Goal: Information Seeking & Learning: Learn about a topic

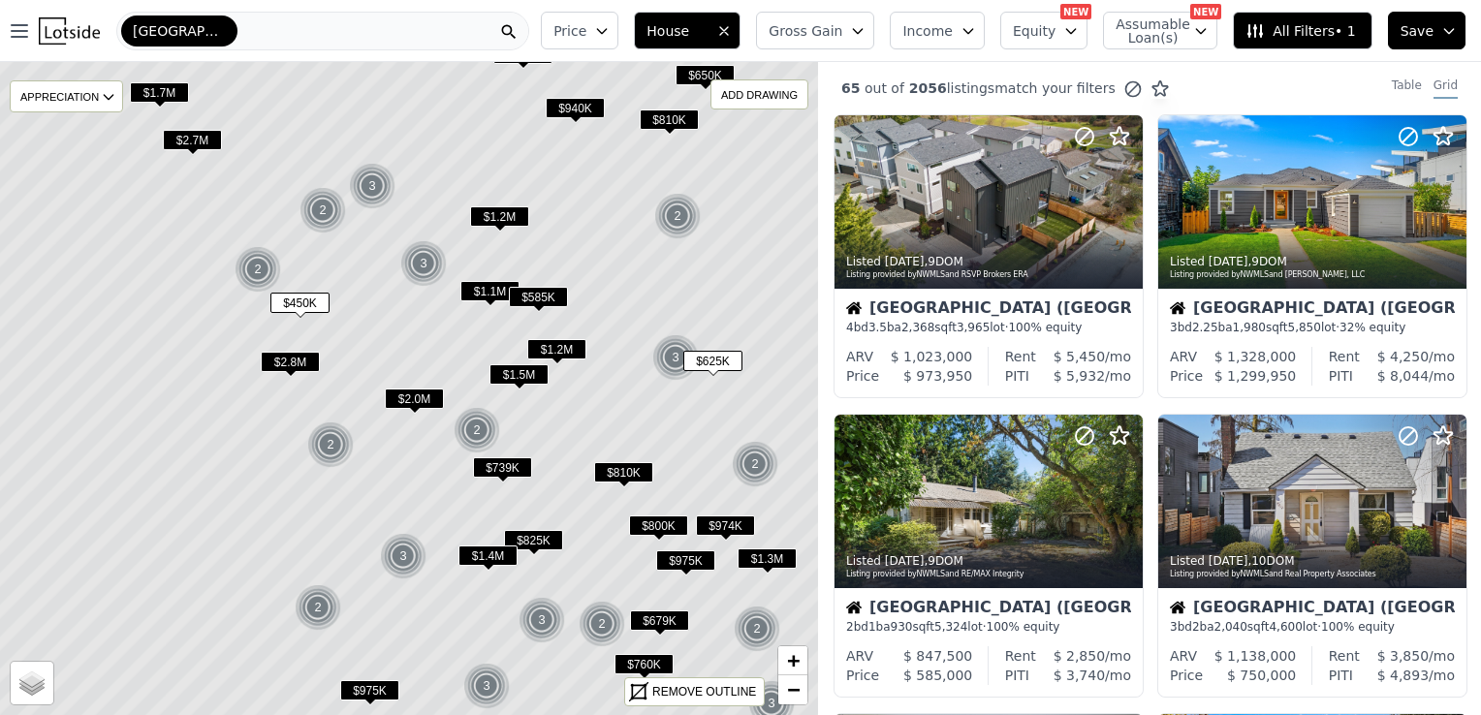
scroll to position [1034, 0]
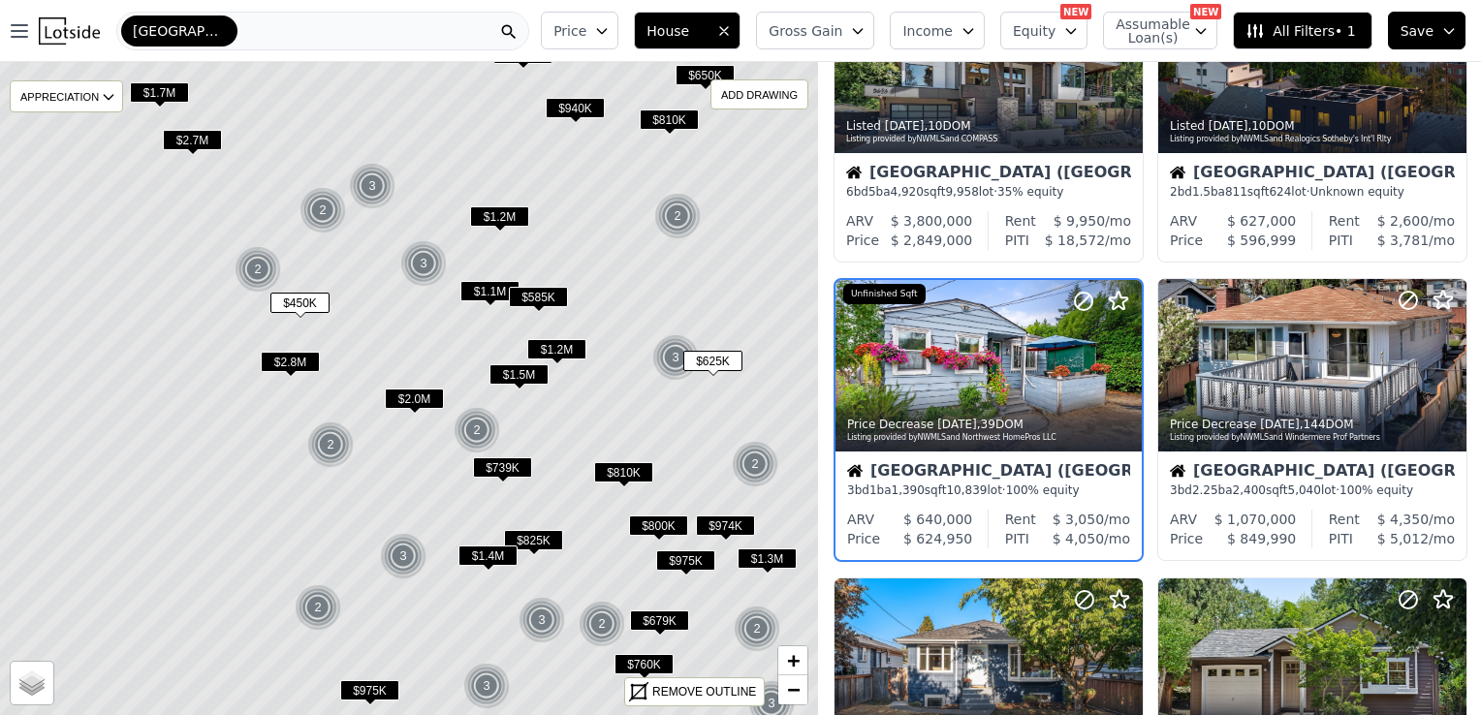
click at [174, 29] on div "[GEOGRAPHIC_DATA]" at bounding box center [179, 31] width 116 height 31
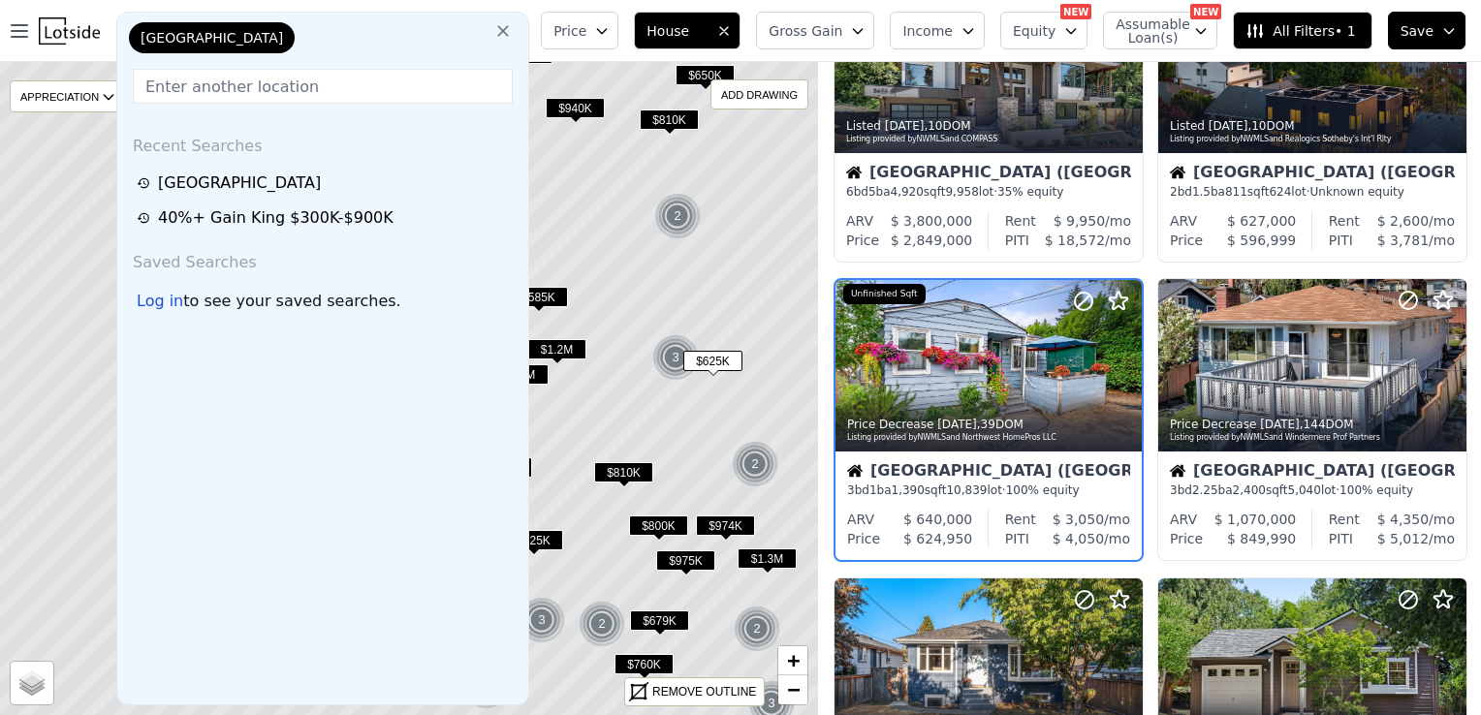
click at [219, 80] on input "text" at bounding box center [323, 86] width 380 height 35
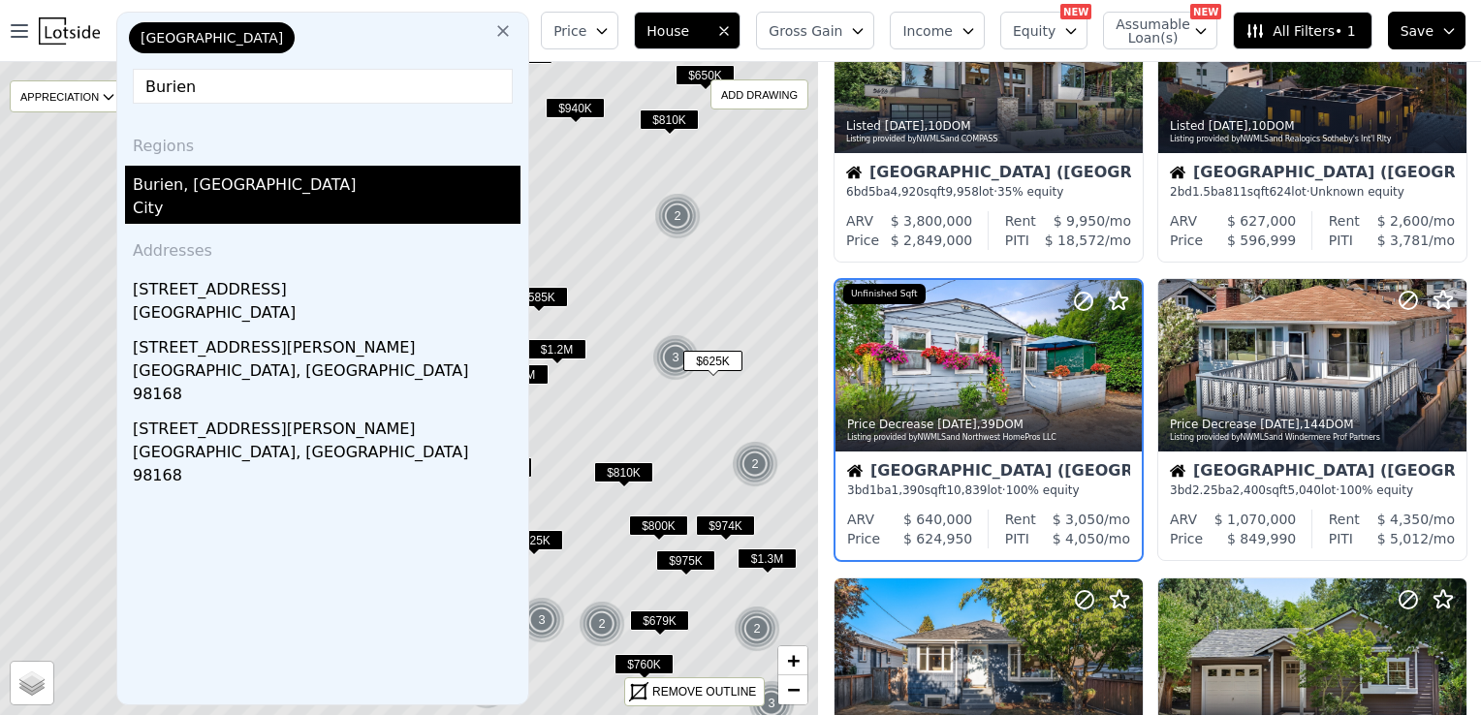
type input "Burien"
click at [149, 198] on div "City" at bounding box center [327, 210] width 388 height 27
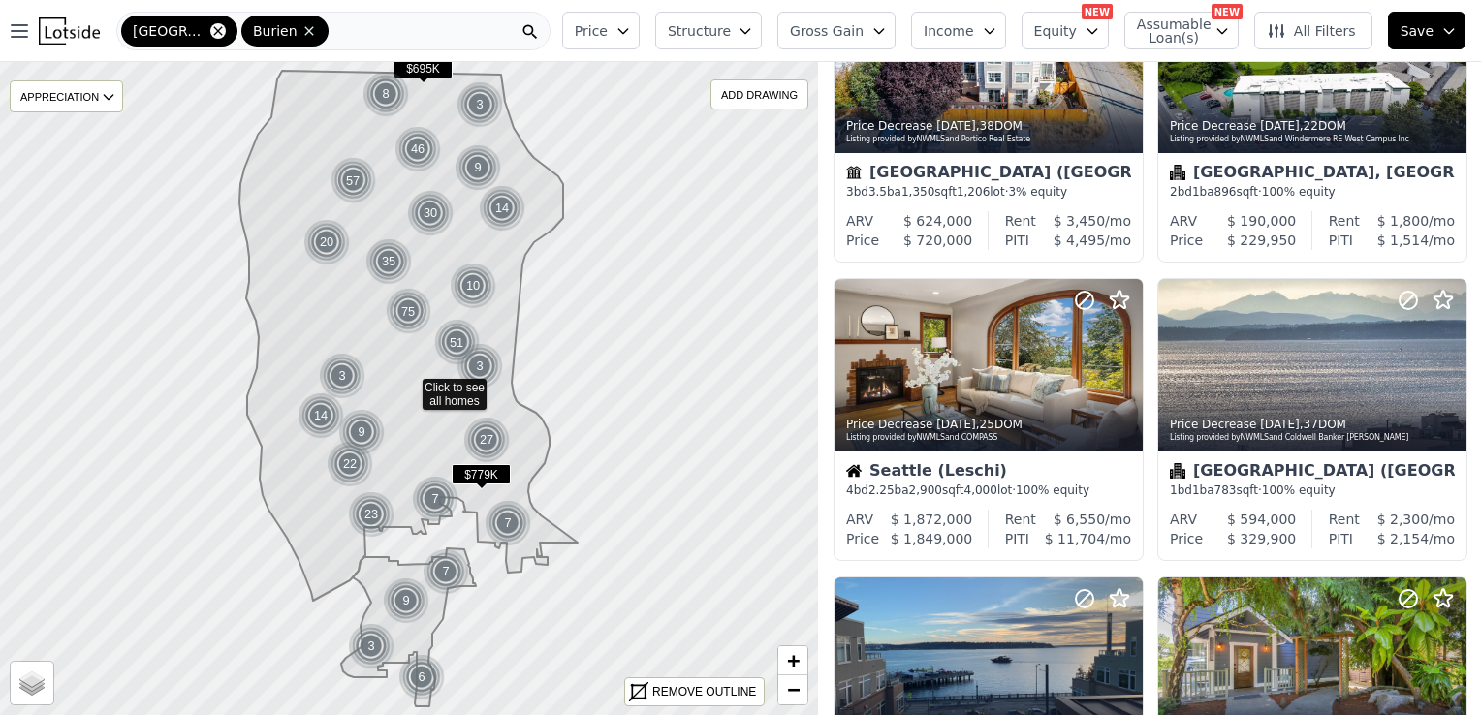
click at [210, 29] on icon at bounding box center [218, 31] width 16 height 16
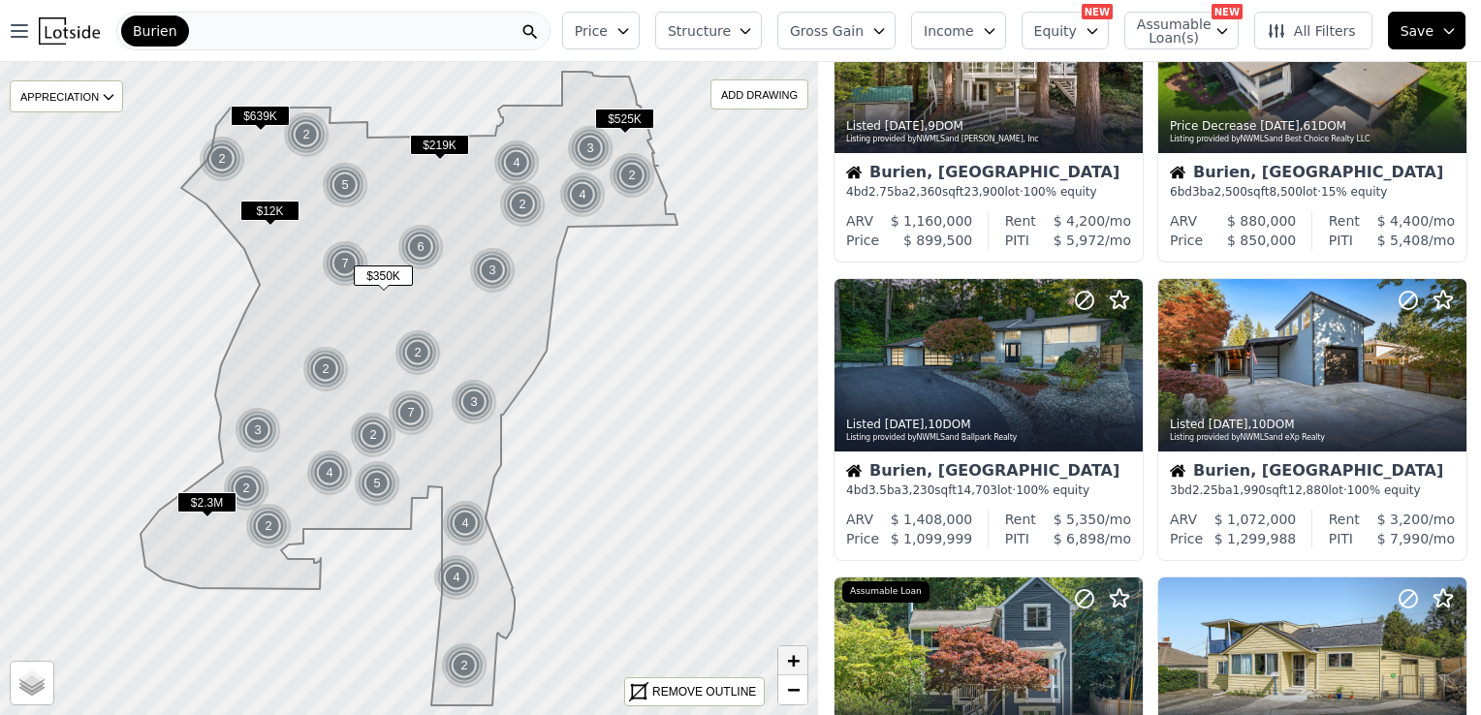
click at [796, 661] on span "+" at bounding box center [793, 660] width 13 height 24
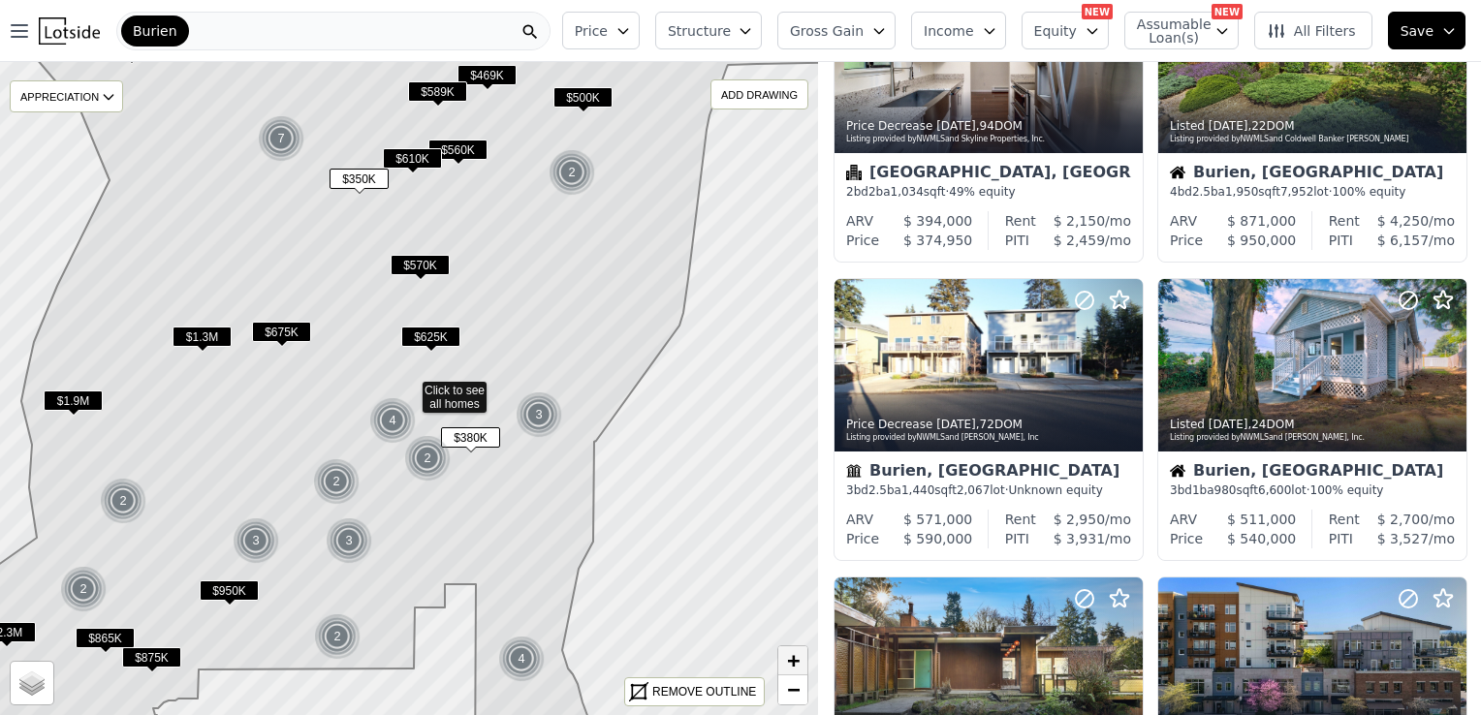
click at [796, 661] on span "+" at bounding box center [793, 660] width 13 height 24
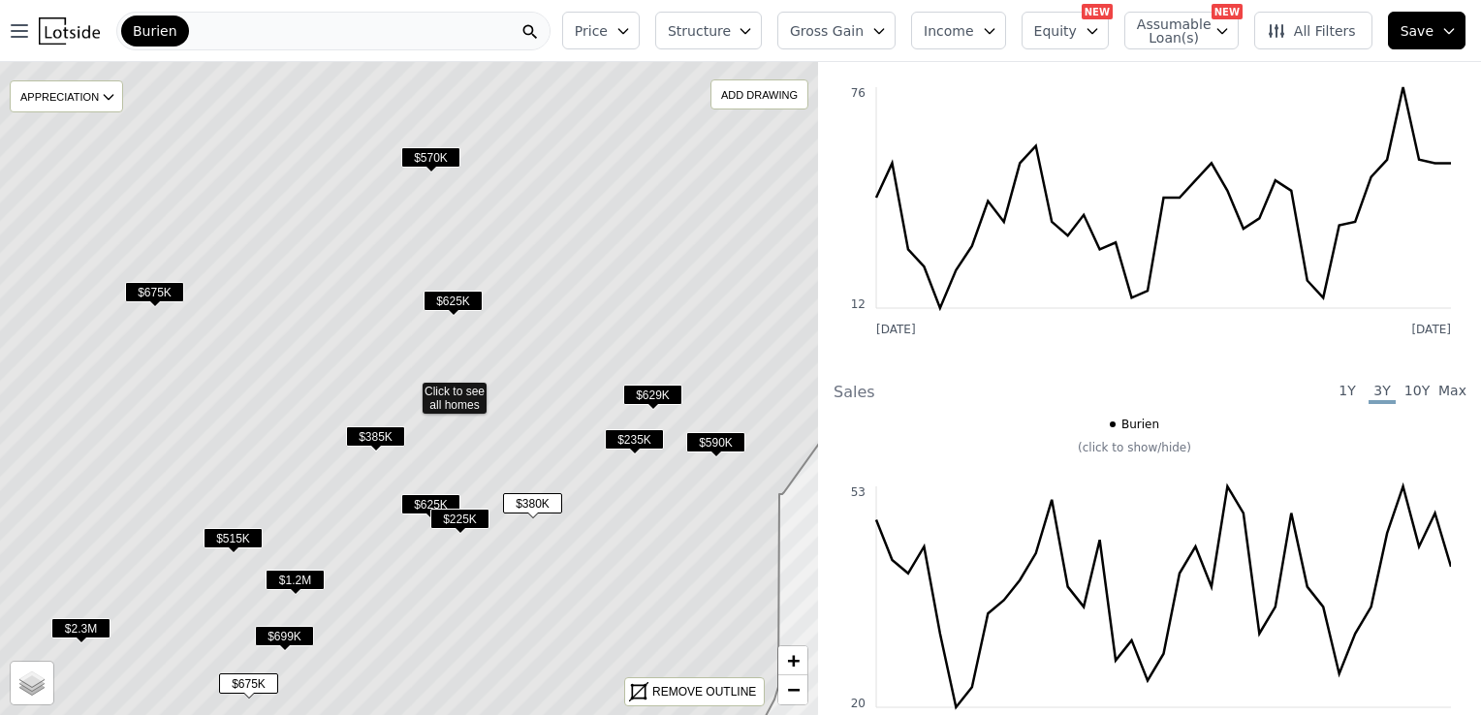
click at [642, 436] on span "$235K" at bounding box center [634, 439] width 59 height 20
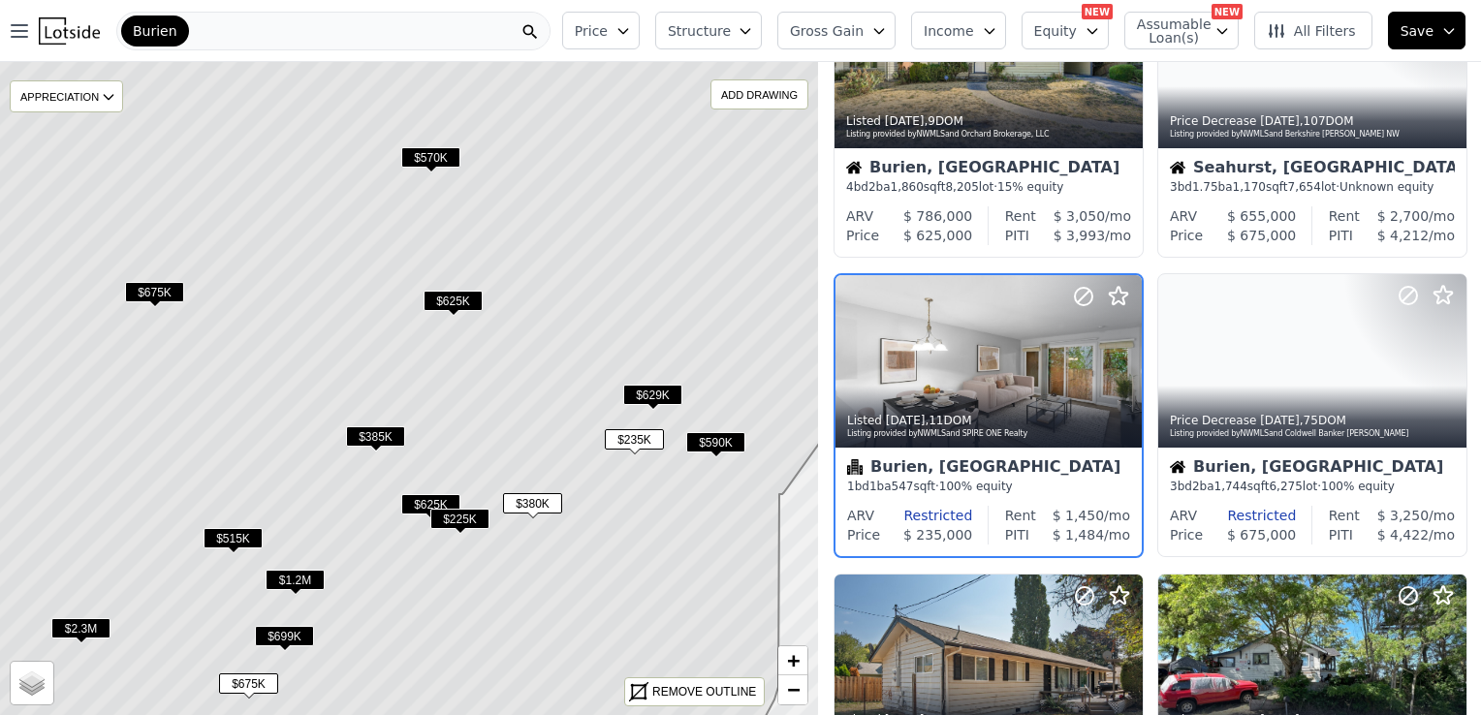
scroll to position [435, 0]
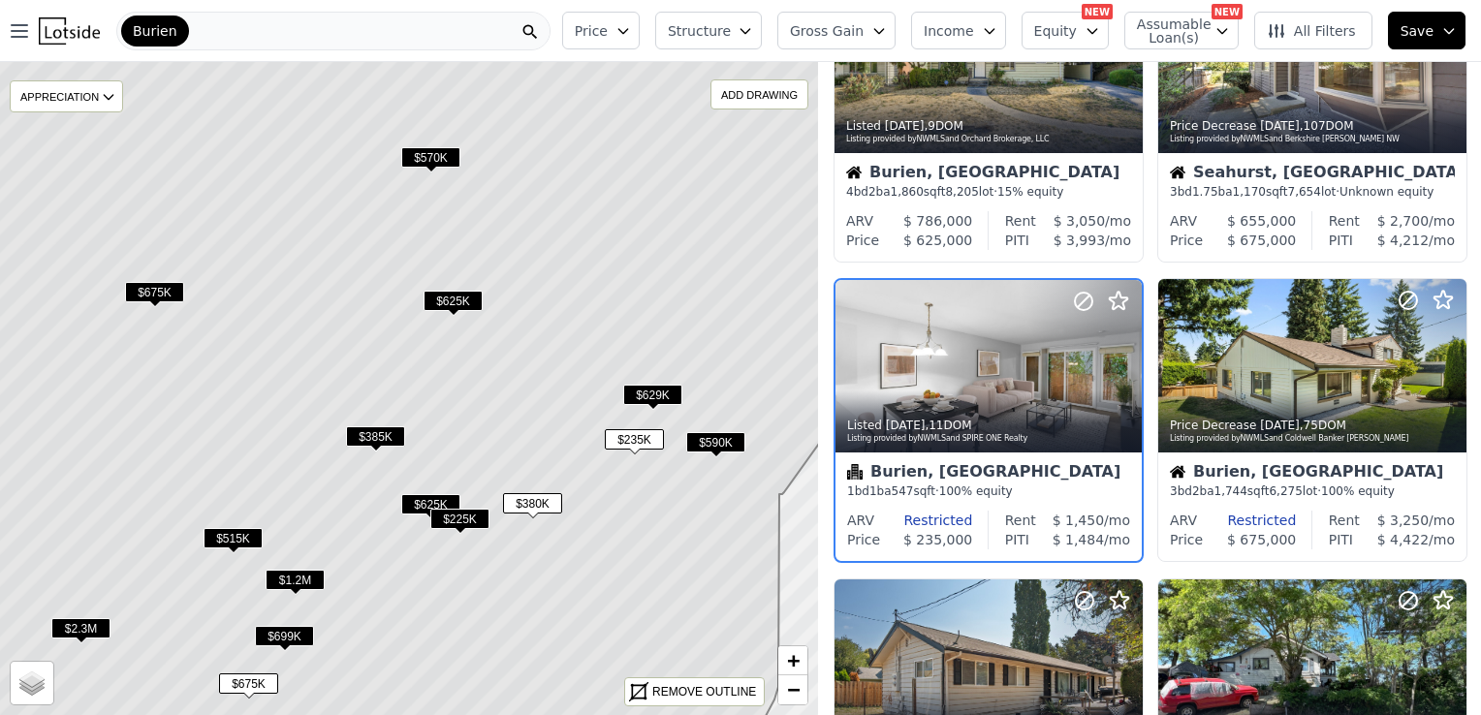
click at [753, 34] on icon "button" at bounding box center [745, 31] width 16 height 16
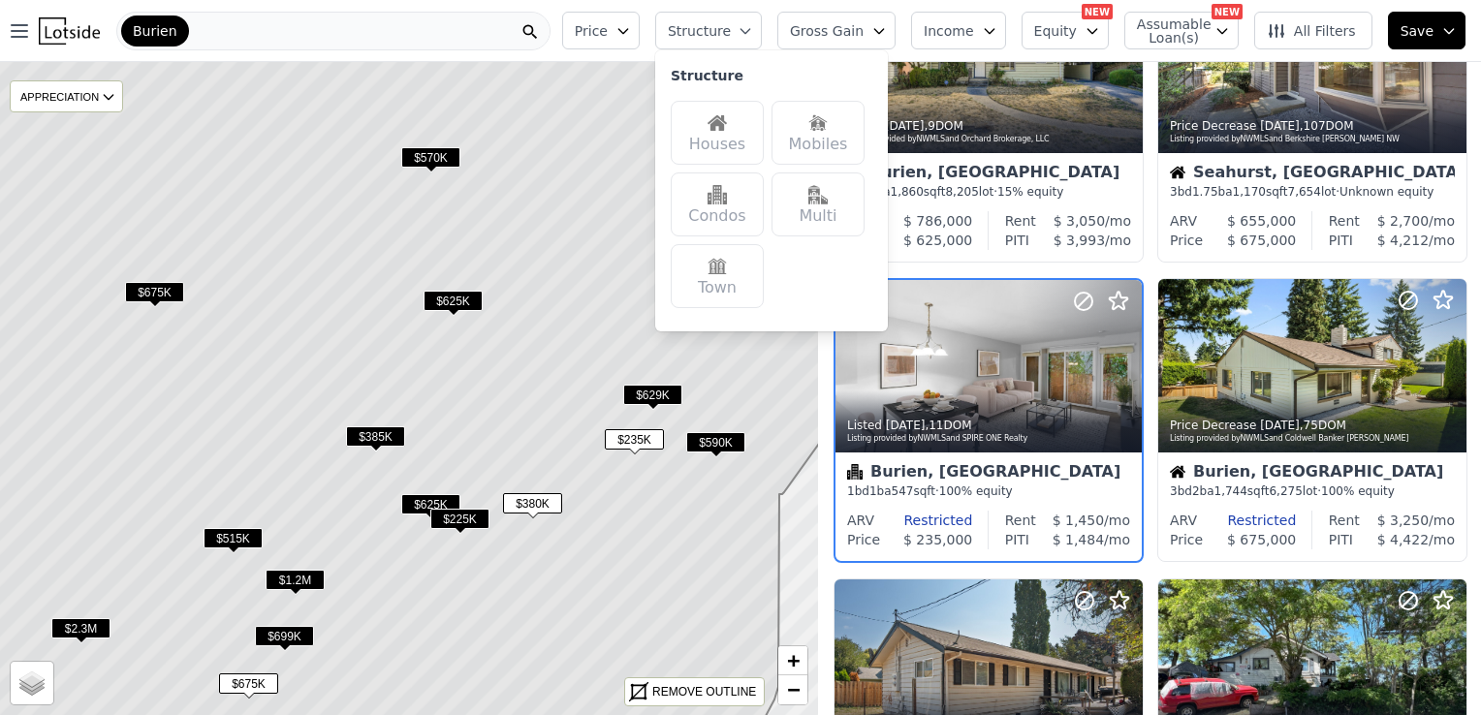
click at [727, 118] on img at bounding box center [716, 122] width 19 height 19
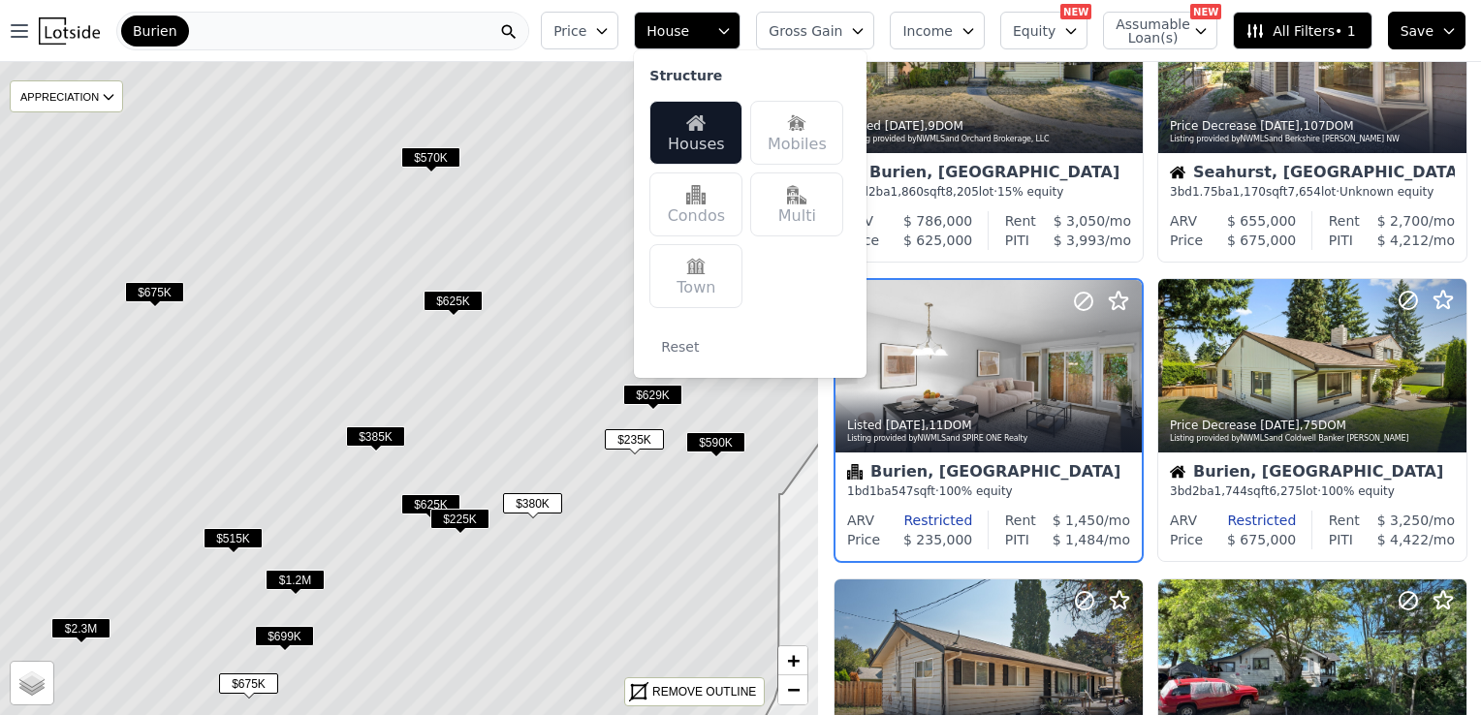
scroll to position [136, 0]
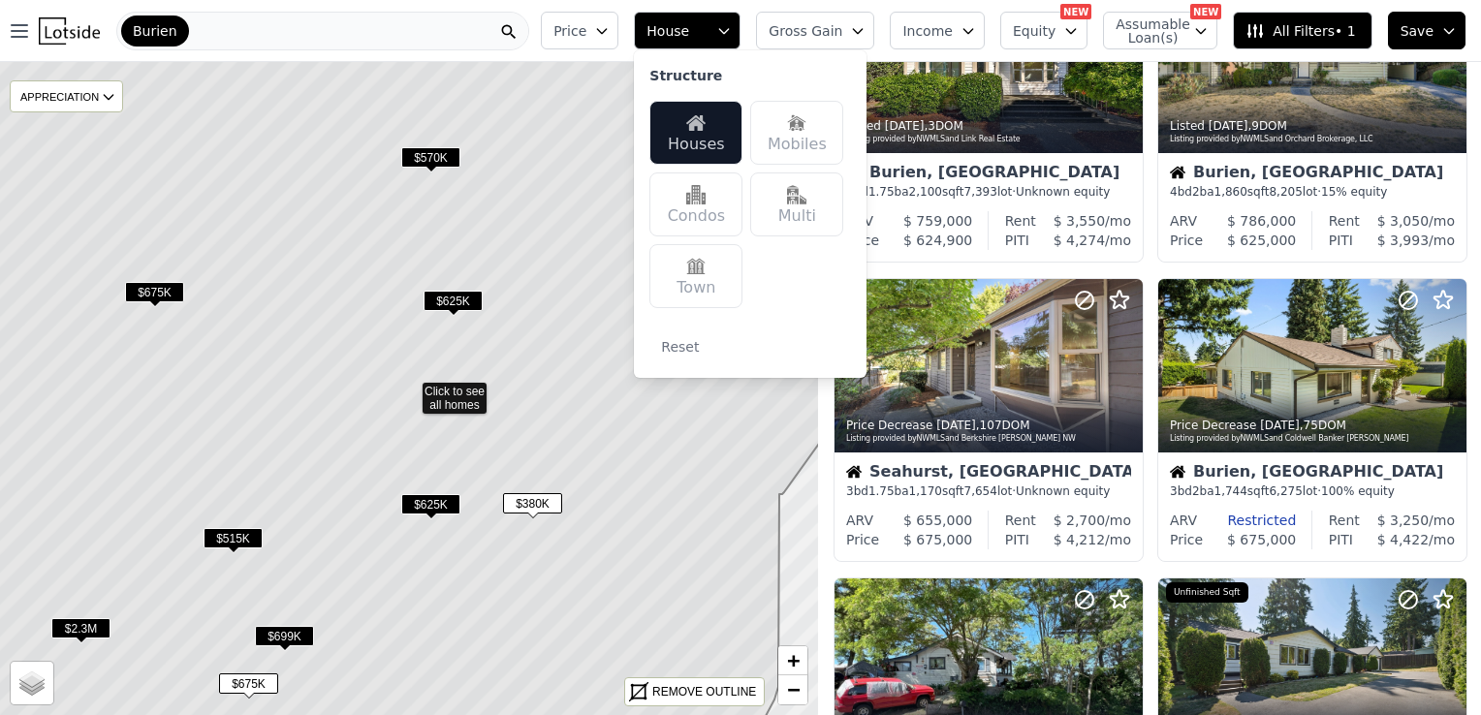
click at [1294, 33] on span "All Filters • 1" at bounding box center [1299, 30] width 109 height 19
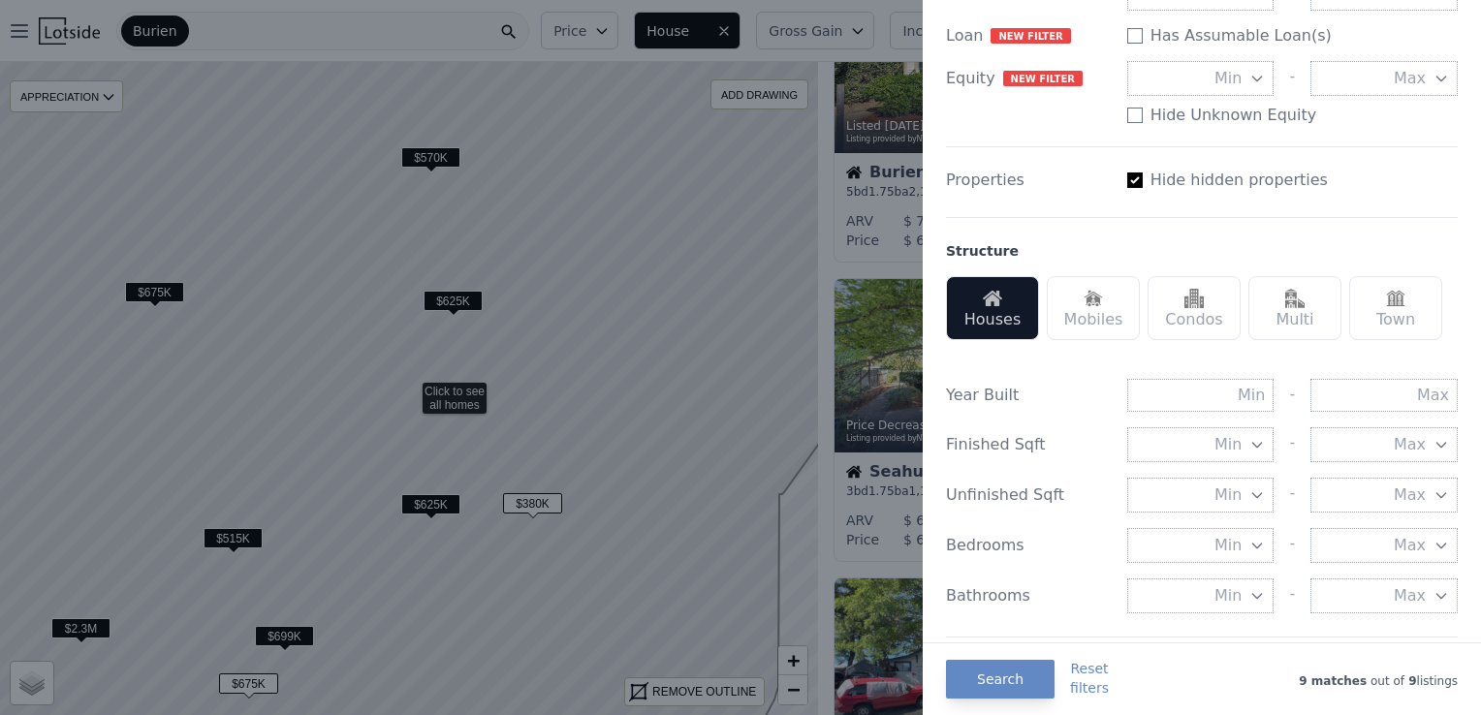
scroll to position [391, 0]
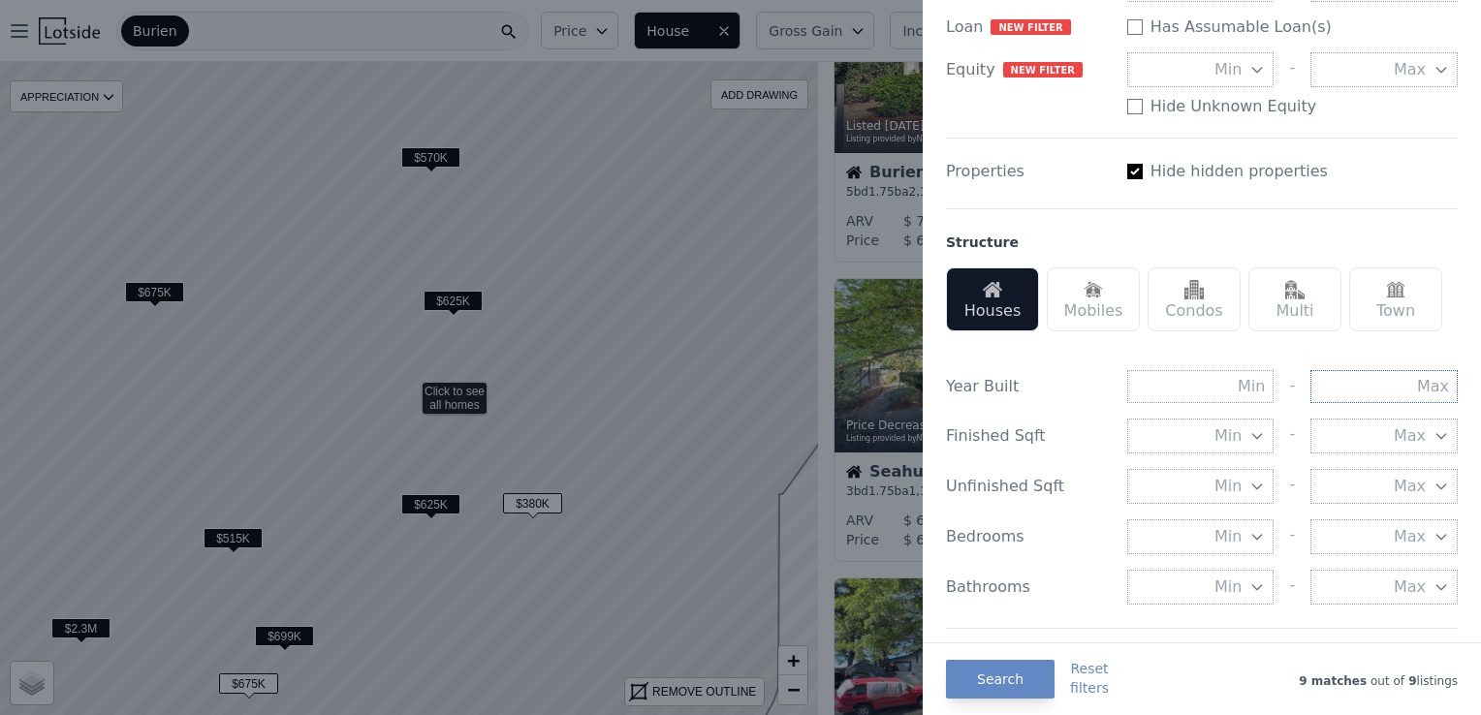
click at [1406, 380] on input "text" at bounding box center [1383, 386] width 147 height 33
type input "1990"
click at [1411, 347] on div "Year Built - 1990 Finished Sqft Min - Max Unfinished Sqft Min - Max Bedrooms Mi…" at bounding box center [1202, 525] width 512 height 356
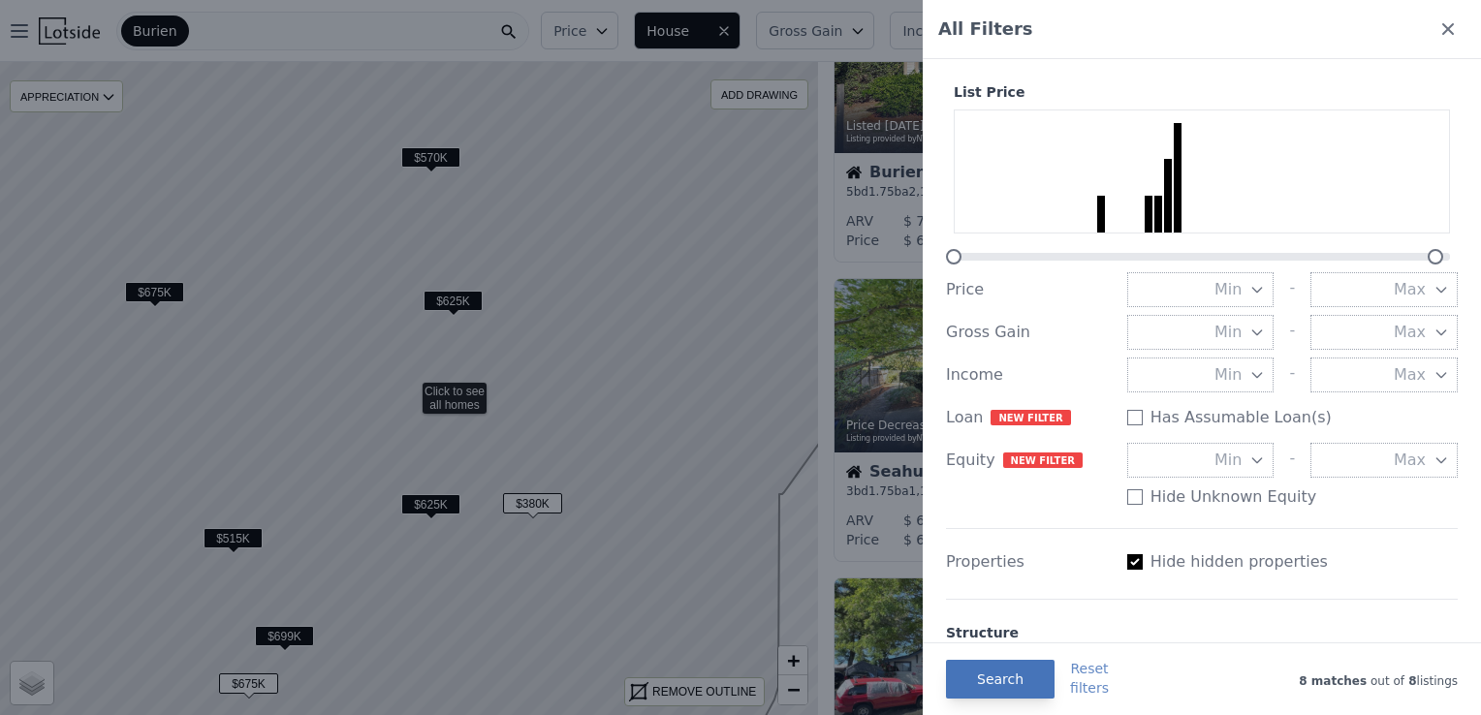
click at [1009, 675] on button "Search" at bounding box center [1000, 679] width 109 height 39
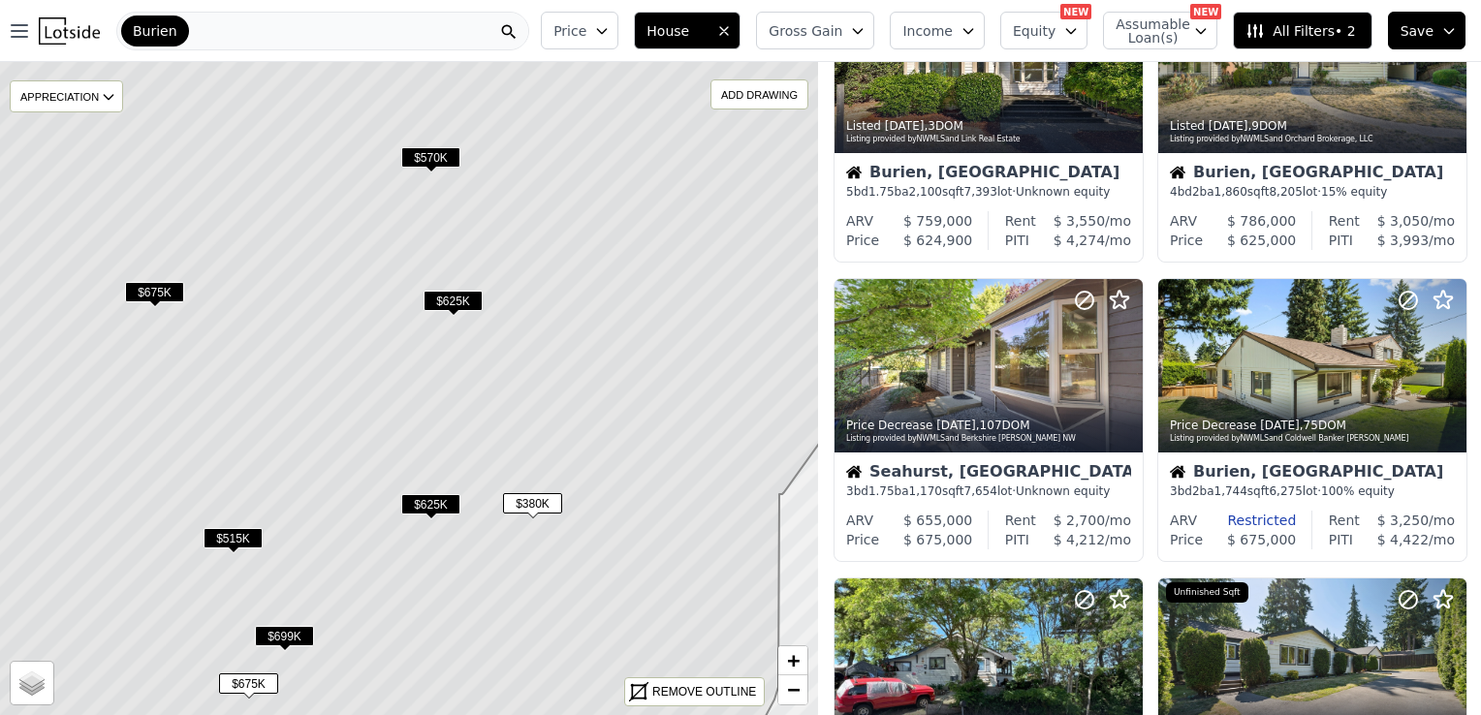
click at [446, 157] on span "$570K" at bounding box center [430, 157] width 59 height 20
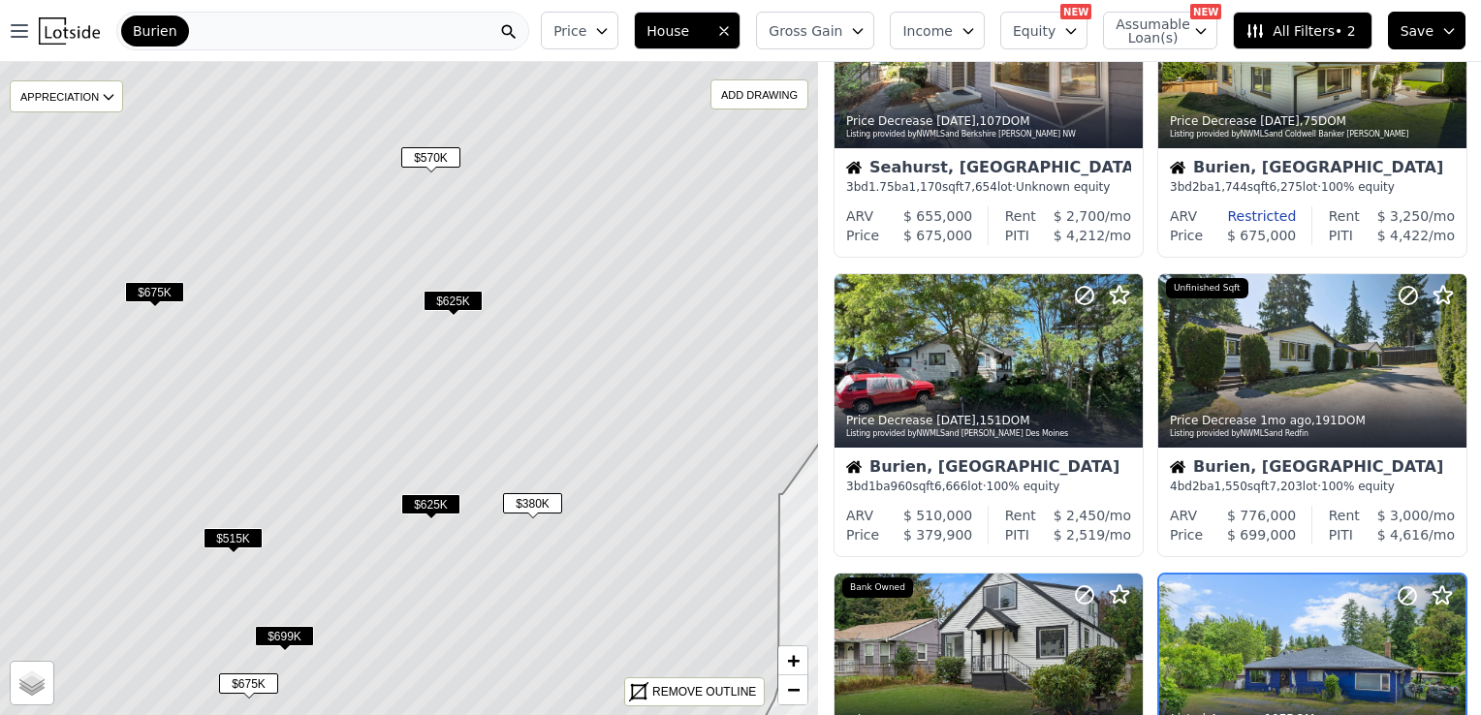
scroll to position [735, 0]
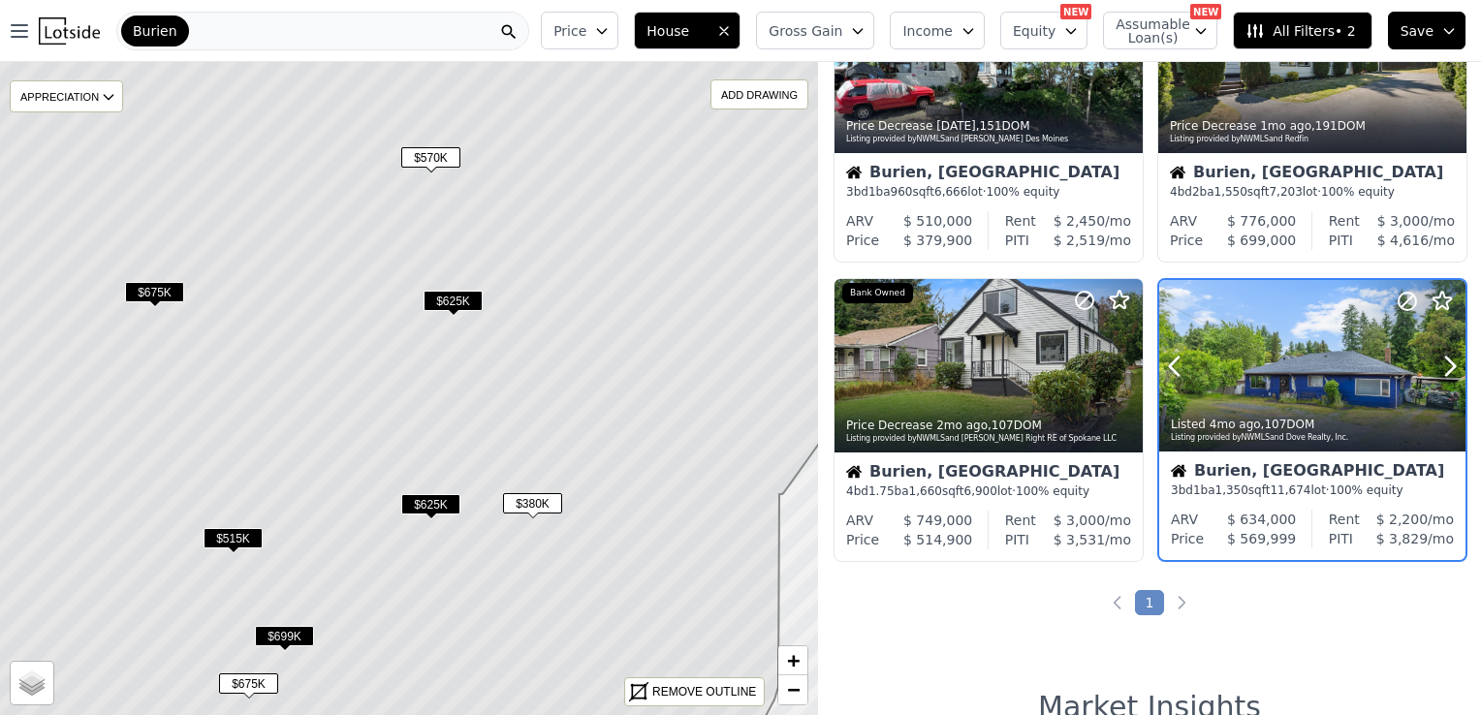
click at [1252, 399] on div at bounding box center [1312, 407] width 306 height 35
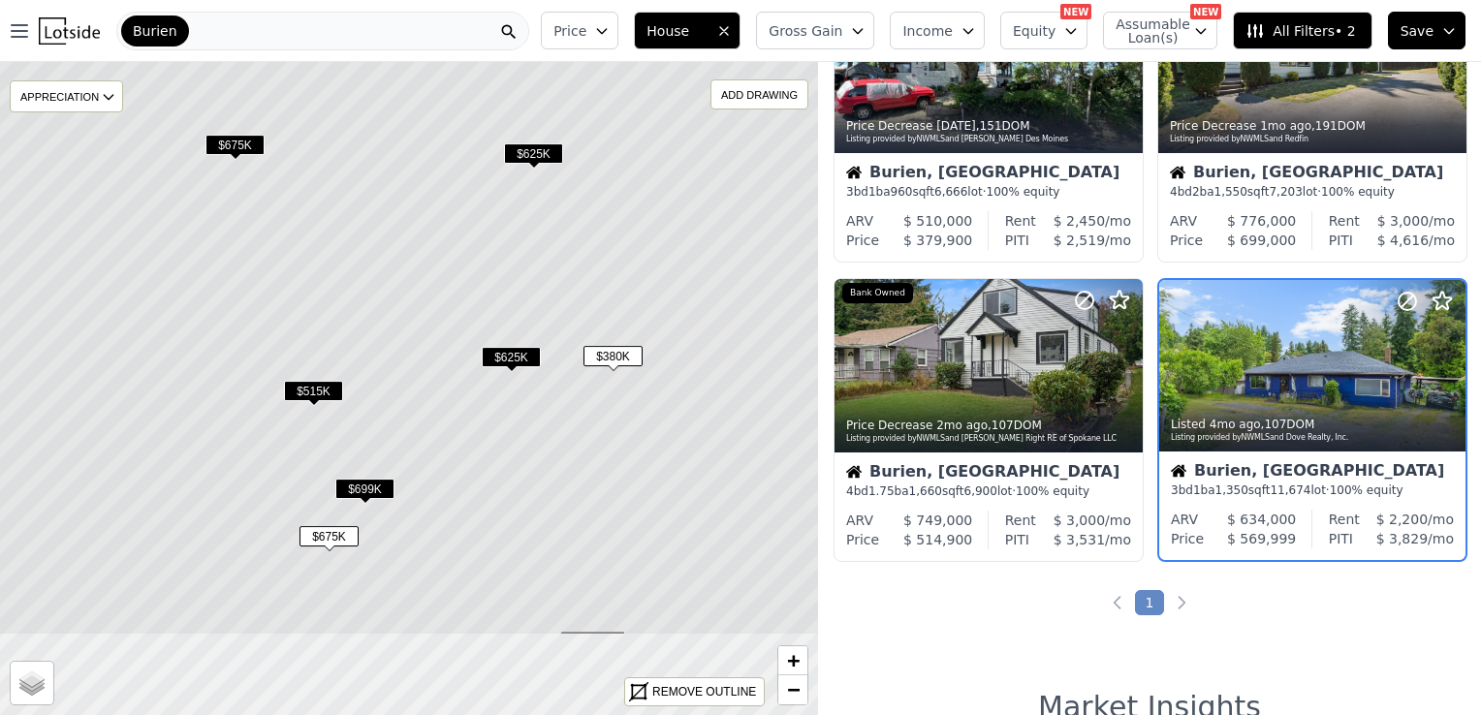
drag, startPoint x: 597, startPoint y: 397, endPoint x: 677, endPoint y: 250, distance: 167.8
click at [677, 250] on icon at bounding box center [489, 242] width 985 height 788
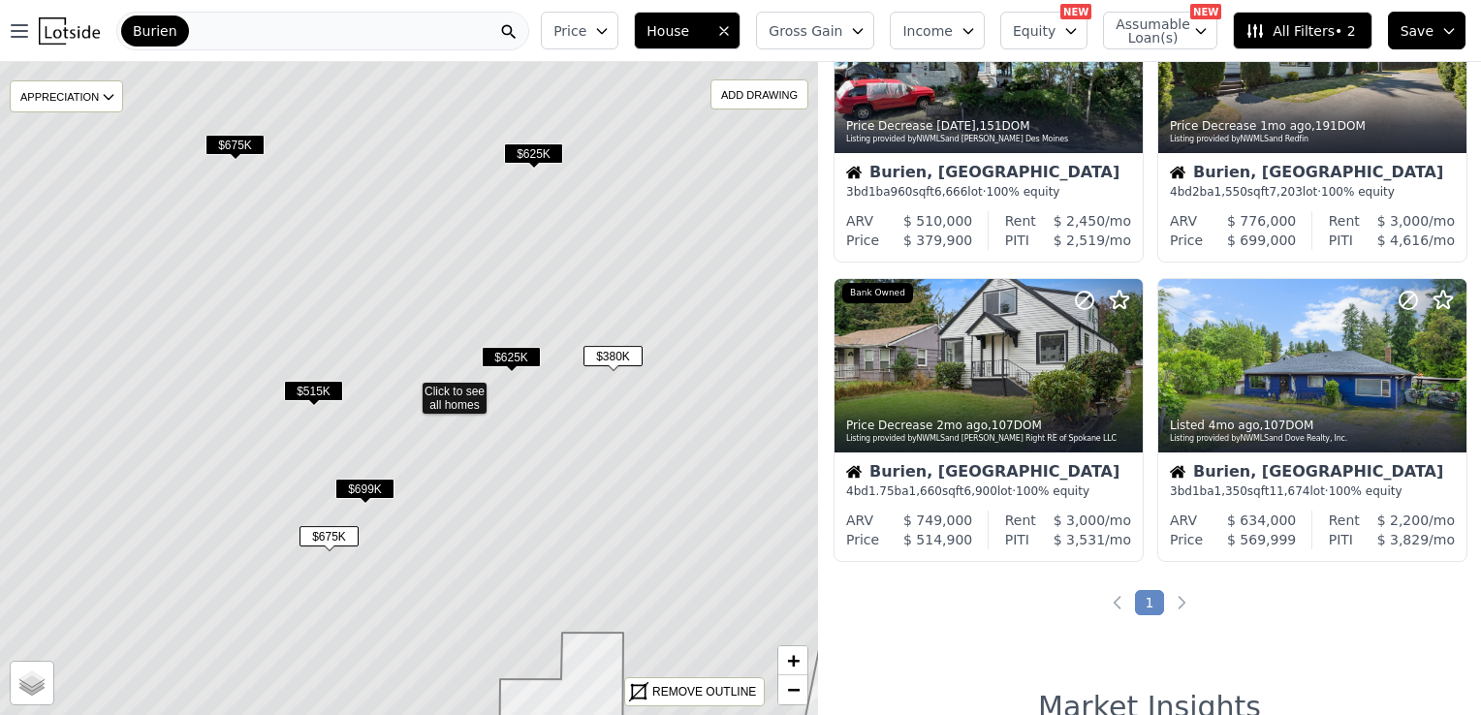
scroll to position [1333, 0]
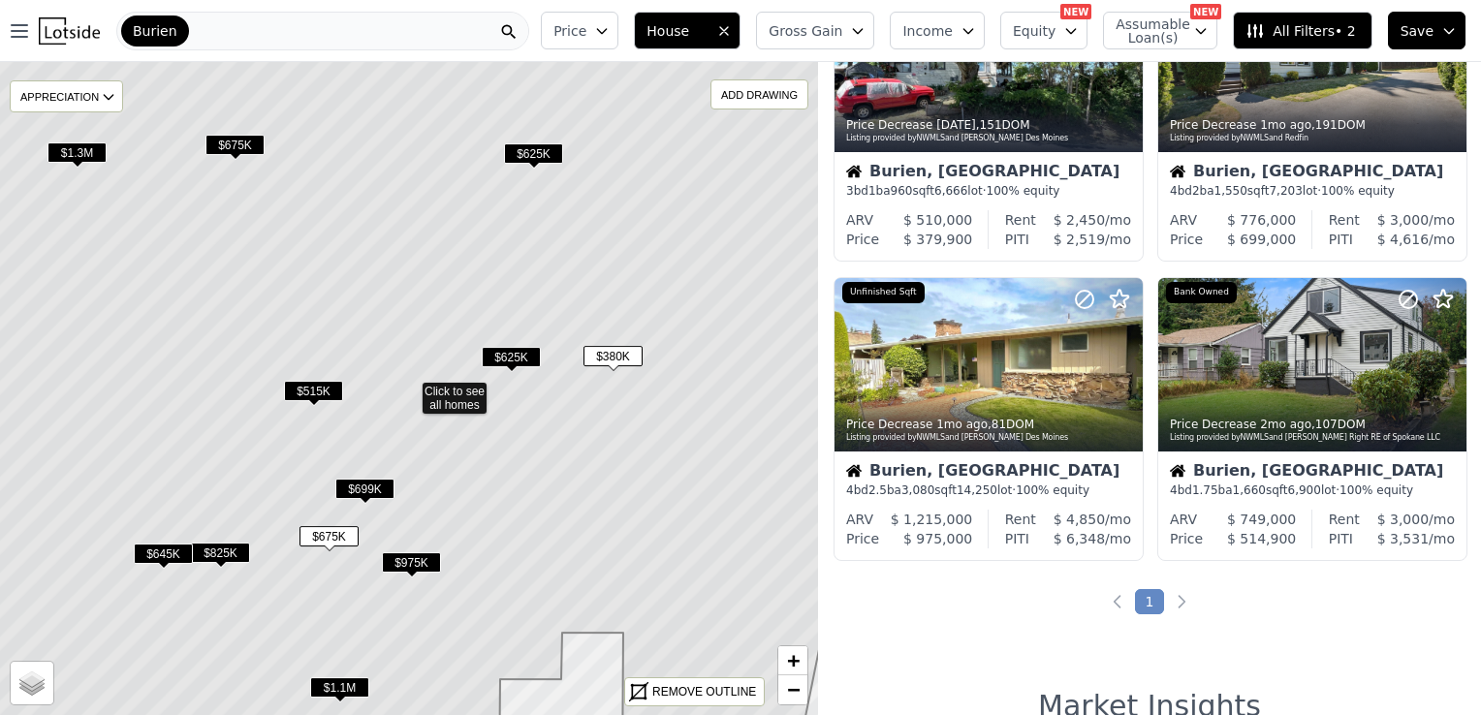
click at [302, 389] on span "$515K" at bounding box center [313, 391] width 59 height 20
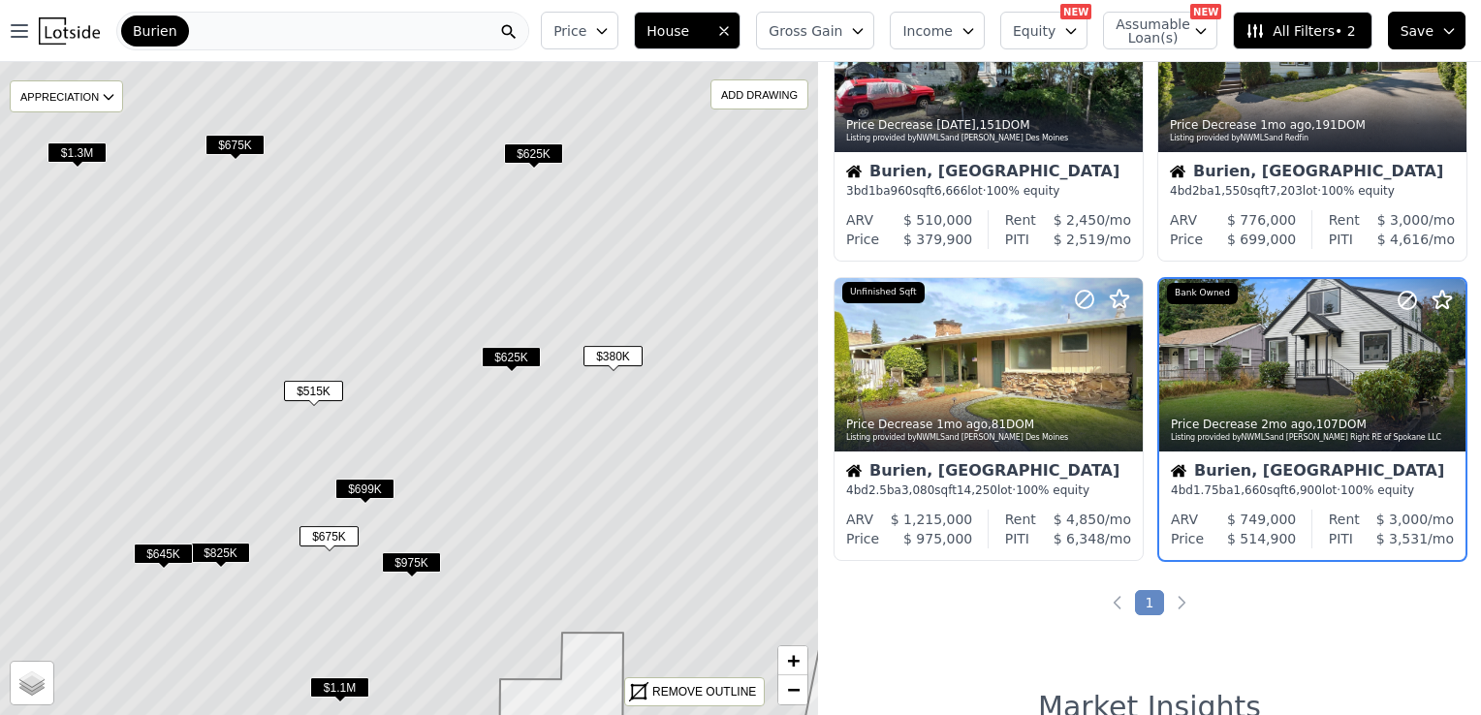
scroll to position [1332, 0]
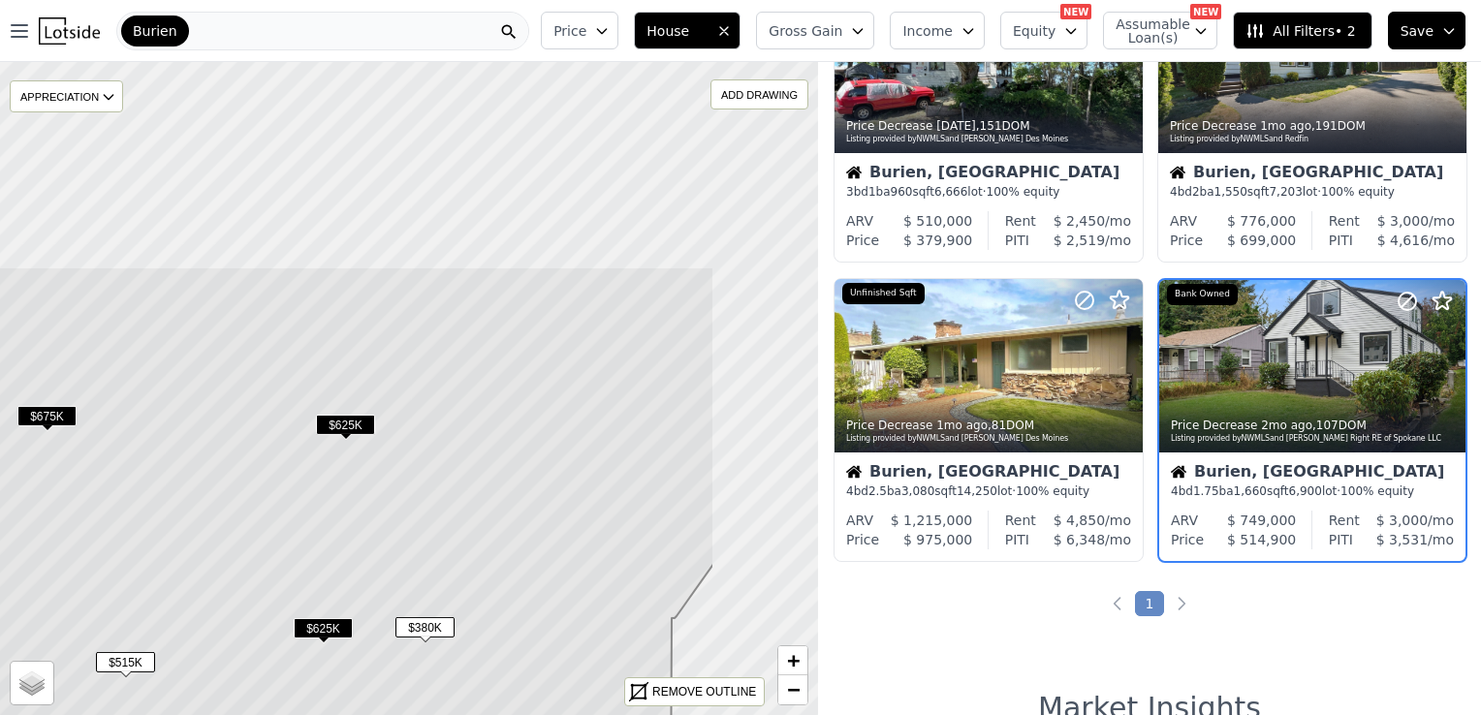
drag, startPoint x: 782, startPoint y: 378, endPoint x: 594, endPoint y: 649, distance: 330.1
click at [594, 649] on icon at bounding box center [221, 660] width 985 height 788
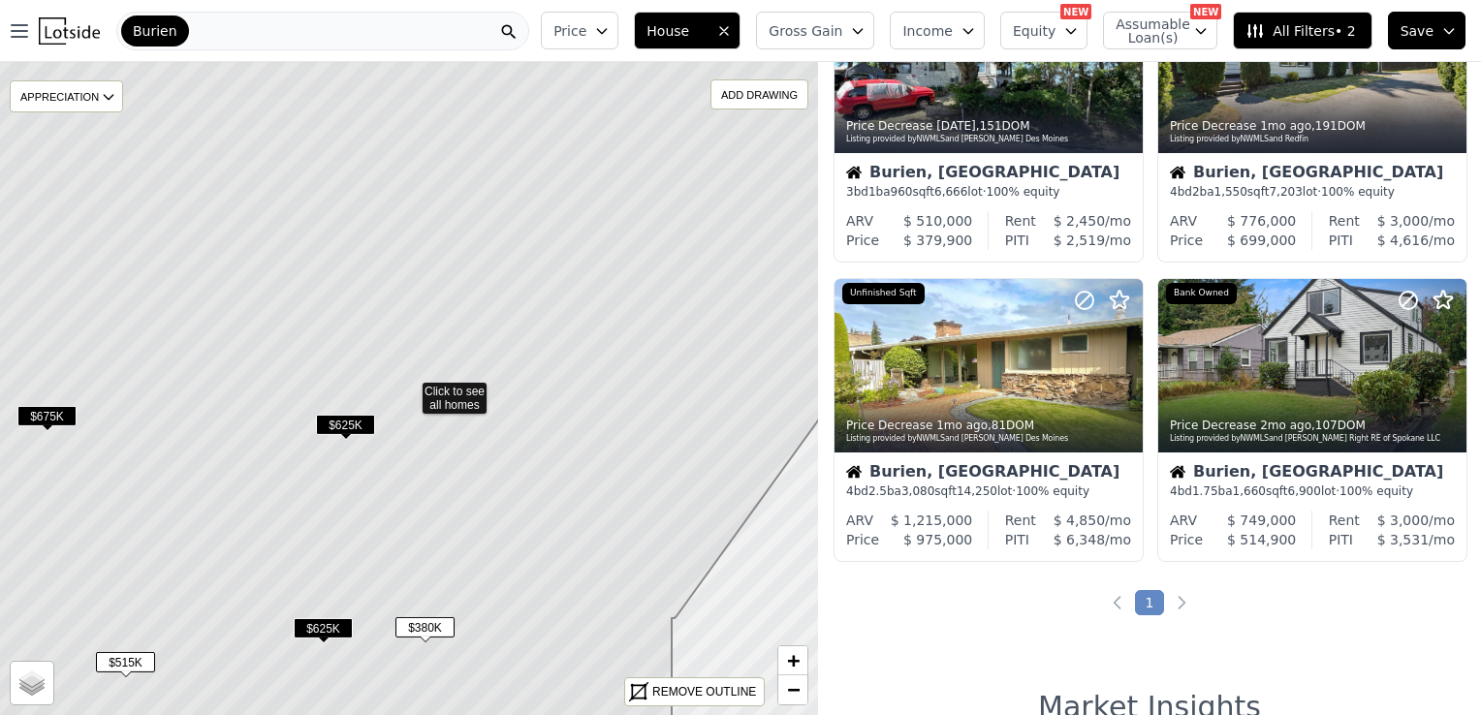
scroll to position [734, 0]
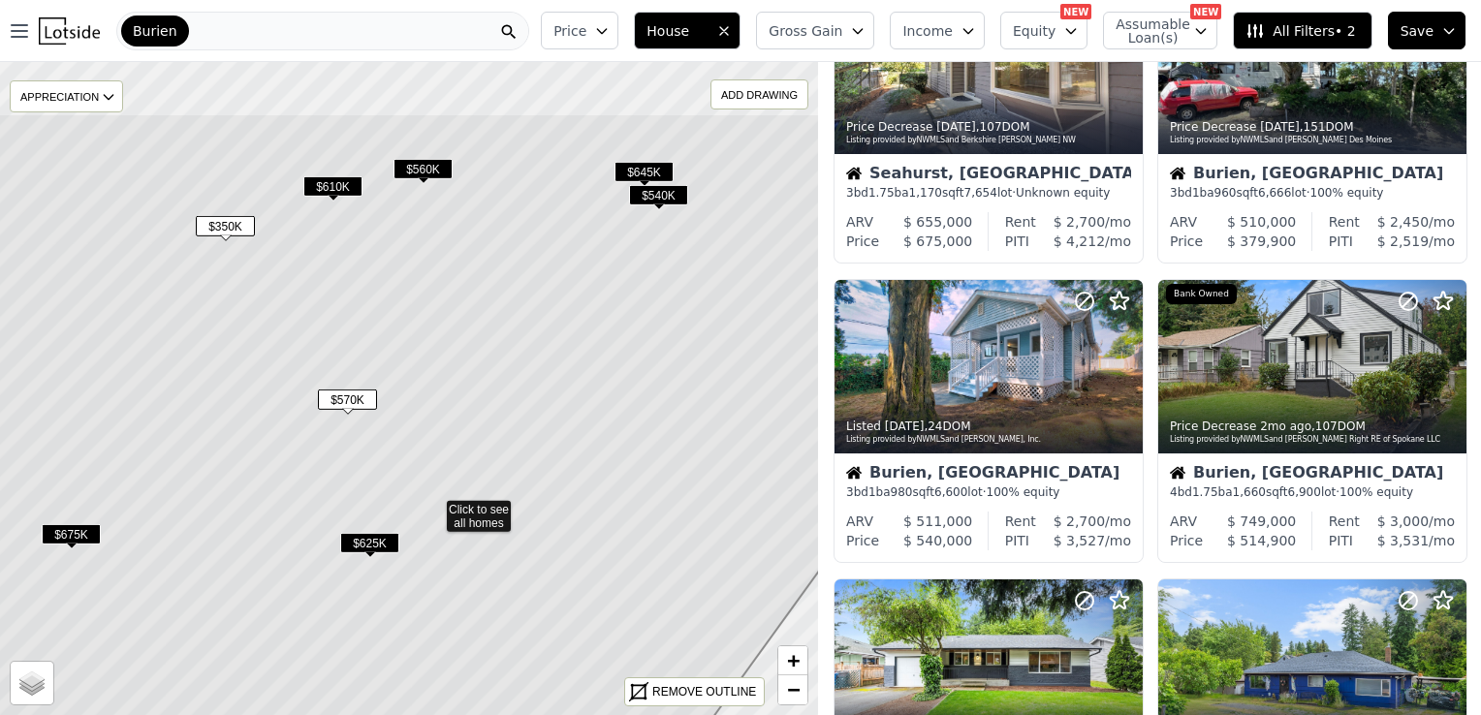
drag, startPoint x: 624, startPoint y: 337, endPoint x: 648, endPoint y: 455, distance: 120.7
click at [648, 455] on icon at bounding box center [431, 507] width 980 height 788
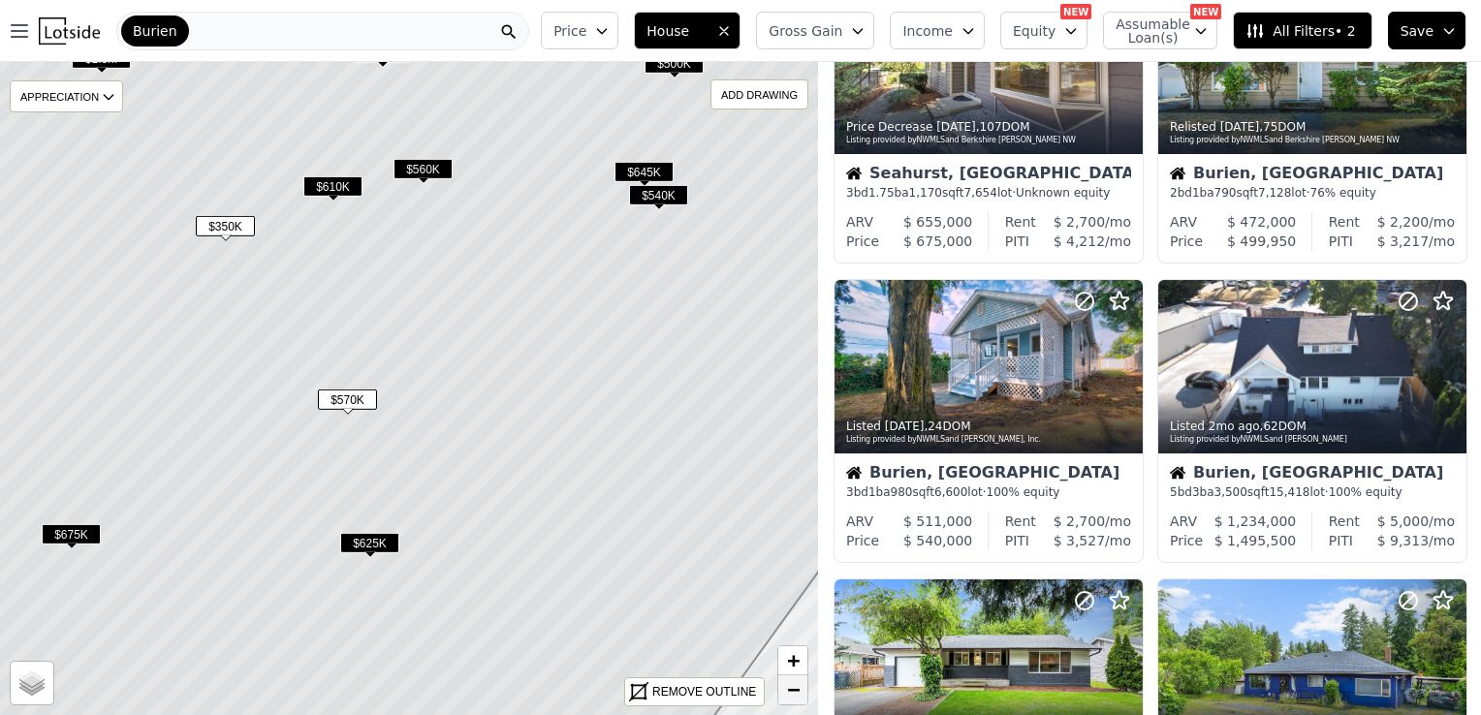
click at [796, 684] on span "−" at bounding box center [793, 689] width 13 height 24
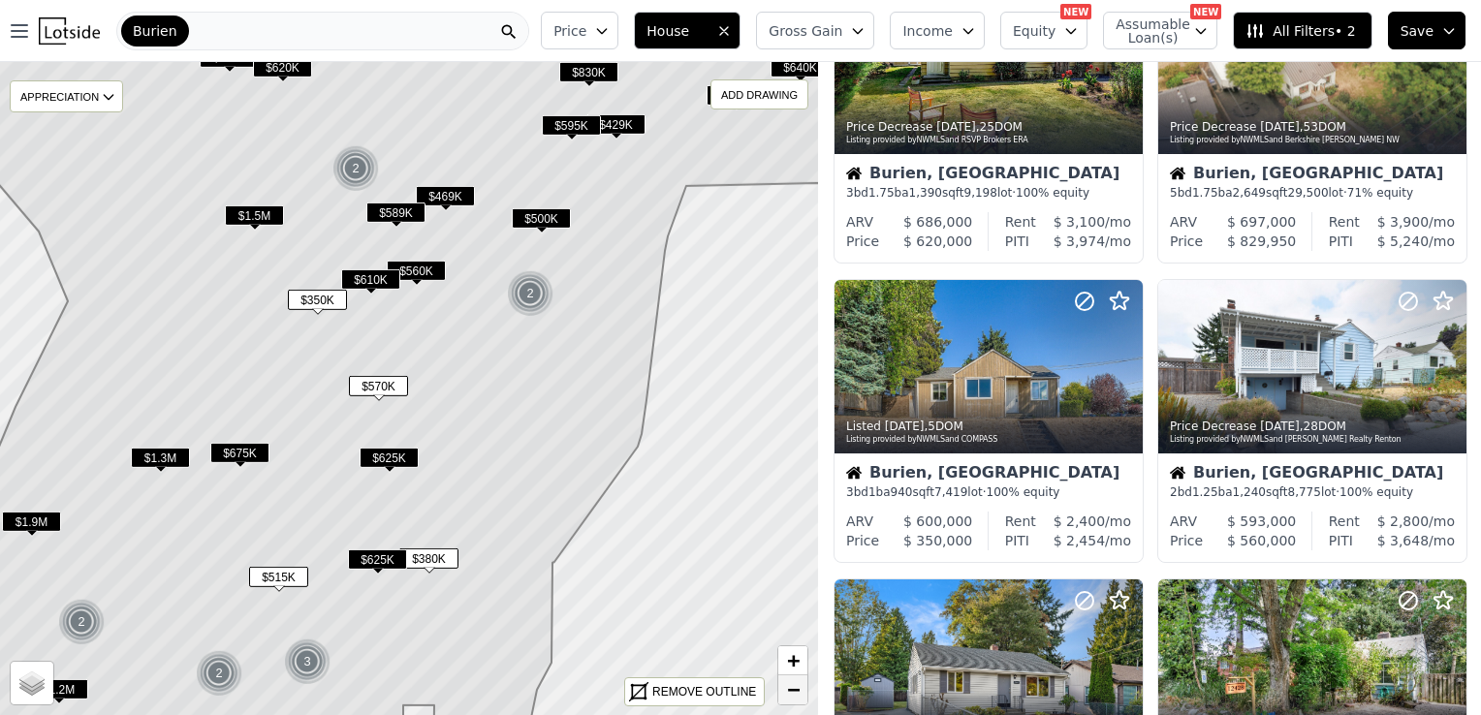
click at [791, 685] on span "−" at bounding box center [793, 689] width 13 height 24
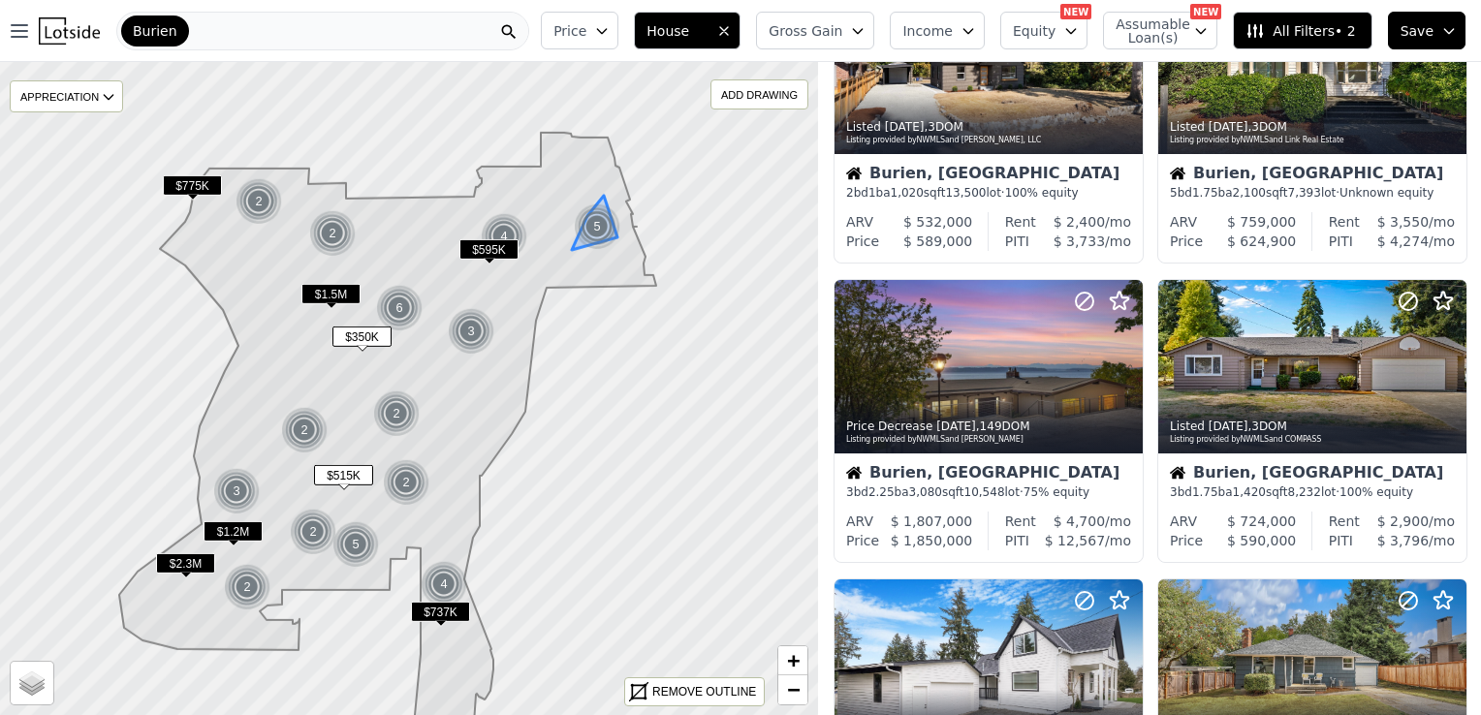
click at [601, 224] on img at bounding box center [597, 226] width 47 height 47
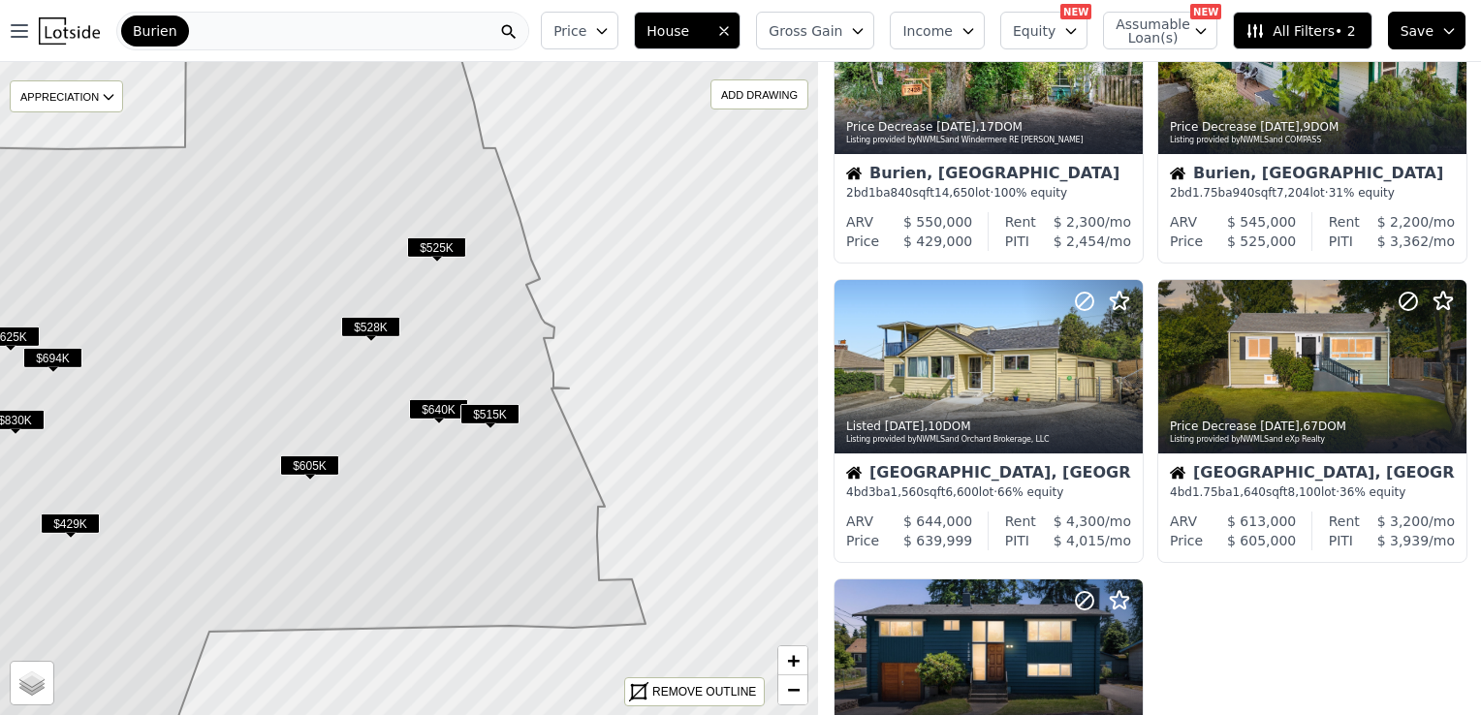
click at [493, 417] on span "$515K" at bounding box center [489, 414] width 59 height 20
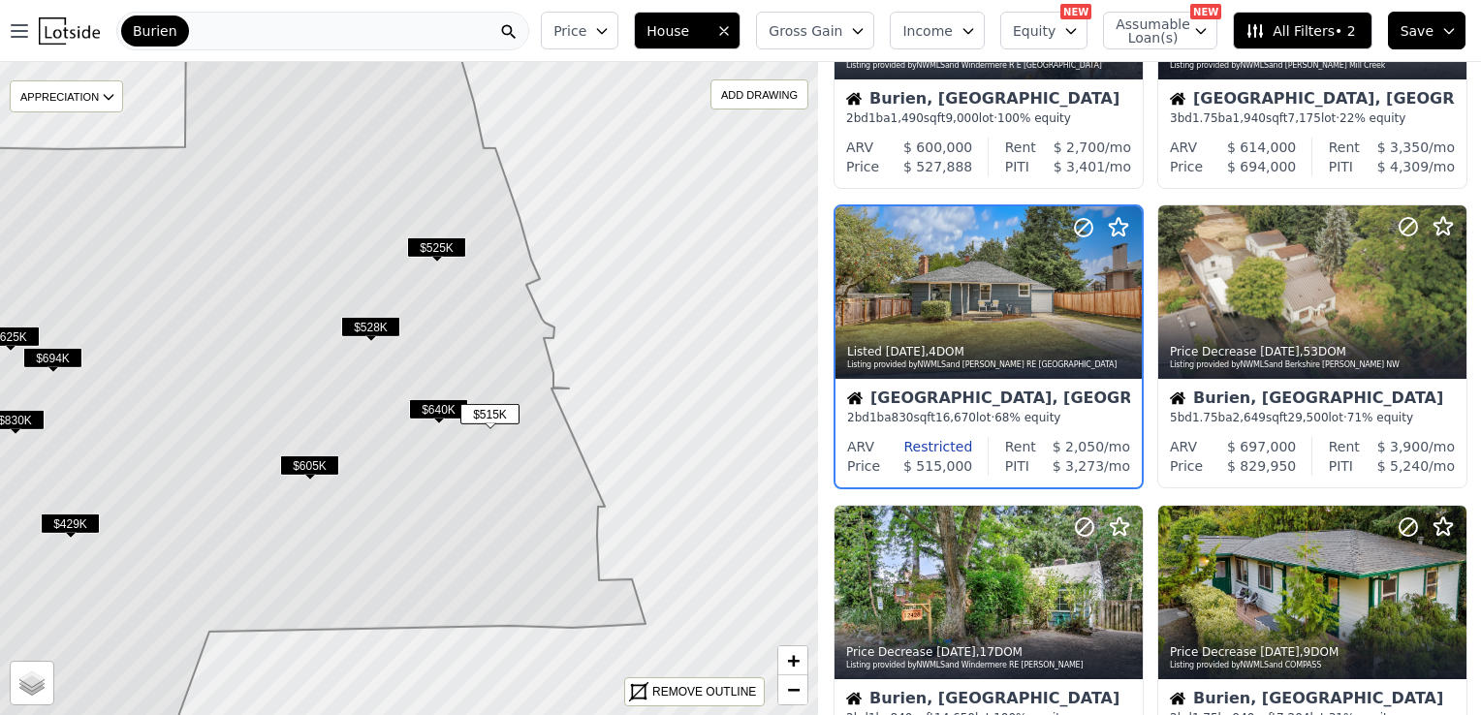
scroll to position [136, 0]
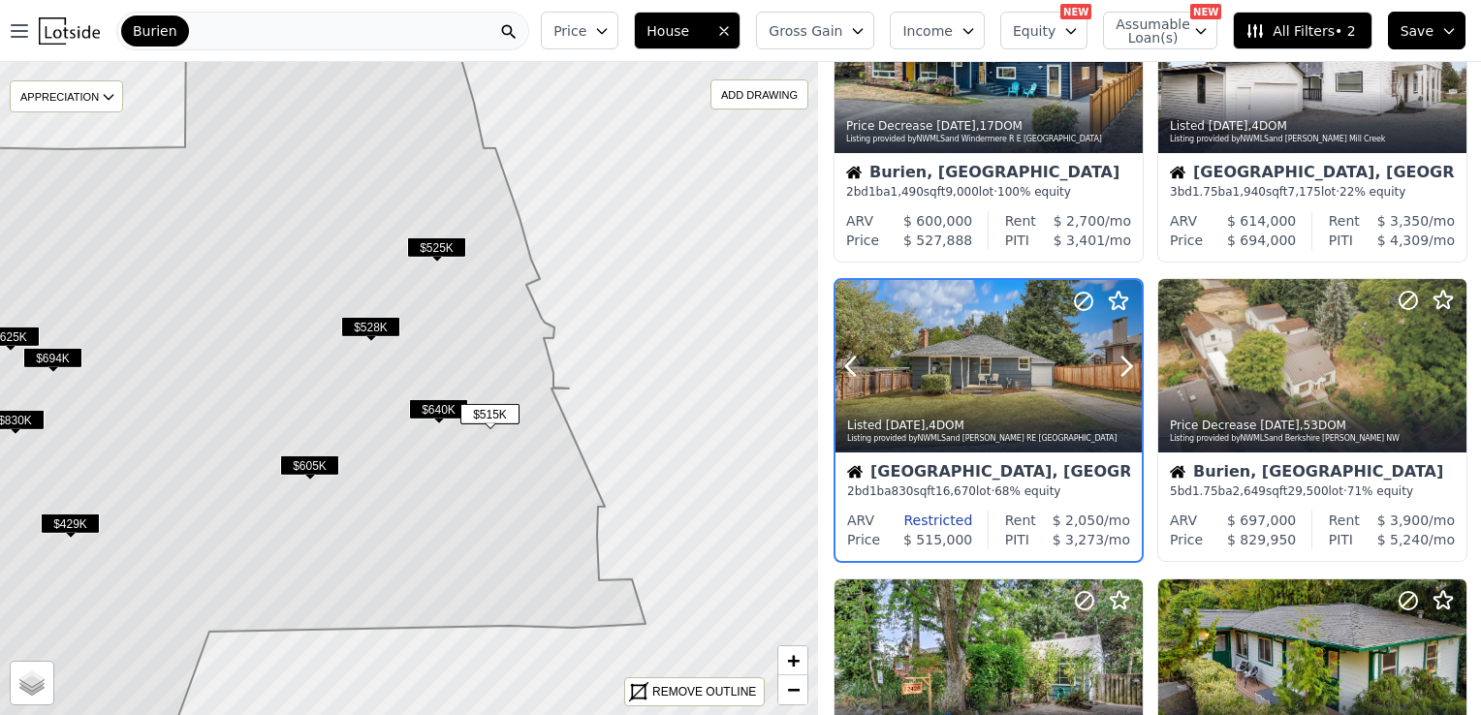
click at [999, 452] on div "Listed 4d ago , 4 DOM Listing provided by NWMLS and John L Scott RE West Seattle" at bounding box center [988, 429] width 306 height 47
click at [438, 247] on span "$525K" at bounding box center [436, 247] width 59 height 20
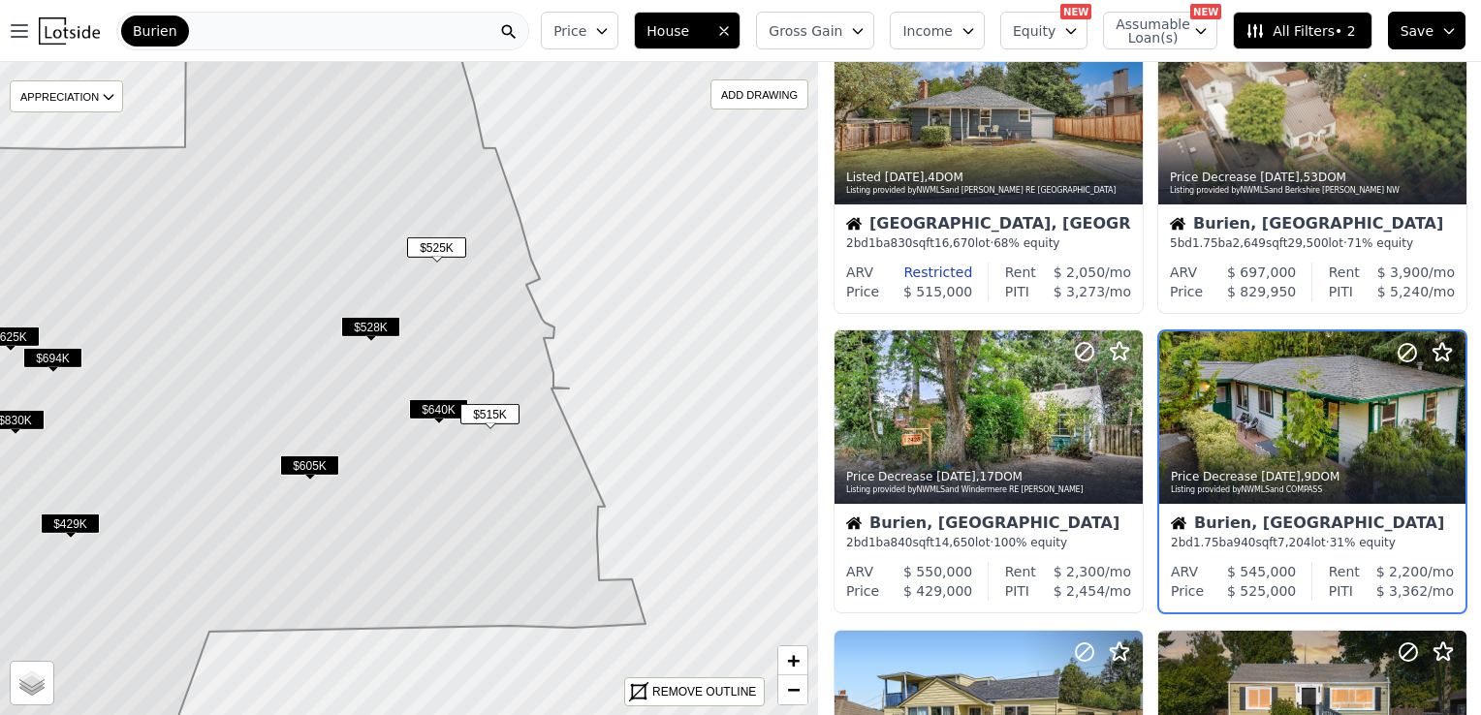
scroll to position [435, 0]
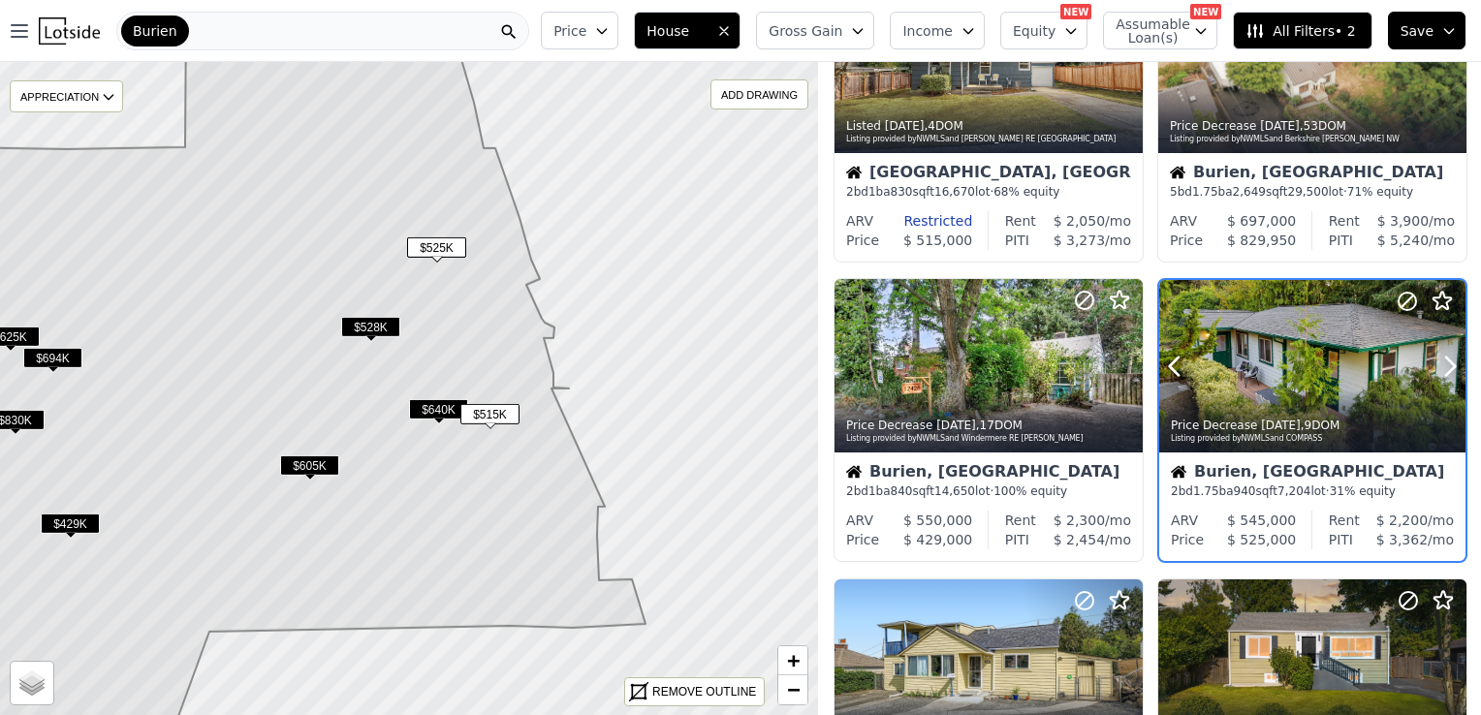
click at [1290, 391] on div at bounding box center [1312, 408] width 306 height 35
click at [372, 324] on span "$528K" at bounding box center [370, 327] width 59 height 20
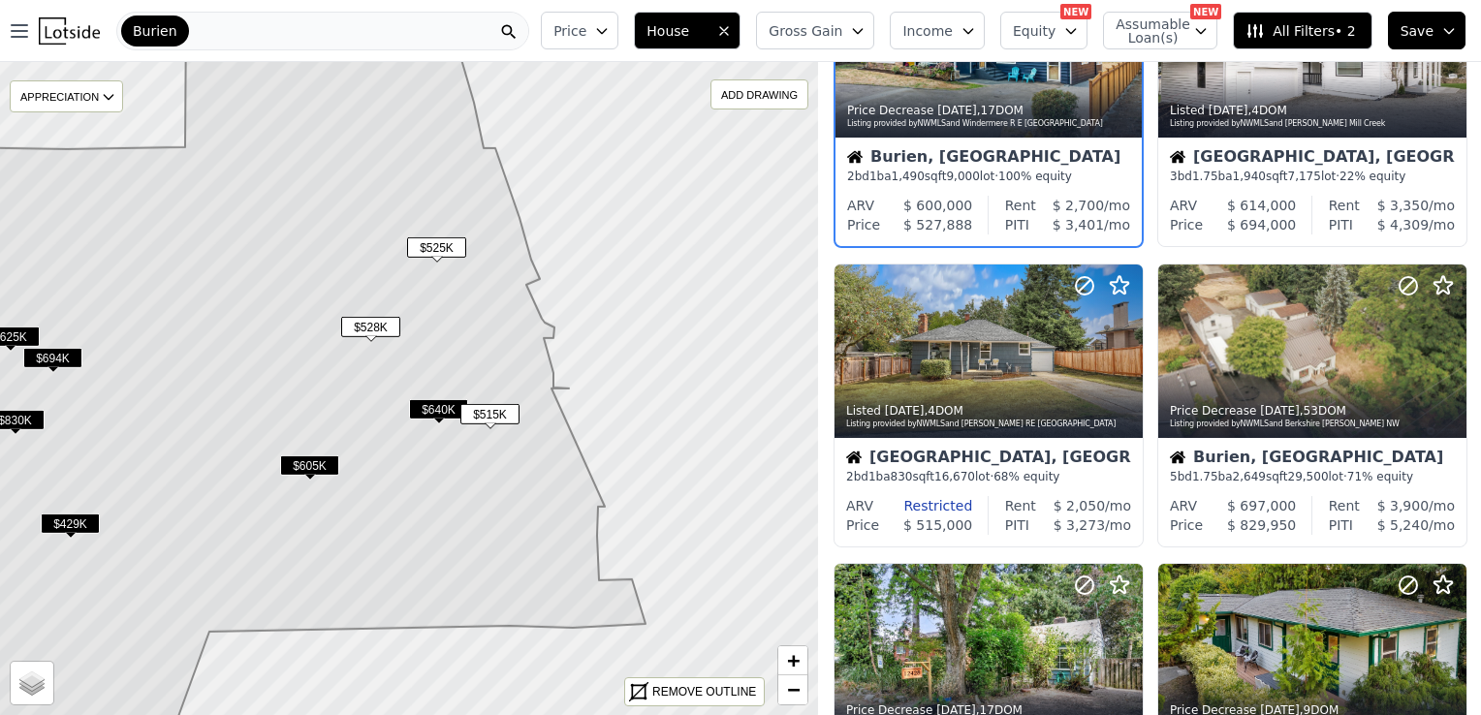
scroll to position [0, 0]
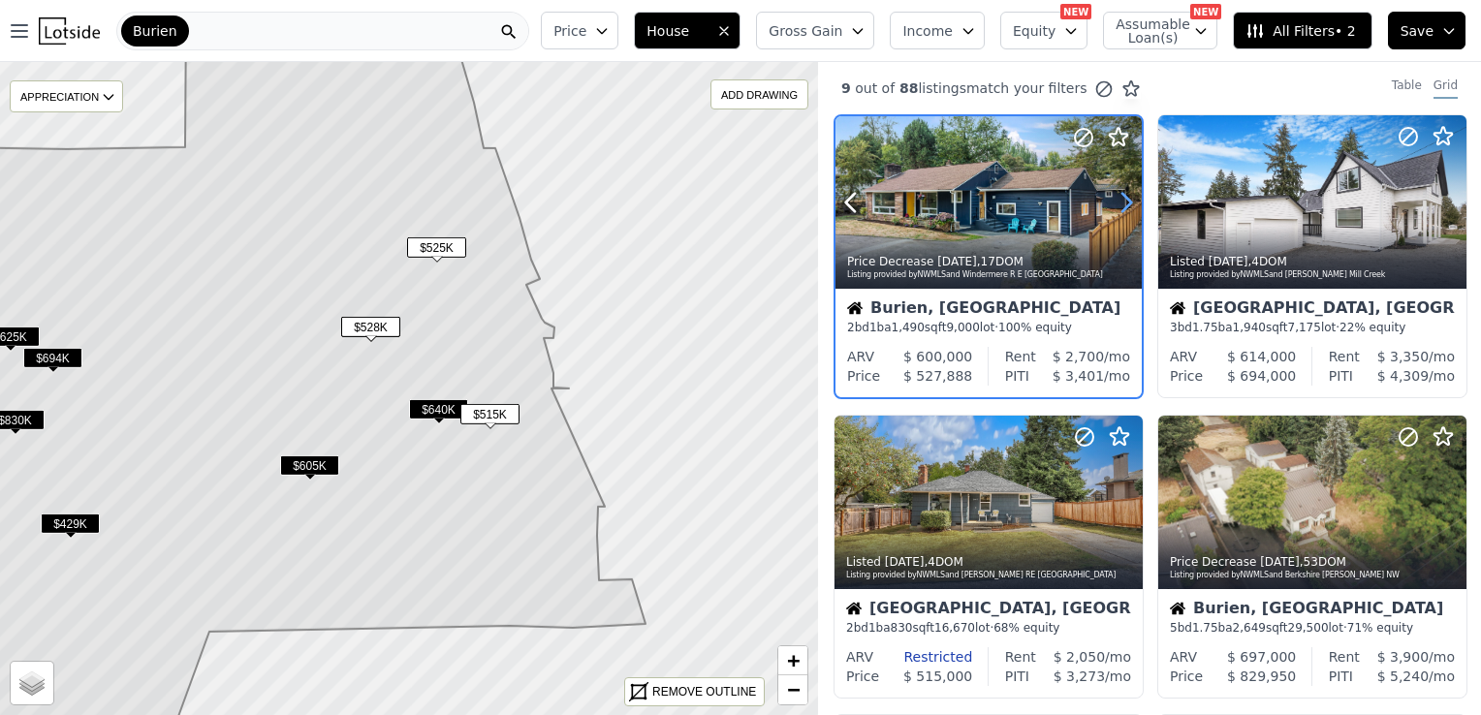
click at [1116, 206] on icon at bounding box center [1125, 202] width 31 height 31
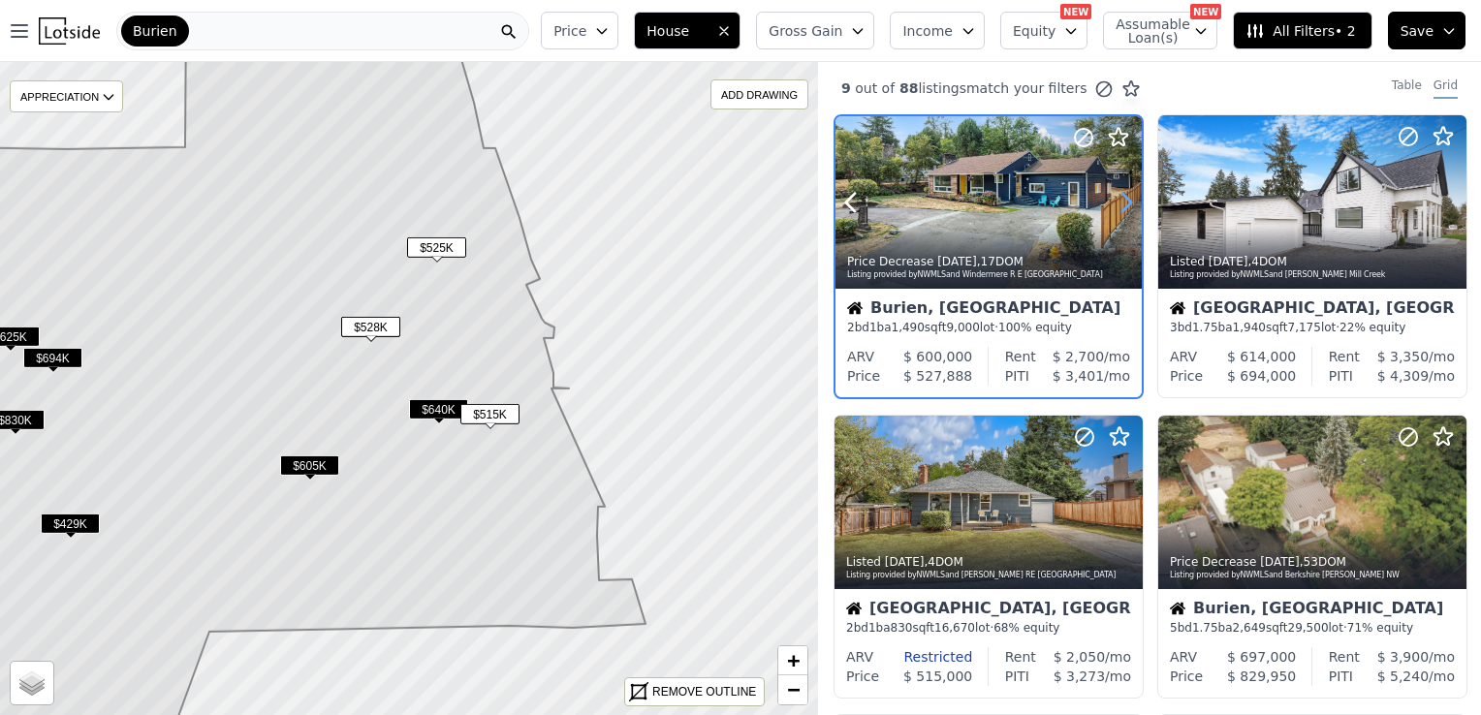
click at [1116, 206] on icon at bounding box center [1125, 202] width 31 height 31
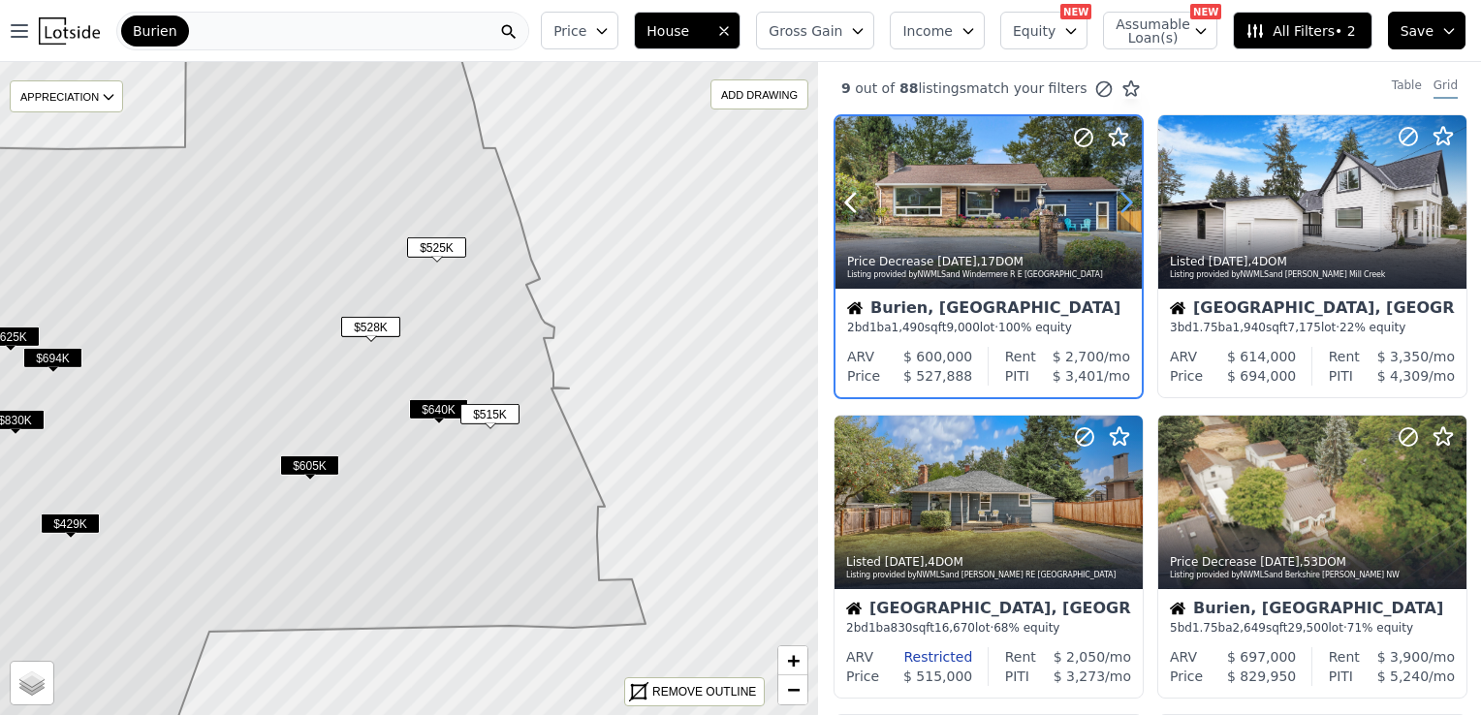
click at [1116, 206] on icon at bounding box center [1125, 202] width 31 height 31
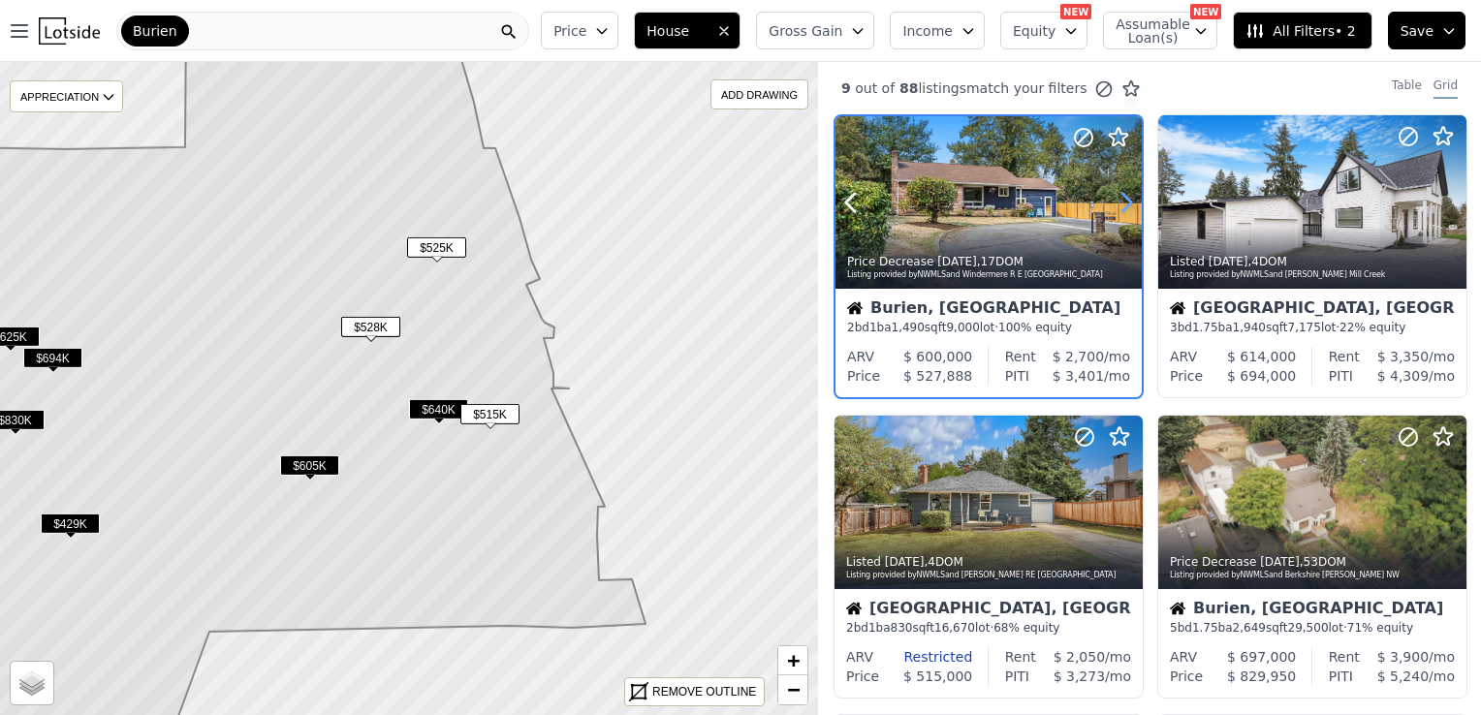
click at [1116, 206] on icon at bounding box center [1125, 202] width 31 height 31
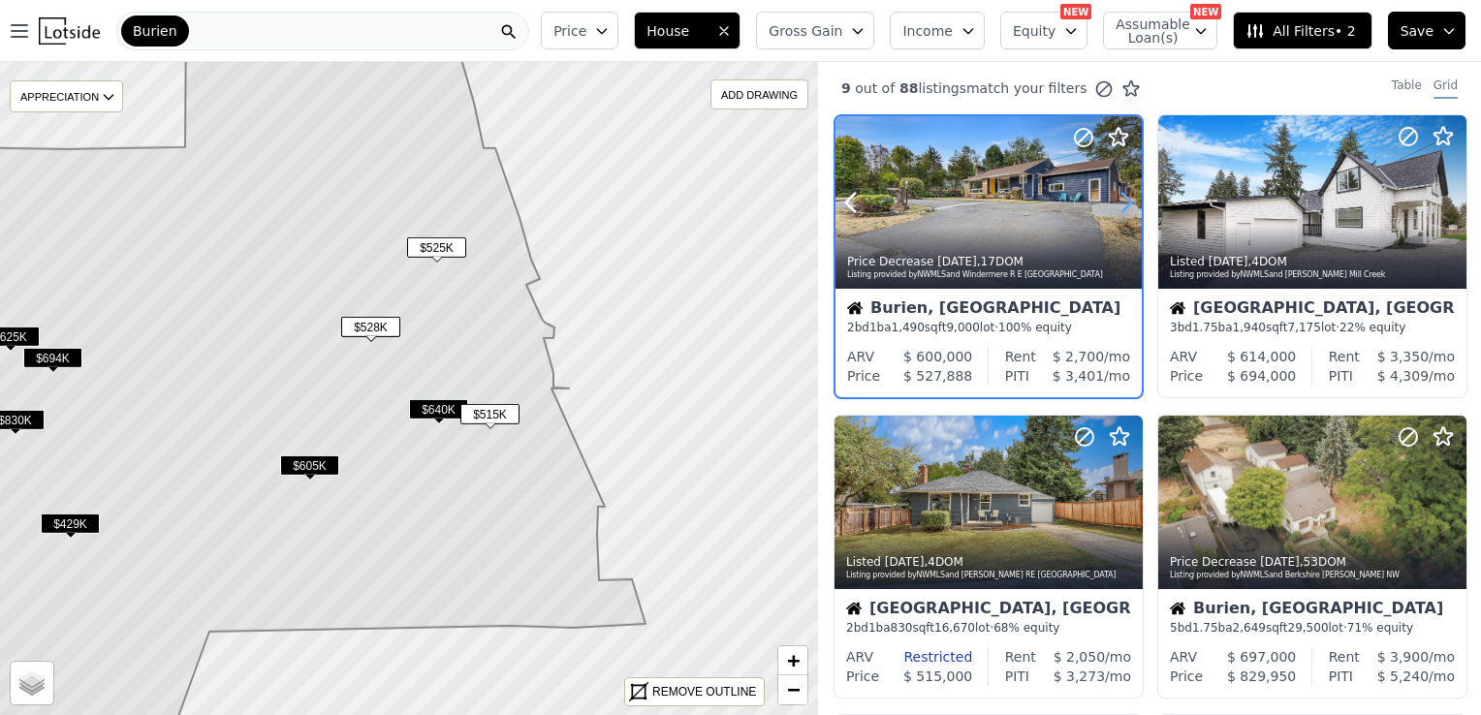
click at [1116, 206] on icon at bounding box center [1125, 202] width 31 height 31
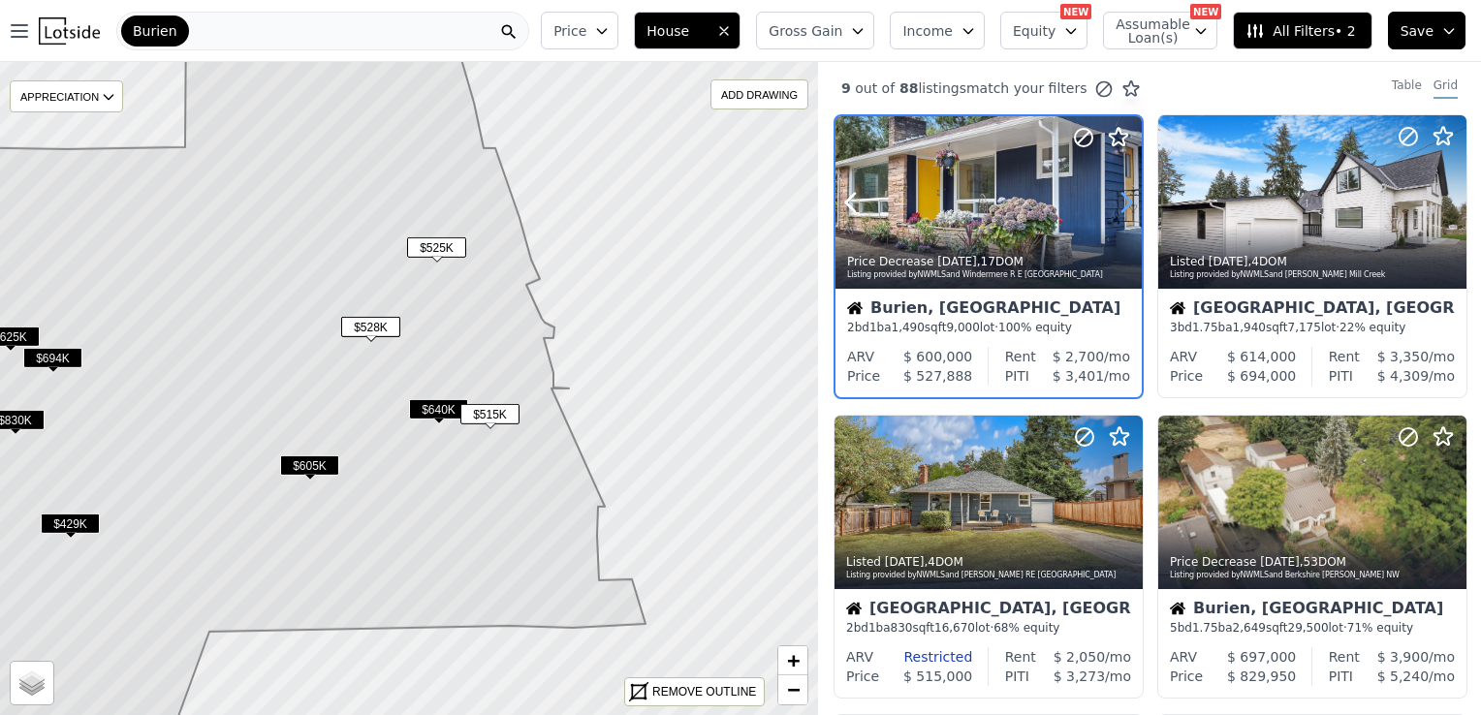
click at [1116, 206] on icon at bounding box center [1125, 202] width 31 height 31
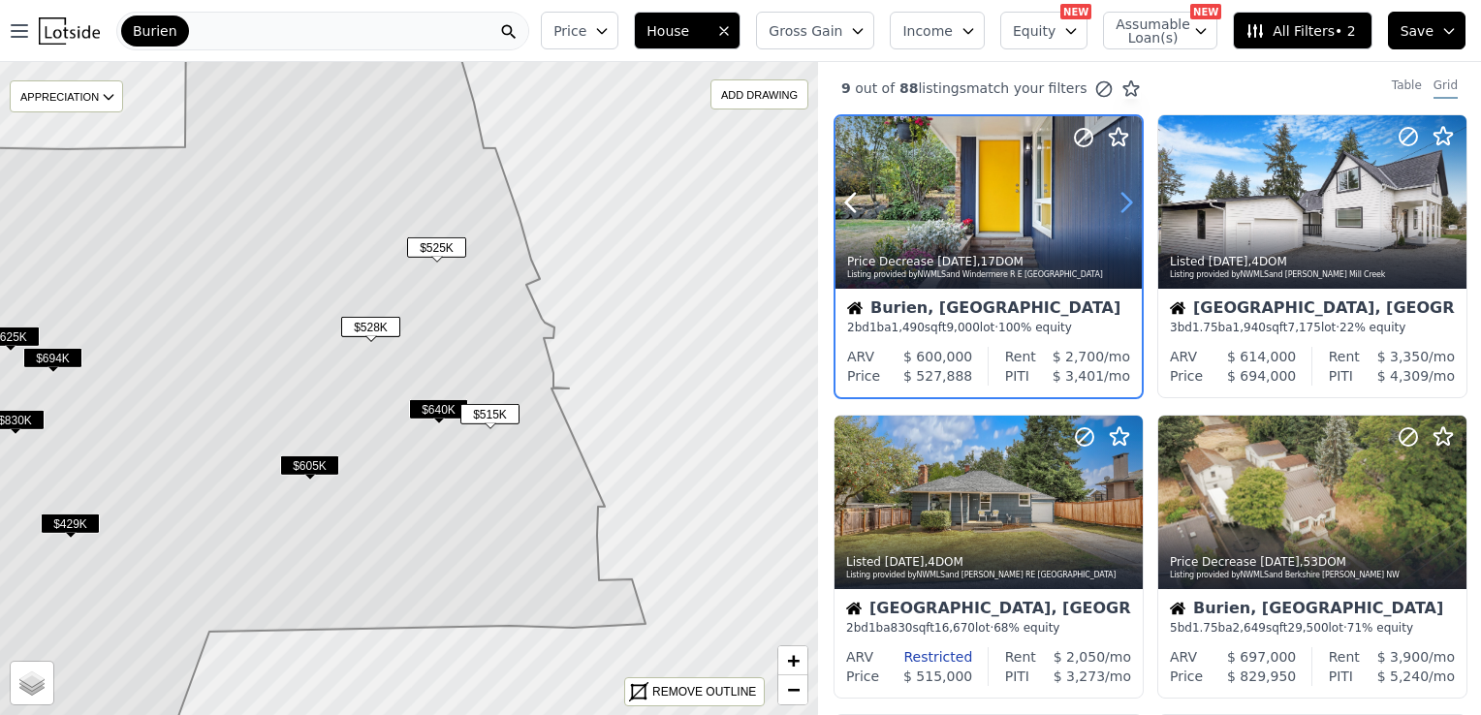
click at [1116, 206] on icon at bounding box center [1125, 202] width 31 height 31
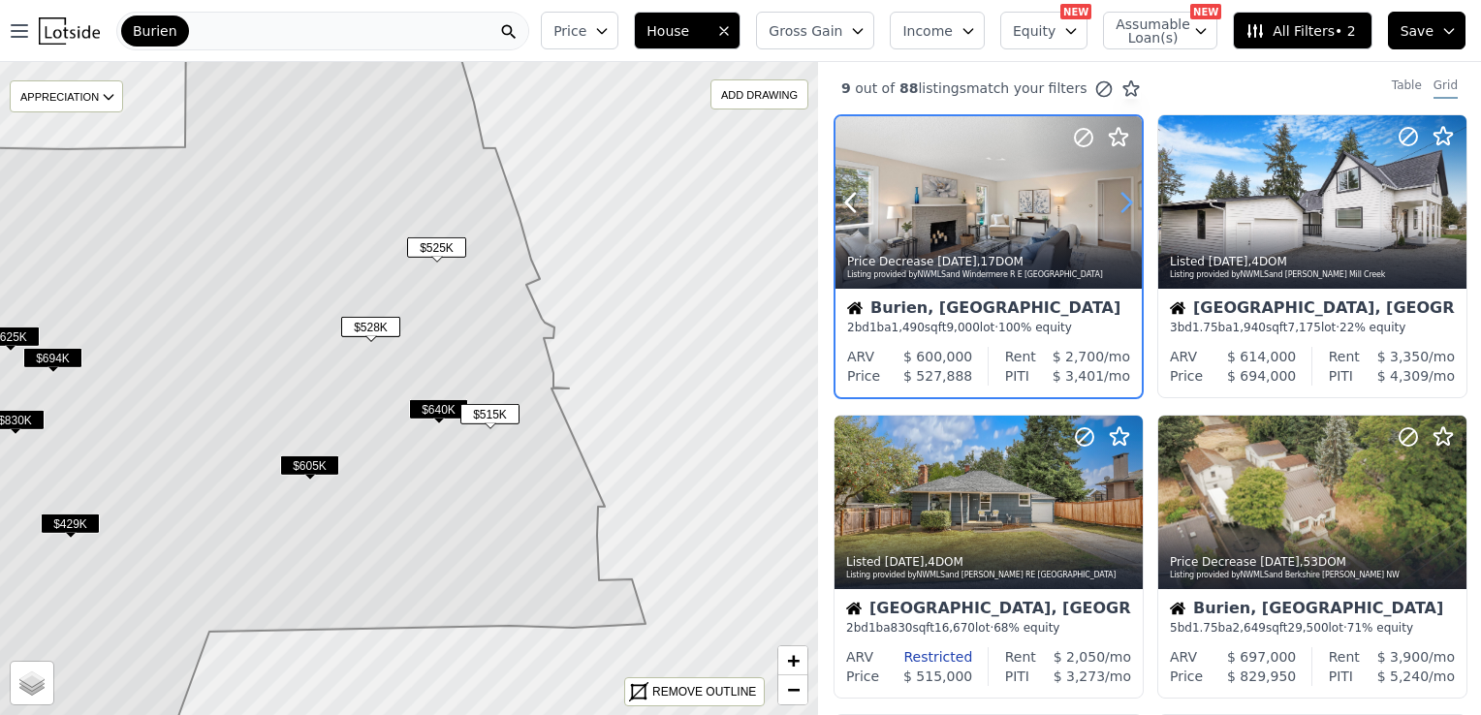
click at [1116, 206] on icon at bounding box center [1125, 202] width 31 height 31
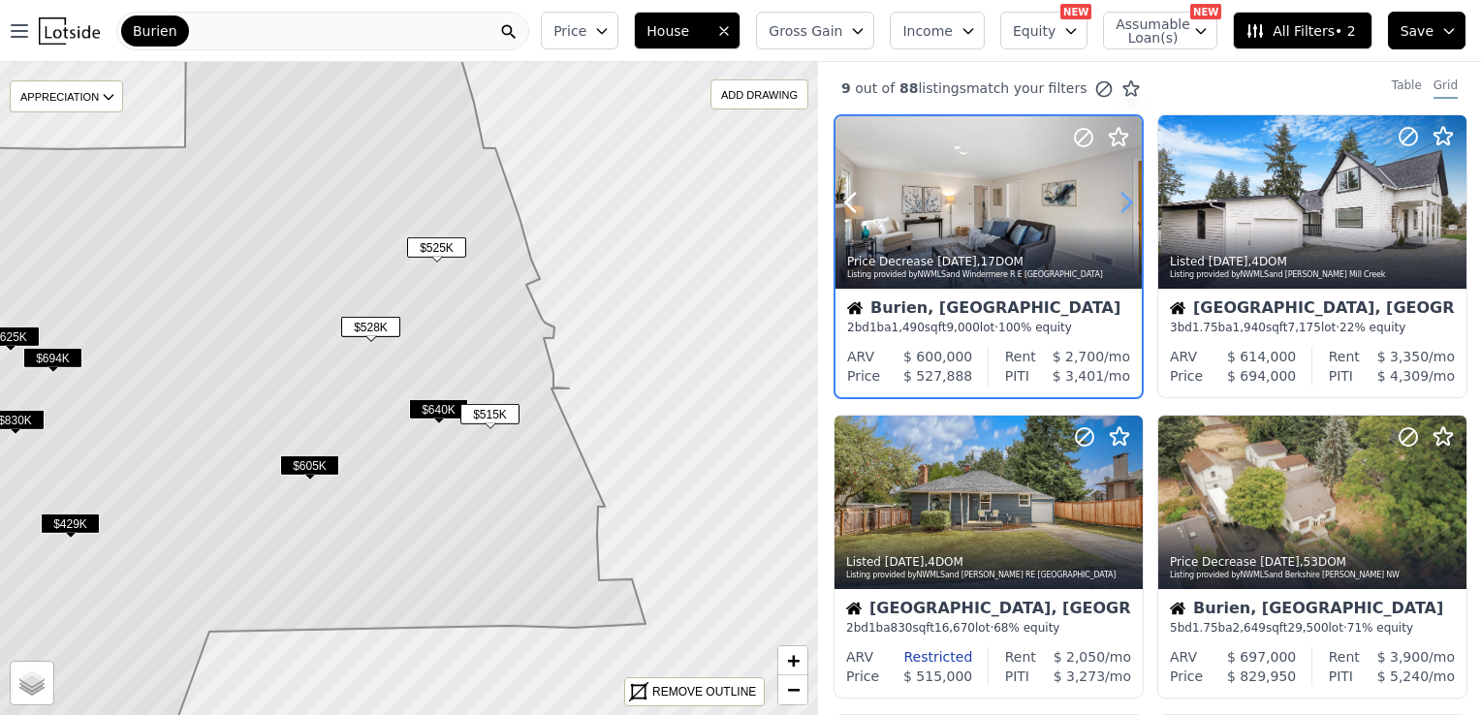
click at [1116, 206] on icon at bounding box center [1125, 202] width 31 height 31
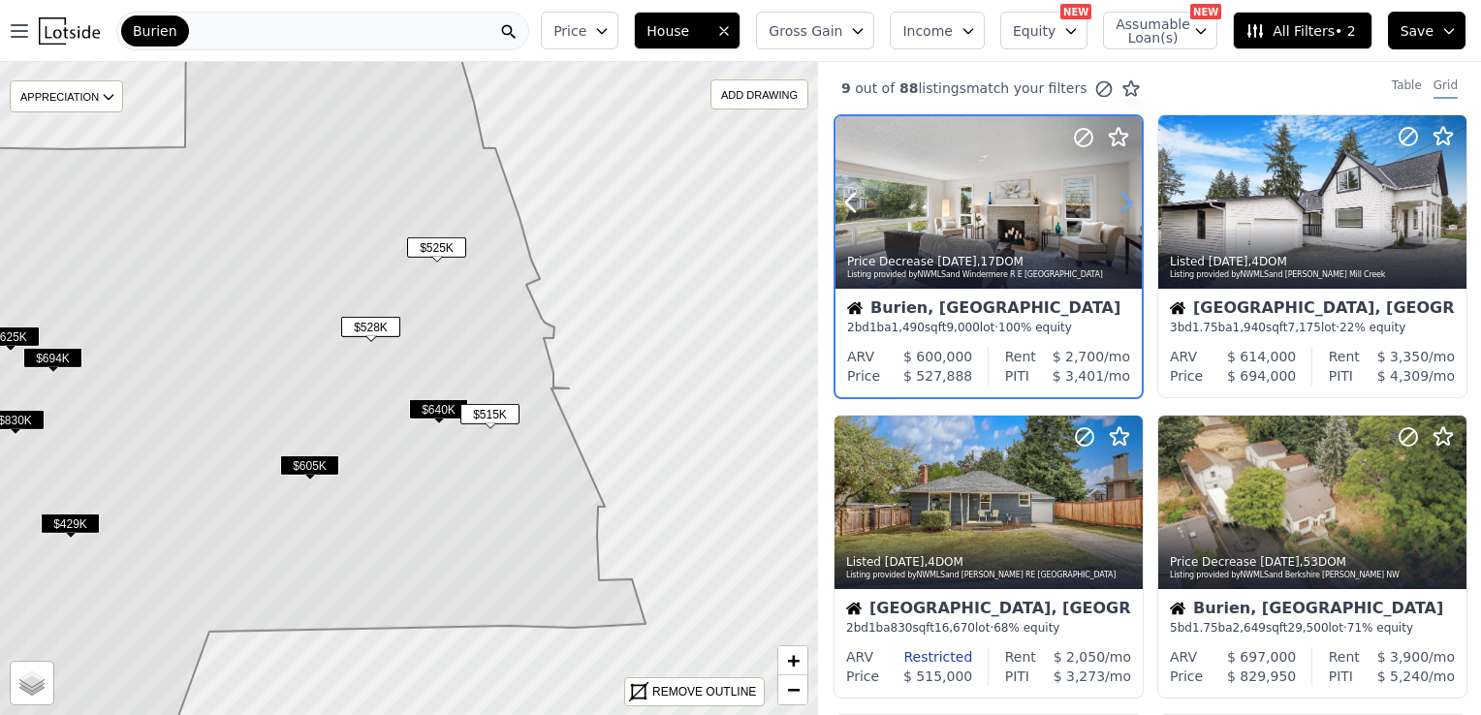
click at [1116, 206] on icon at bounding box center [1125, 202] width 31 height 31
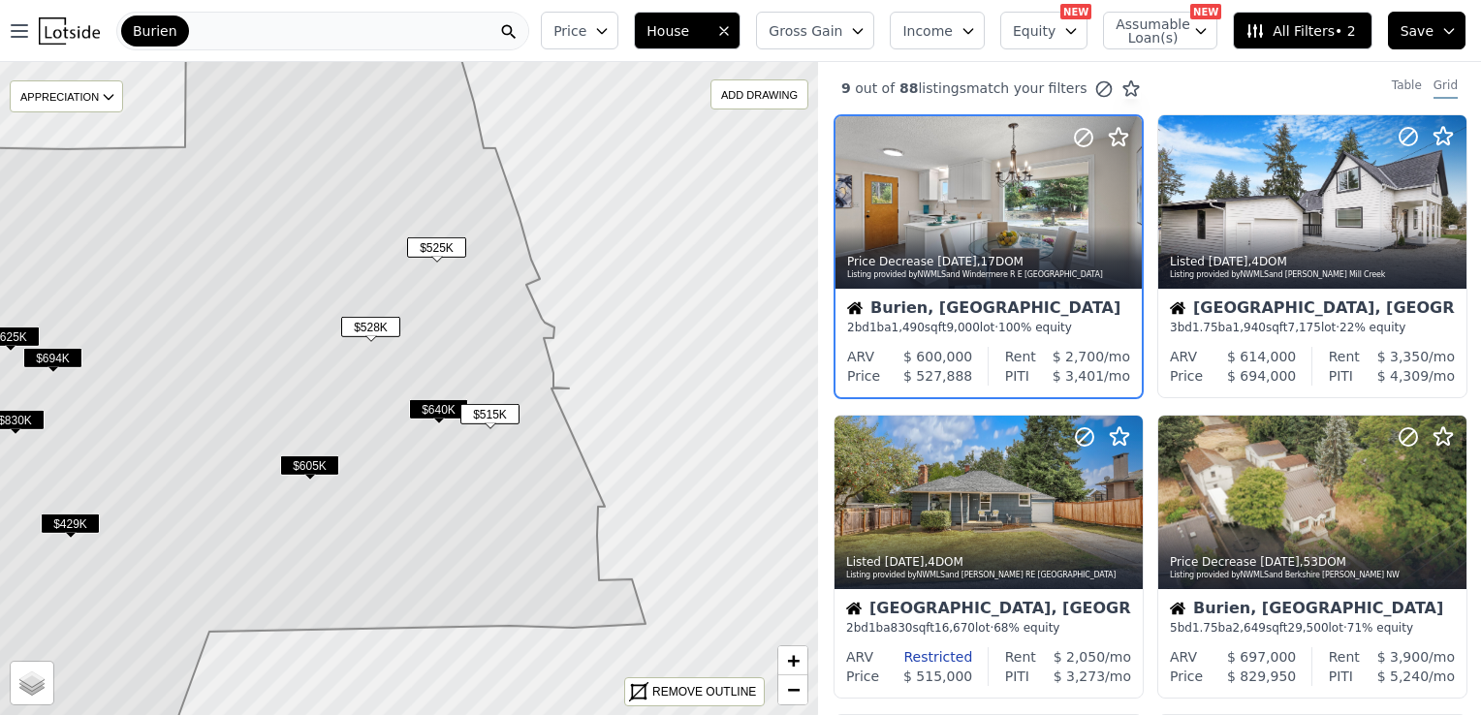
click at [174, 29] on div "Burien" at bounding box center [155, 31] width 68 height 31
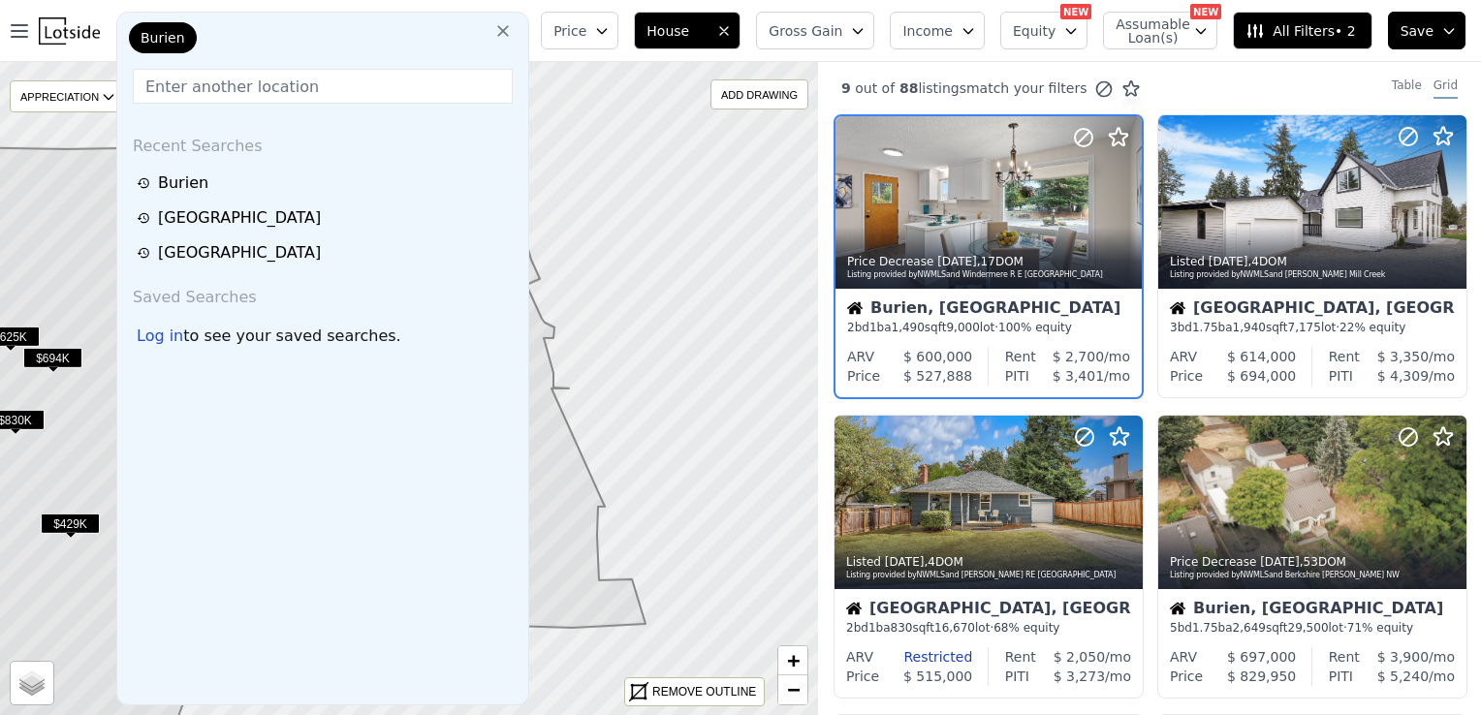
click at [188, 86] on input "text" at bounding box center [323, 86] width 380 height 35
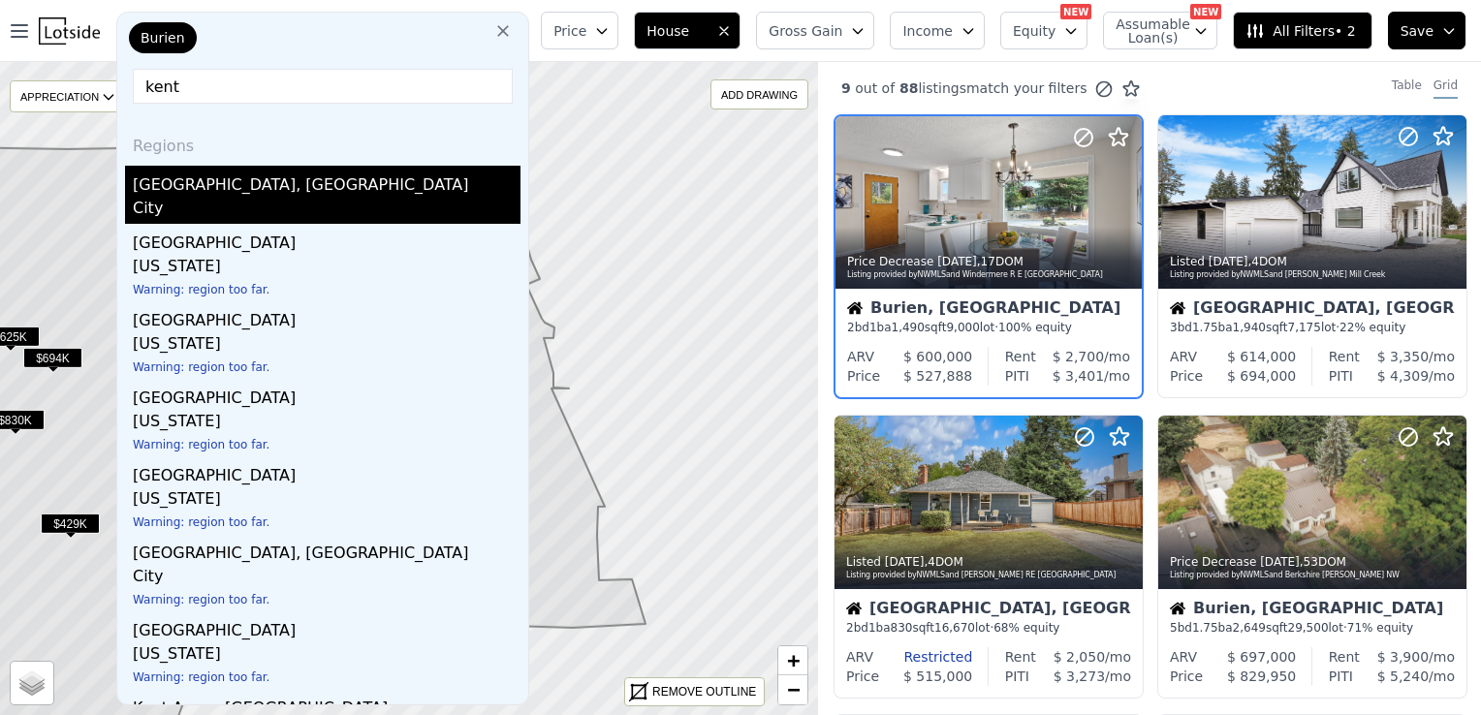
type input "kent"
click at [148, 197] on div "City" at bounding box center [327, 210] width 388 height 27
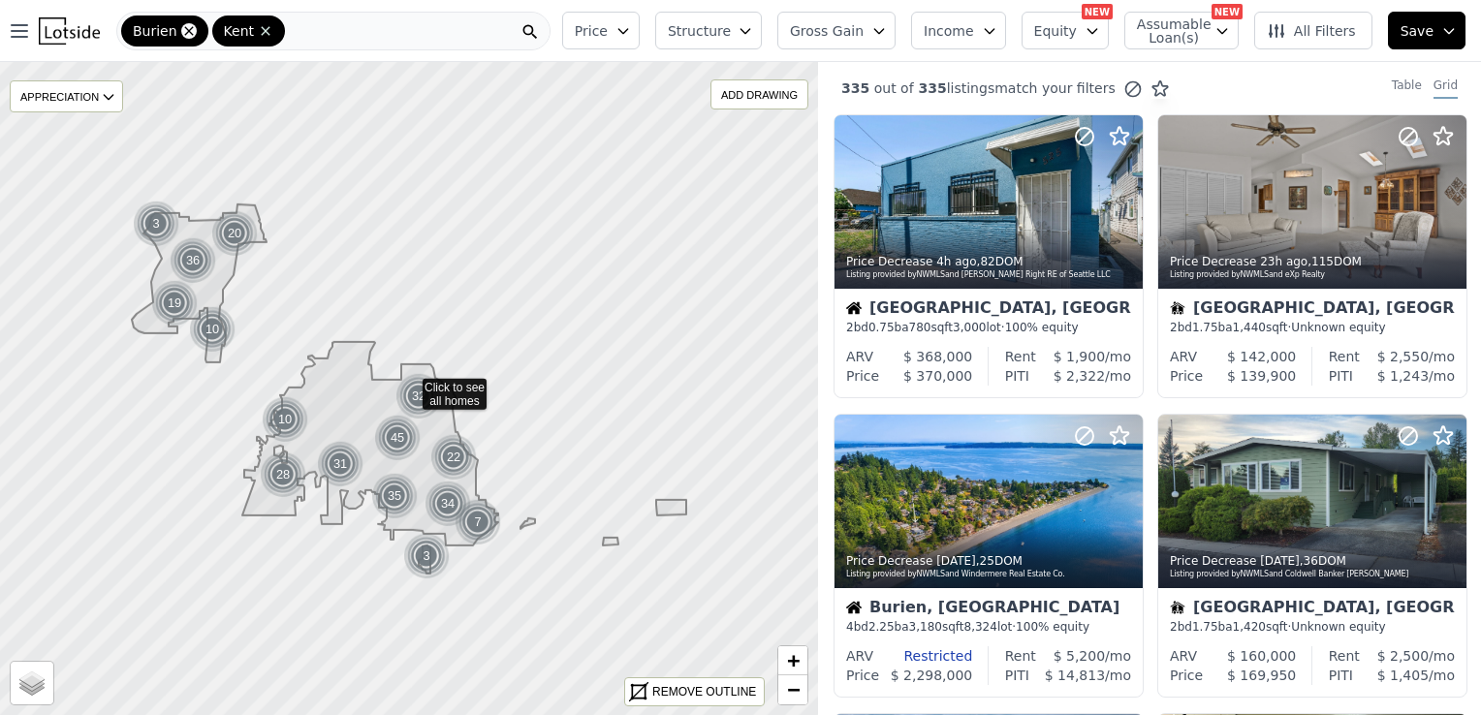
click at [184, 33] on icon at bounding box center [188, 30] width 9 height 9
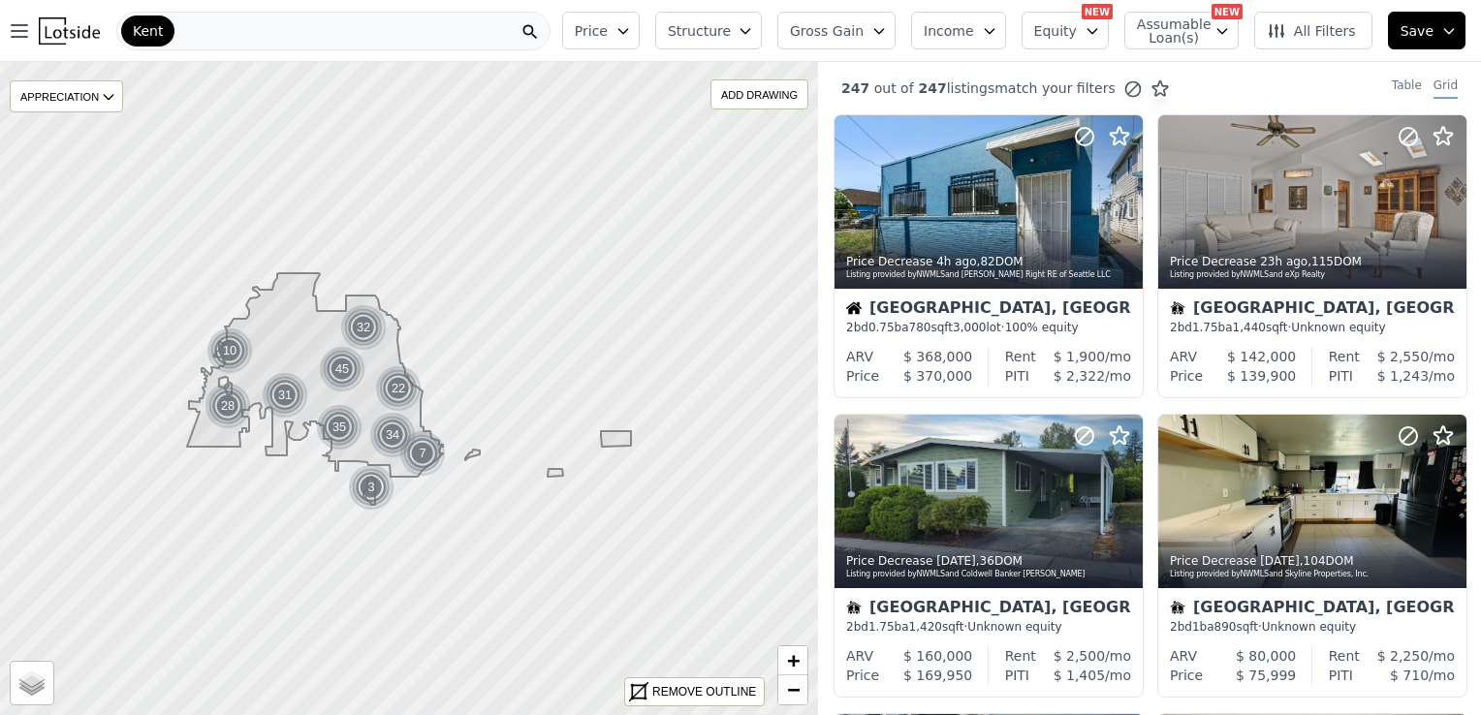
click at [608, 37] on span "Price" at bounding box center [591, 30] width 33 height 19
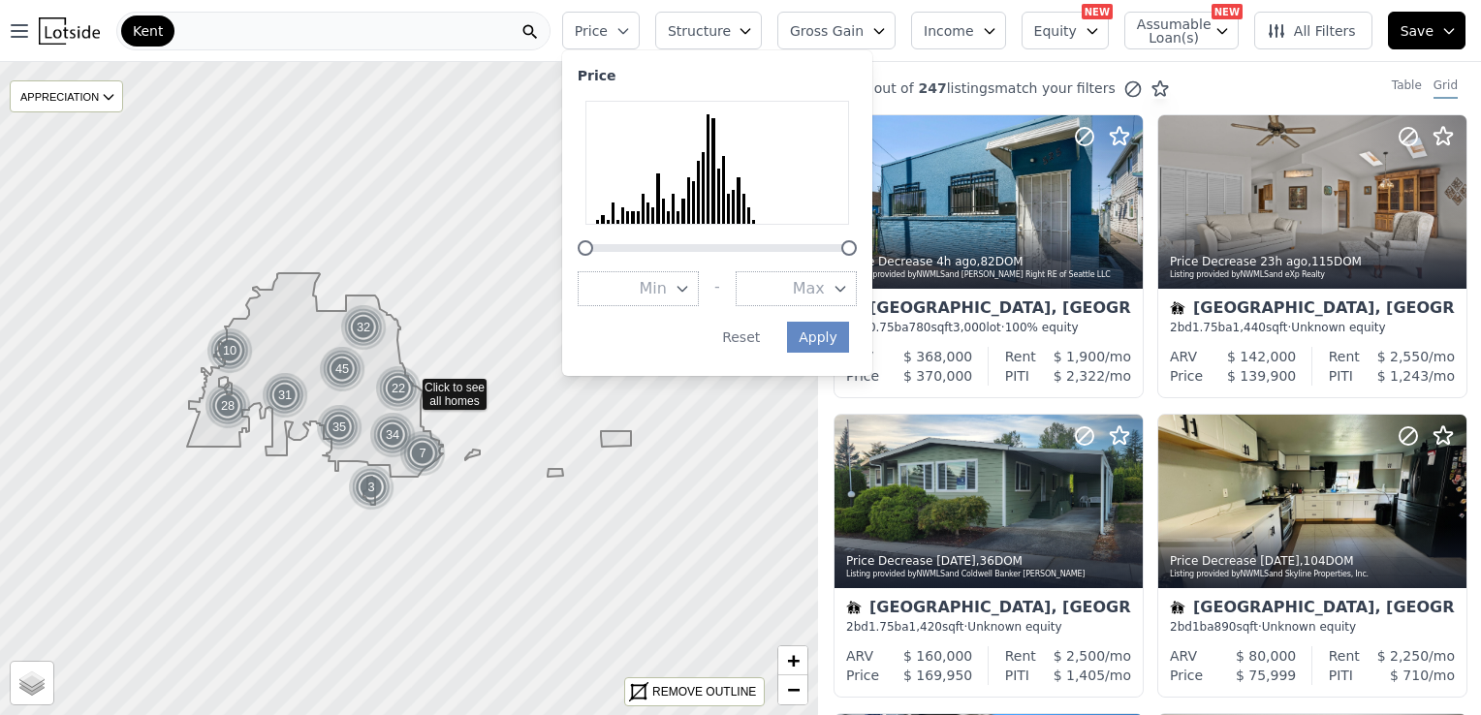
click at [825, 289] on span "Max" at bounding box center [809, 288] width 32 height 23
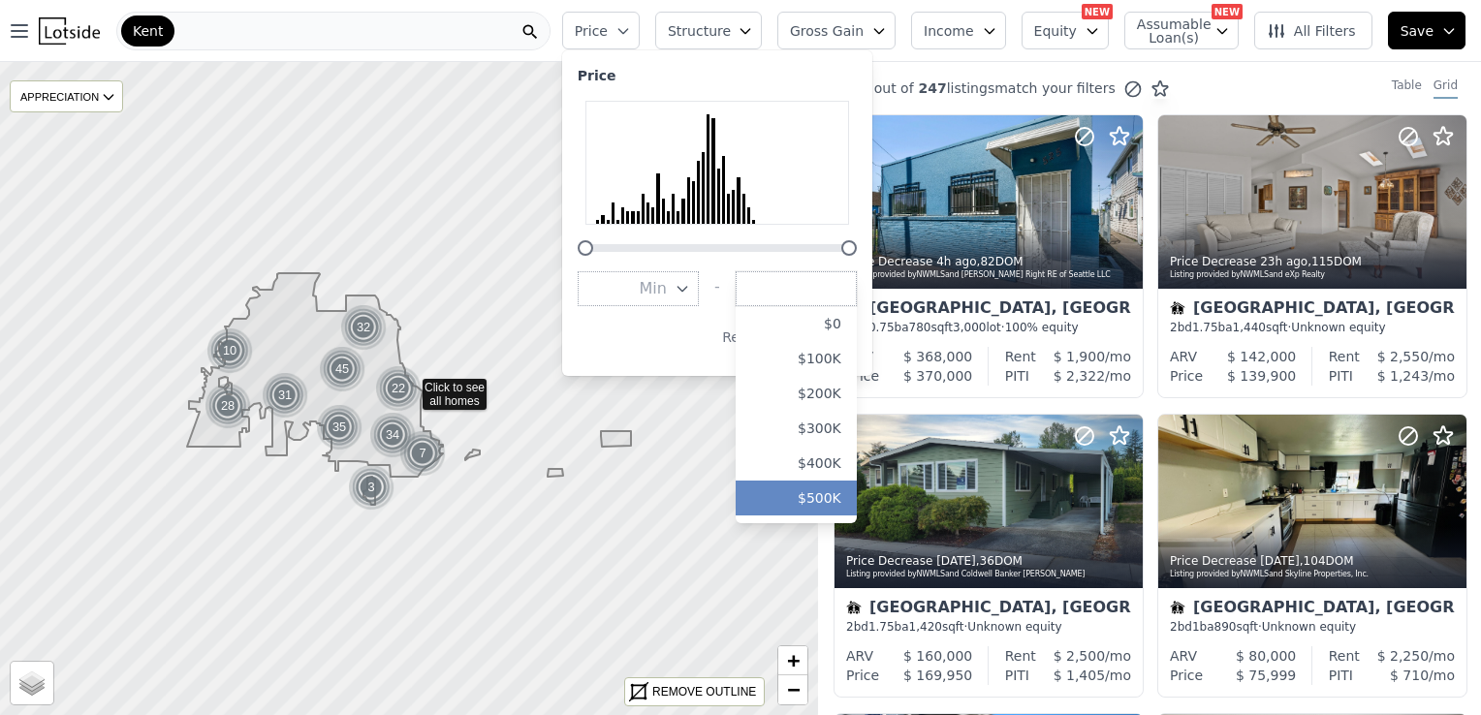
click at [857, 490] on button "$500K" at bounding box center [795, 498] width 121 height 35
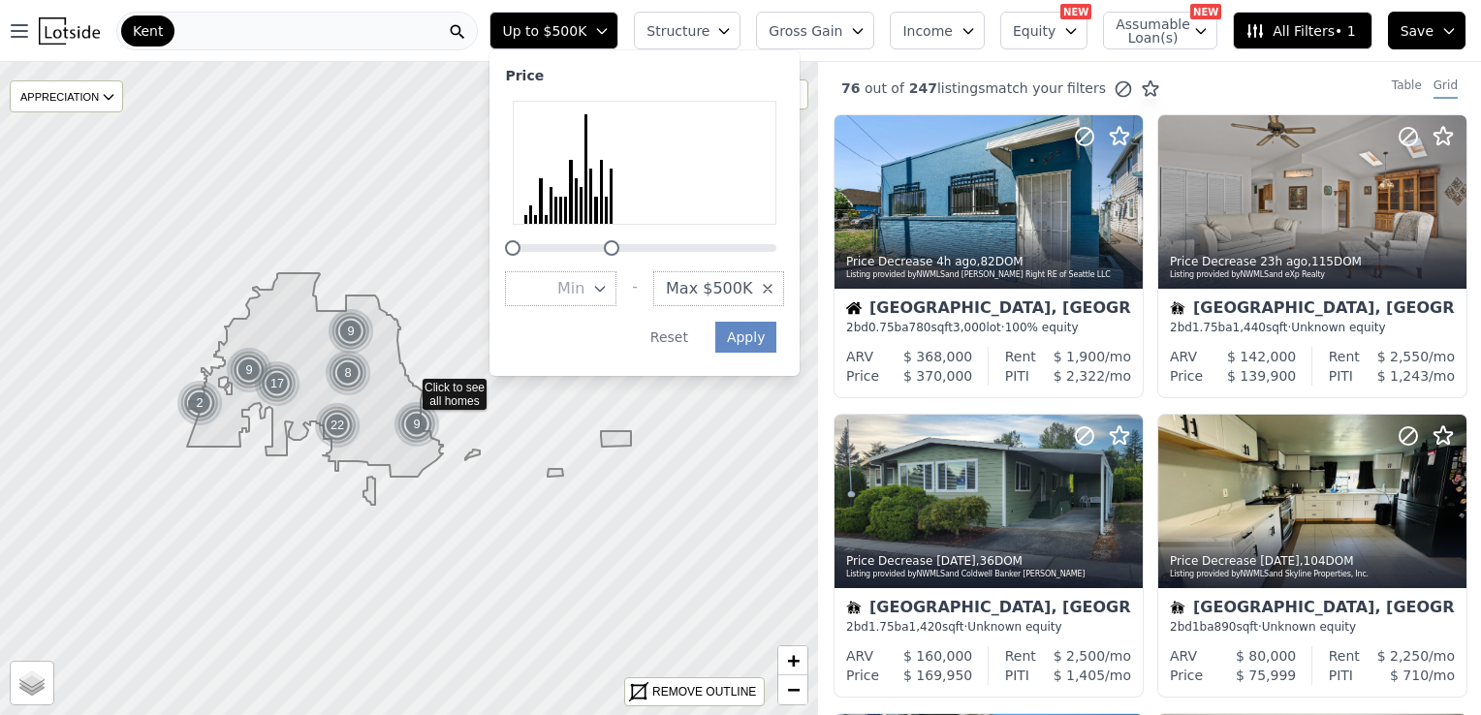
click at [740, 36] on button "Structure" at bounding box center [687, 31] width 107 height 38
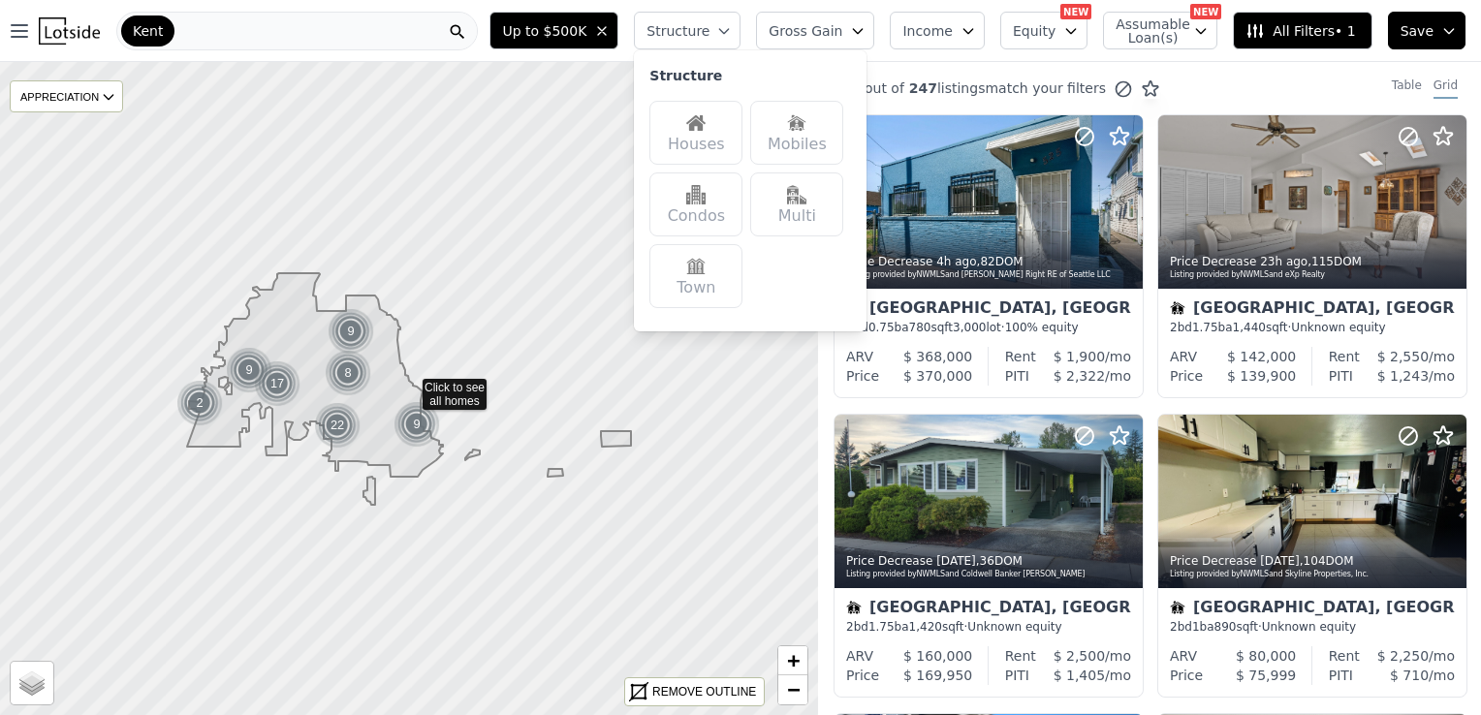
click at [737, 141] on div "Houses" at bounding box center [695, 133] width 93 height 64
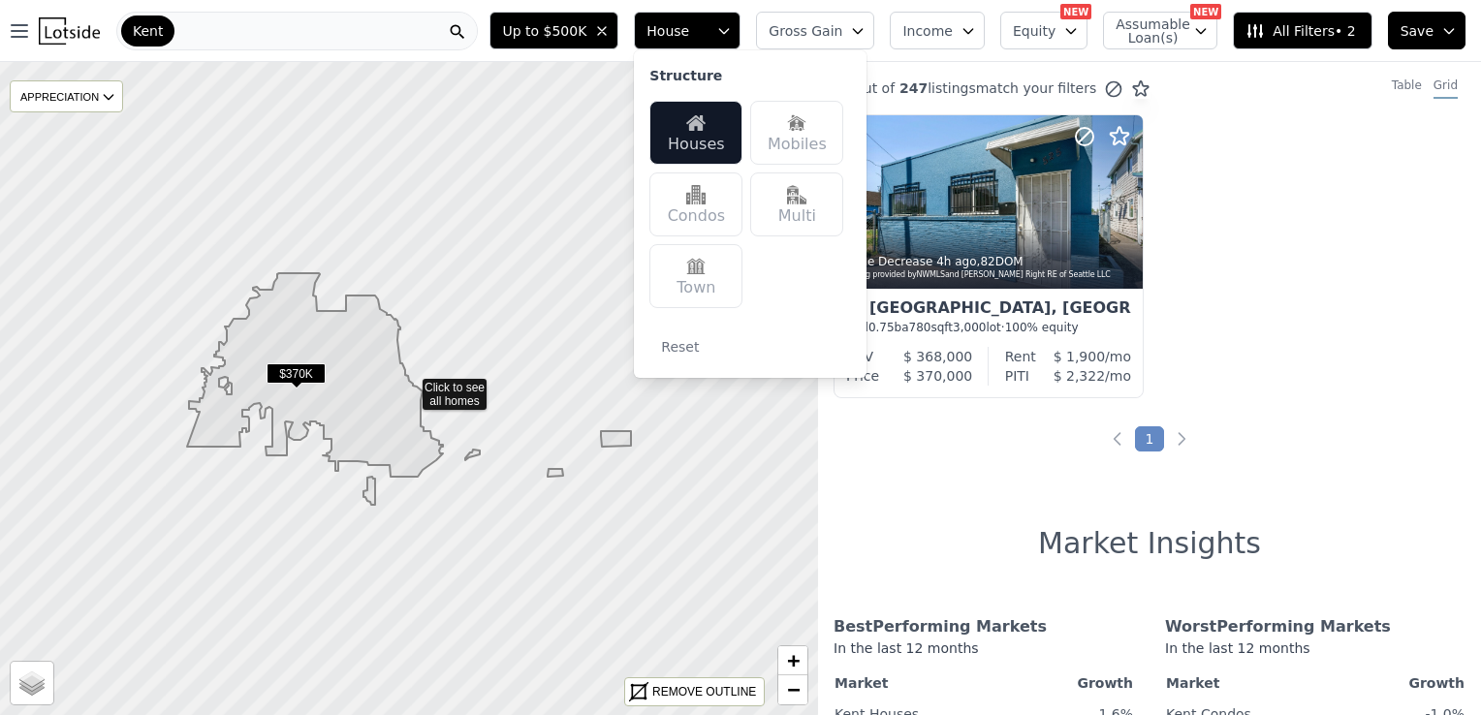
click at [1277, 34] on span "All Filters • 2" at bounding box center [1299, 30] width 109 height 19
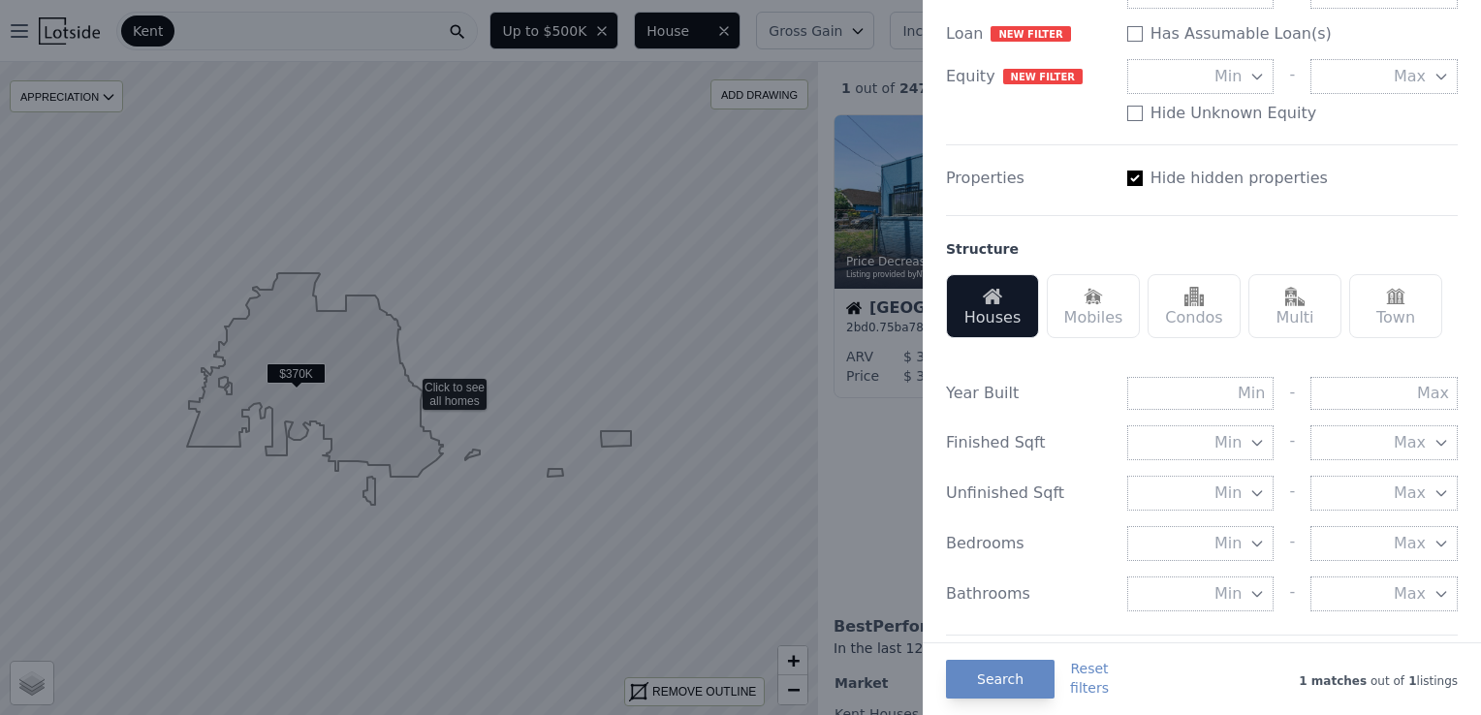
scroll to position [391, 0]
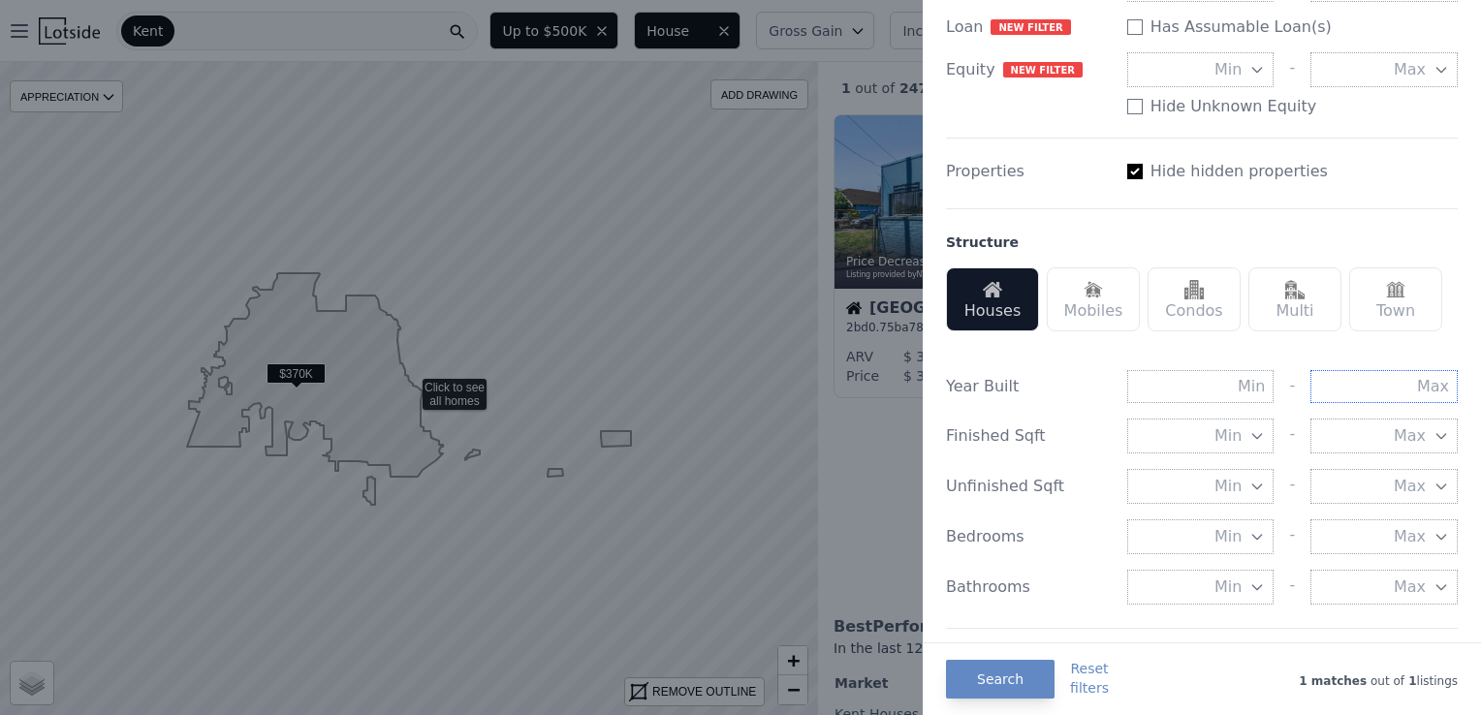
click at [1407, 382] on input "text" at bounding box center [1383, 386] width 147 height 33
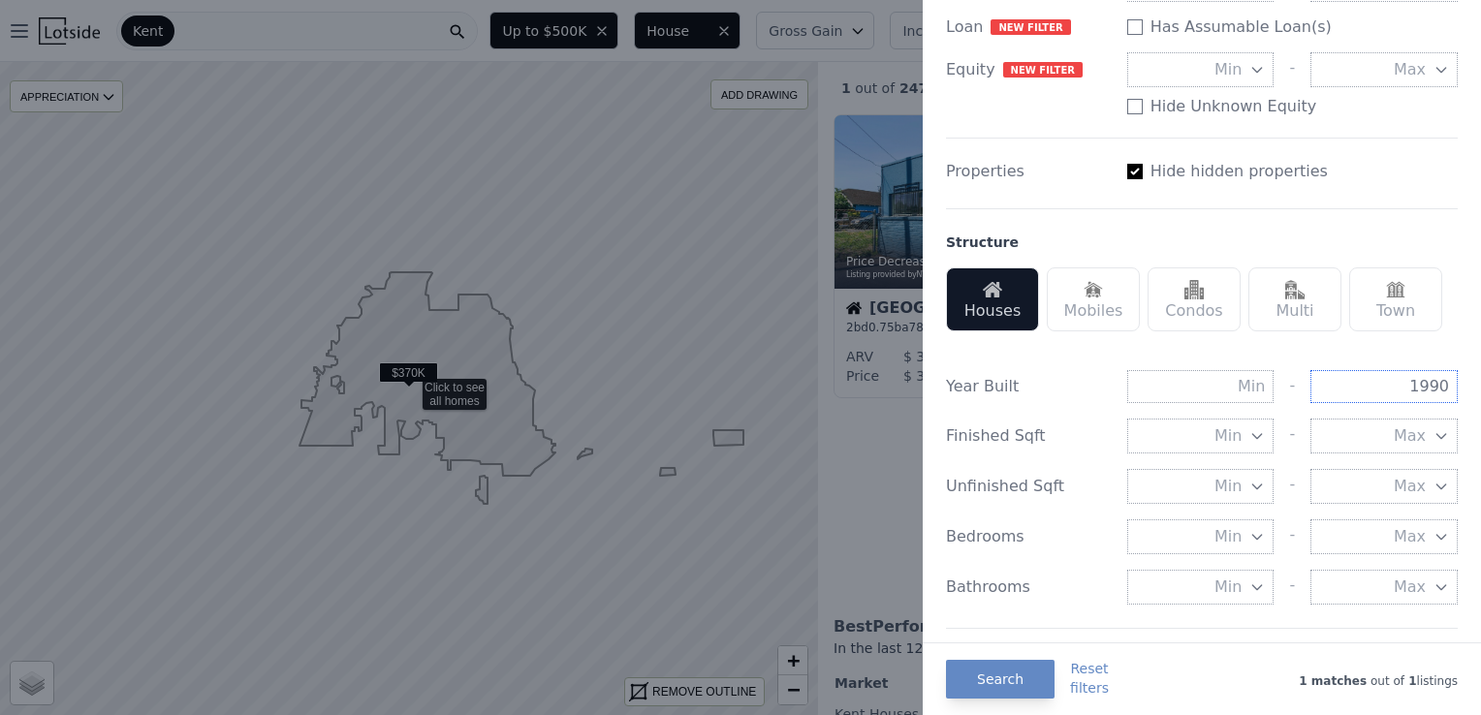
type input "1990"
click at [1448, 335] on div "List Price Price Min - Max $500K Gross Gain Min - Max Income Min - Max Loan New…" at bounding box center [1201, 458] width 527 height 1578
click at [415, 370] on div at bounding box center [740, 357] width 1481 height 715
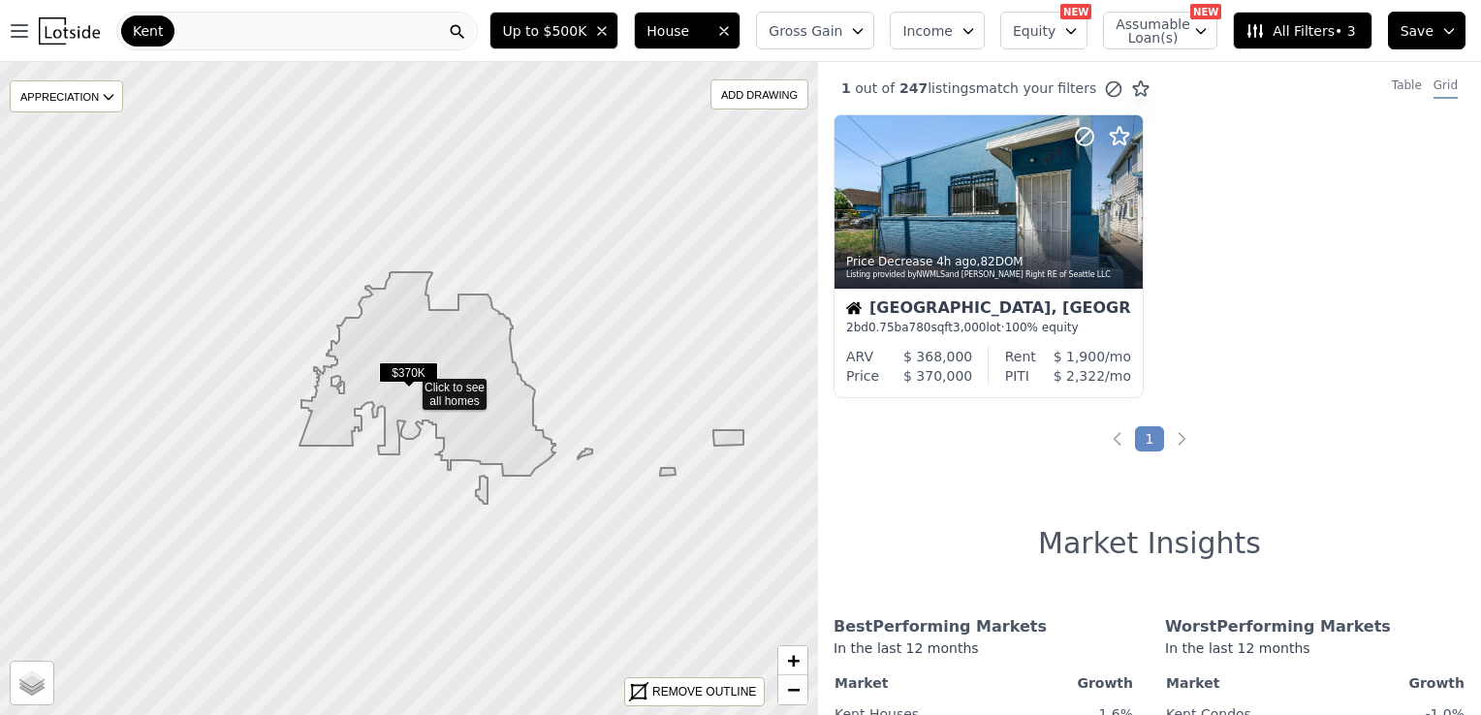
click at [415, 370] on span "$370K" at bounding box center [408, 372] width 59 height 20
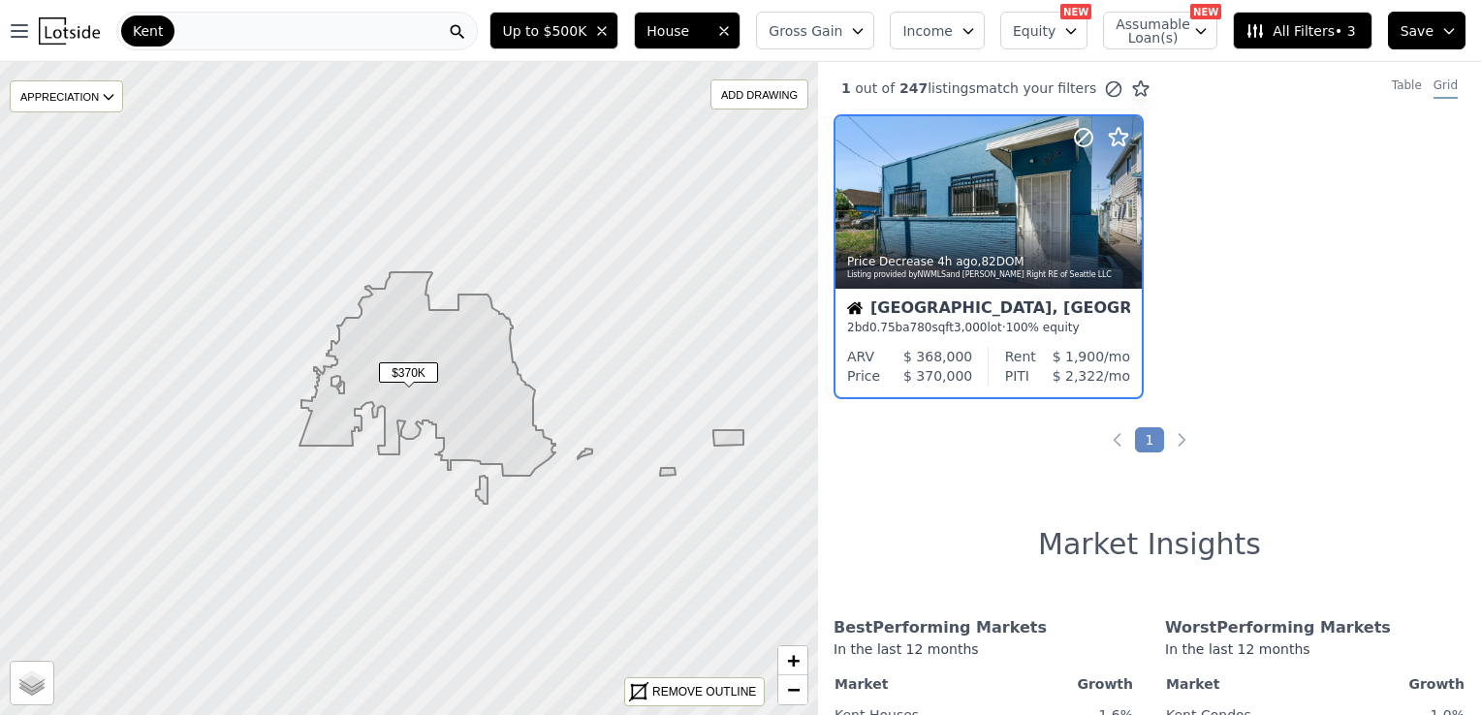
click at [438, 401] on icon at bounding box center [521, 388] width 444 height 232
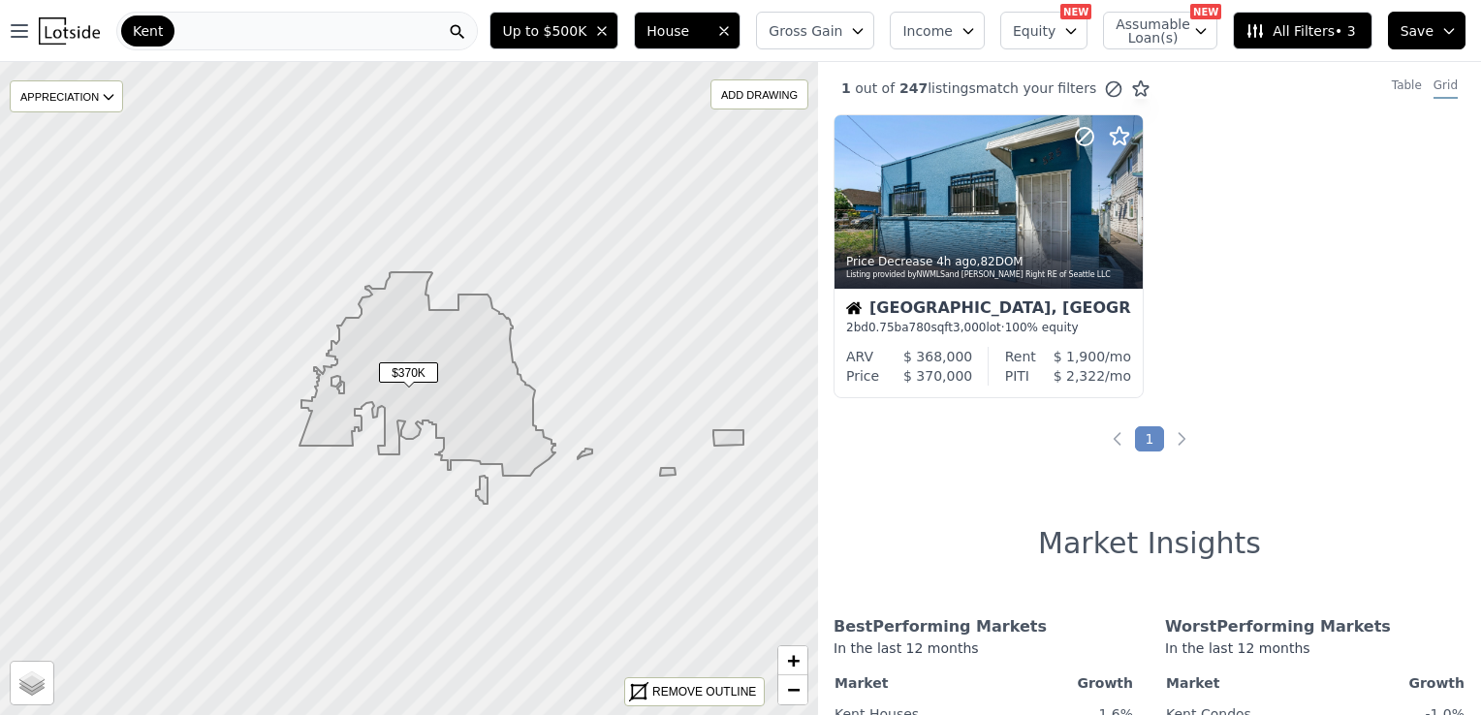
click at [438, 401] on icon at bounding box center [521, 388] width 444 height 232
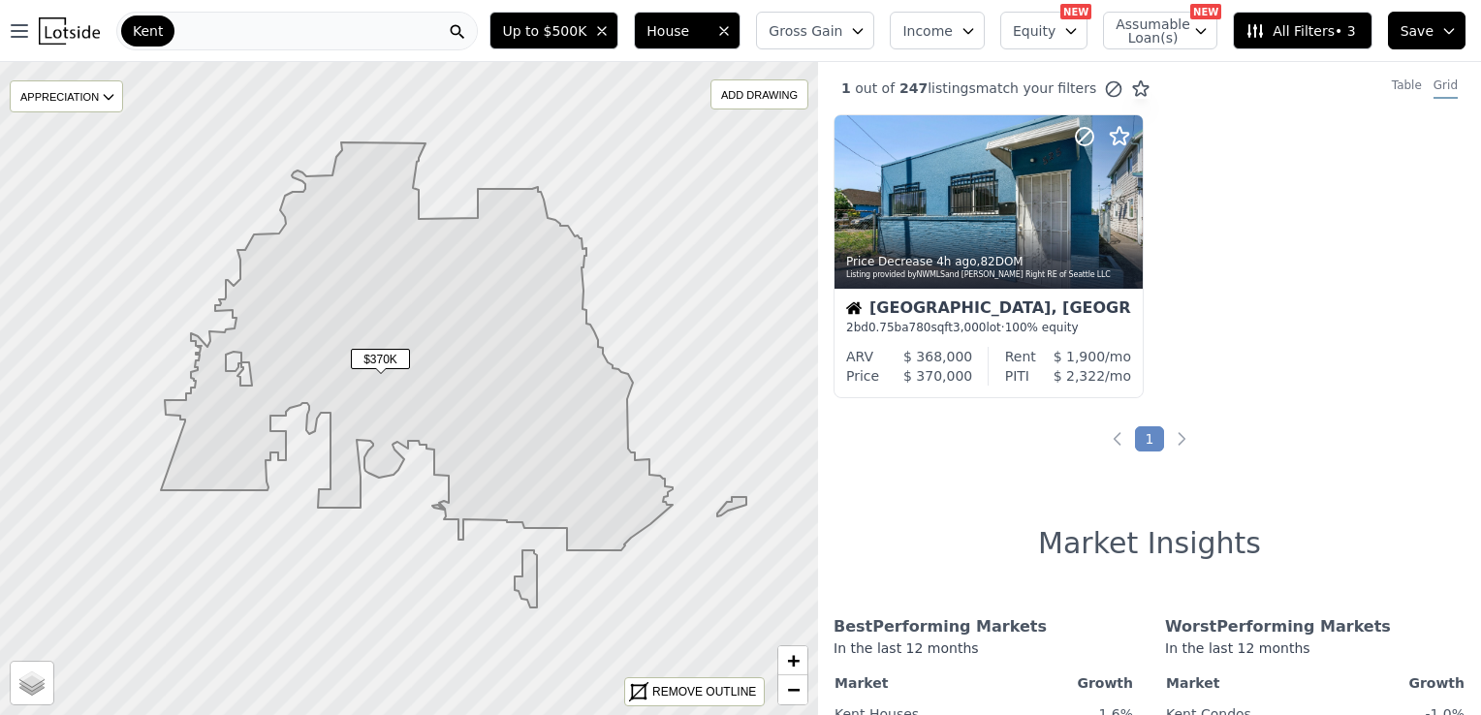
click at [576, 36] on span "Up to $500K" at bounding box center [544, 30] width 84 height 19
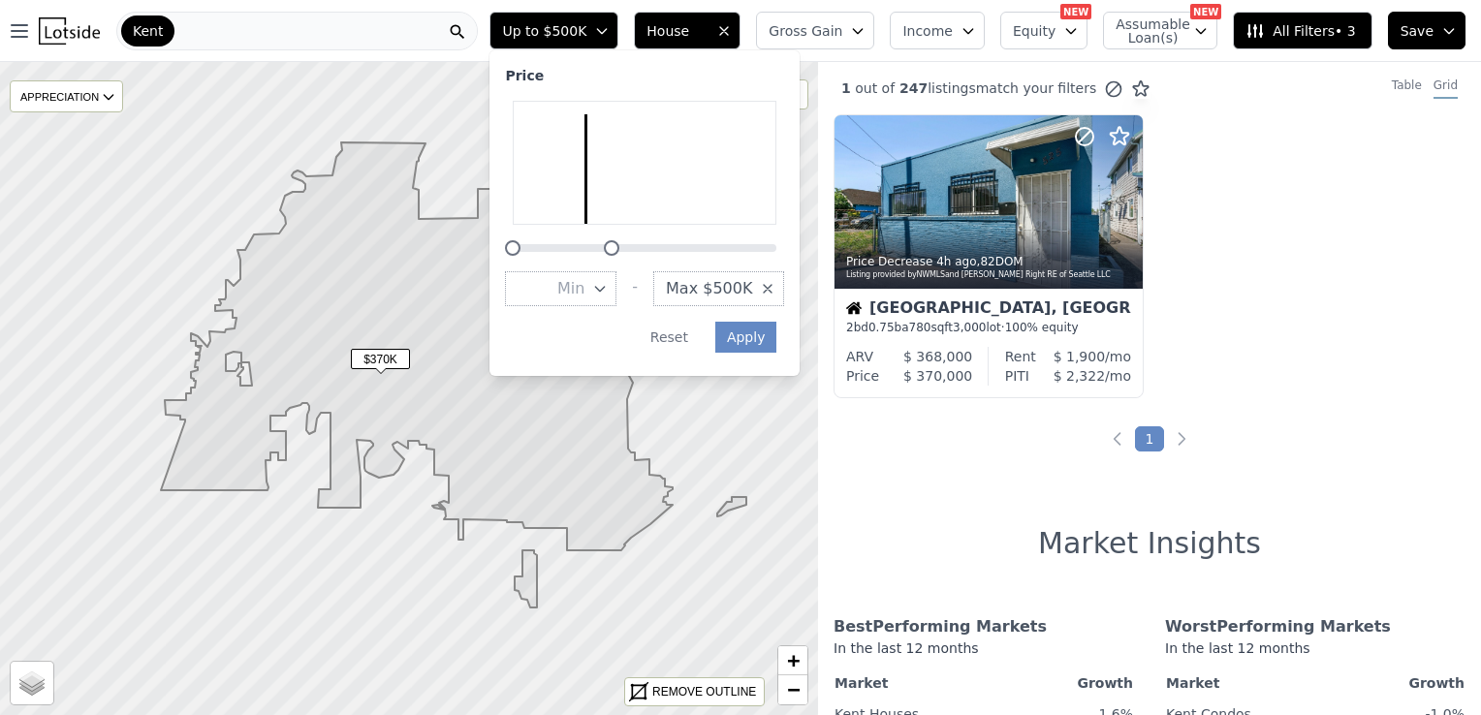
click at [752, 289] on span "Max $500K" at bounding box center [709, 288] width 86 height 23
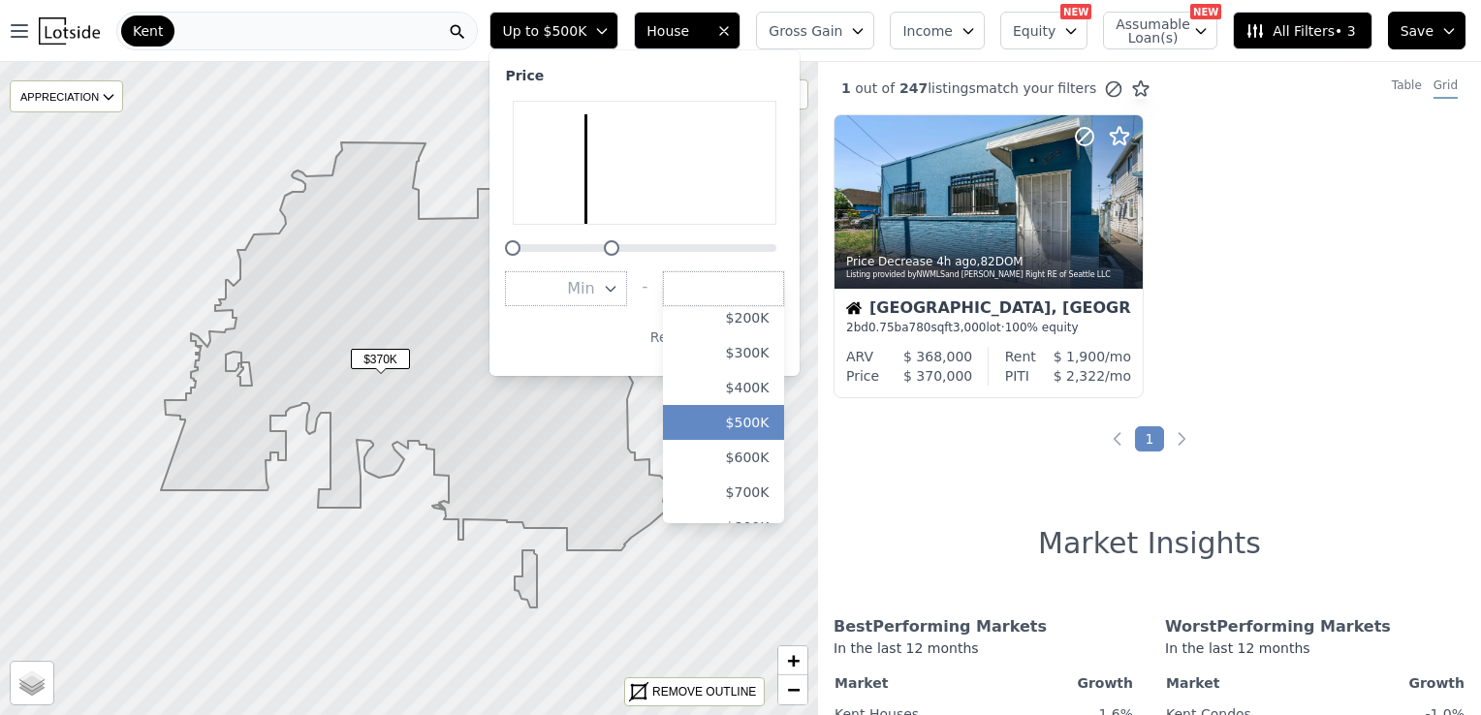
scroll to position [90, 0]
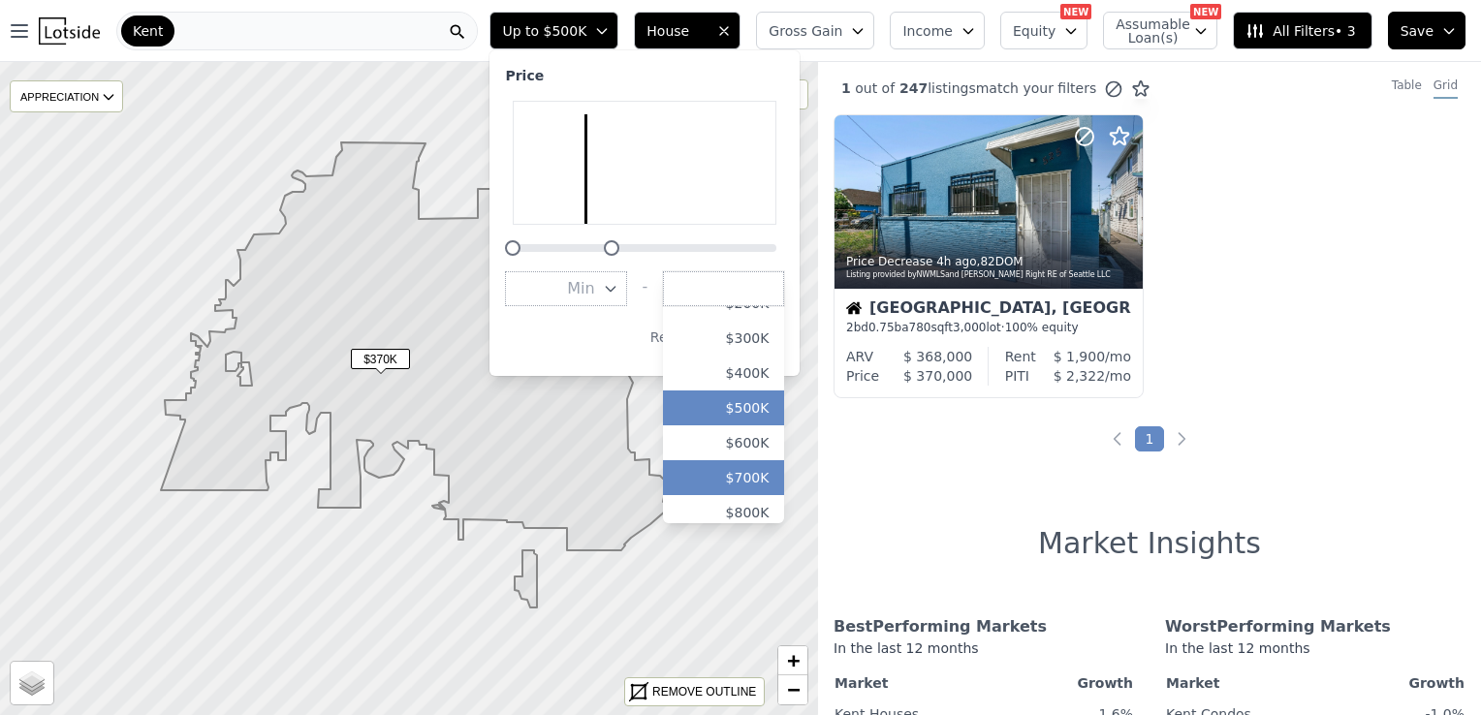
click at [784, 483] on button "$700K" at bounding box center [723, 477] width 121 height 35
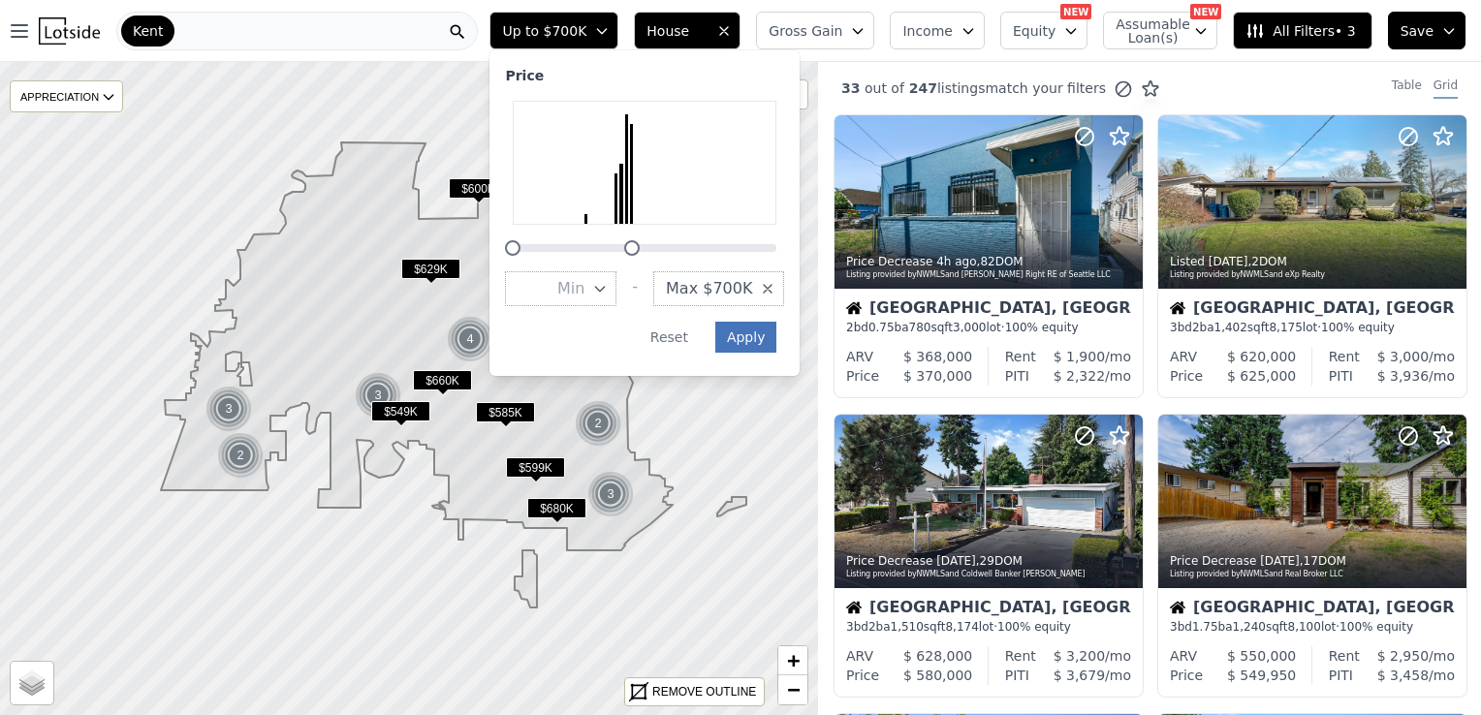
click at [777, 335] on button "Apply" at bounding box center [746, 337] width 62 height 31
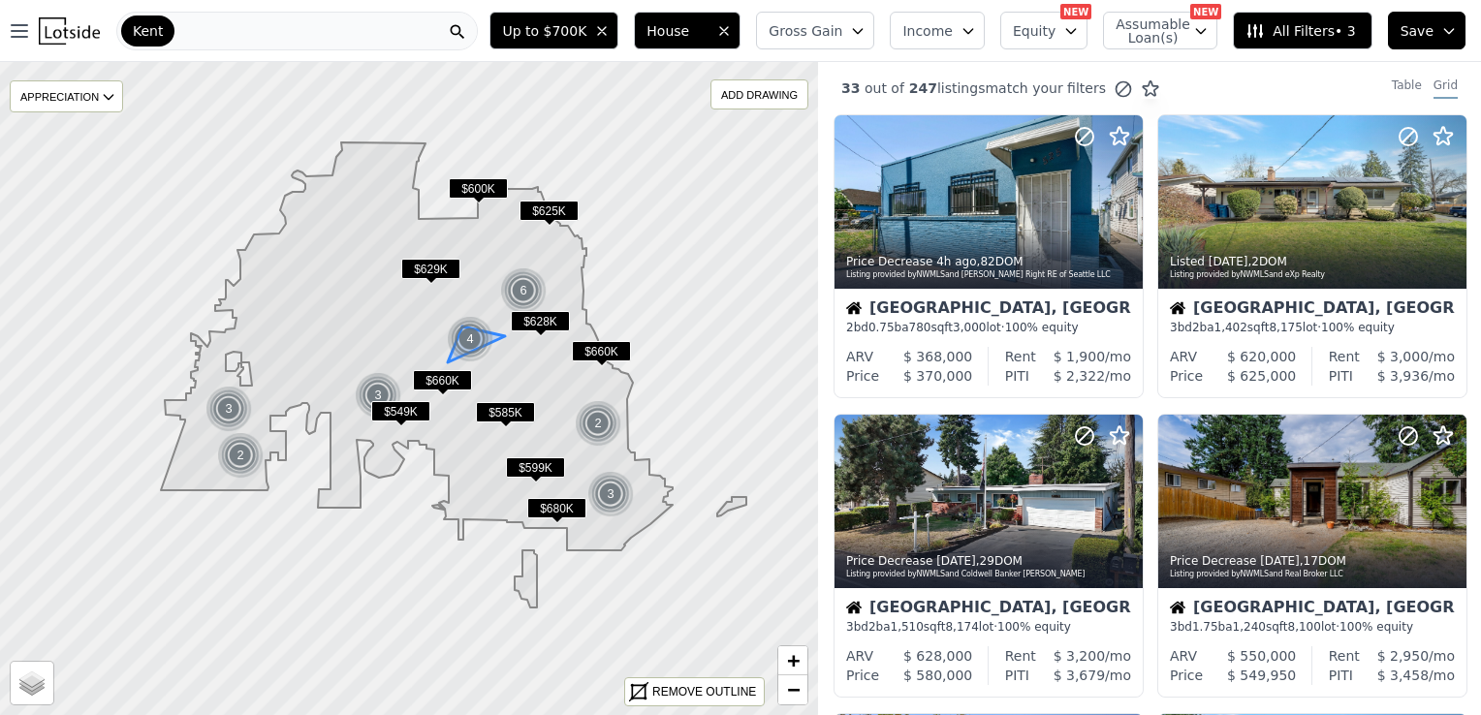
click at [473, 335] on div "4" at bounding box center [470, 339] width 47 height 47
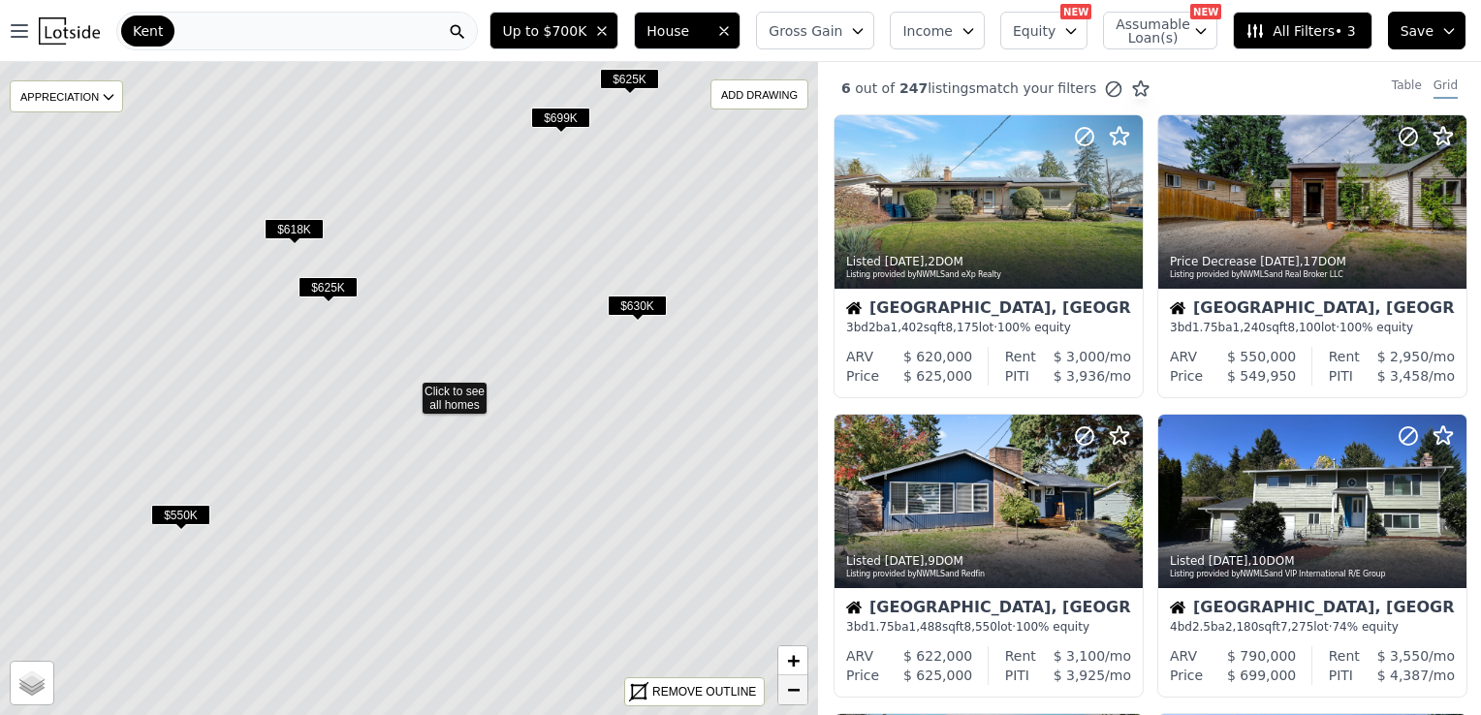
click at [788, 689] on span "−" at bounding box center [793, 689] width 13 height 24
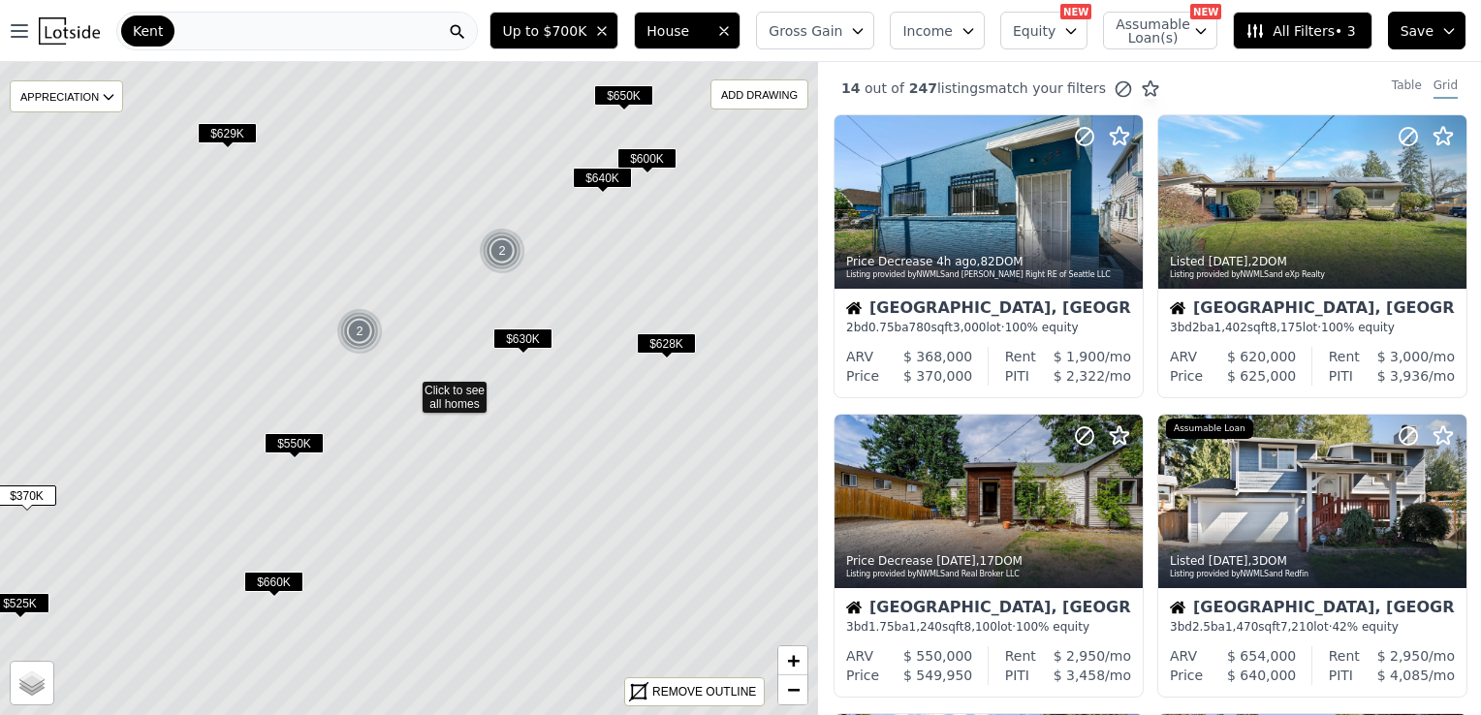
click at [508, 242] on img at bounding box center [502, 251] width 47 height 47
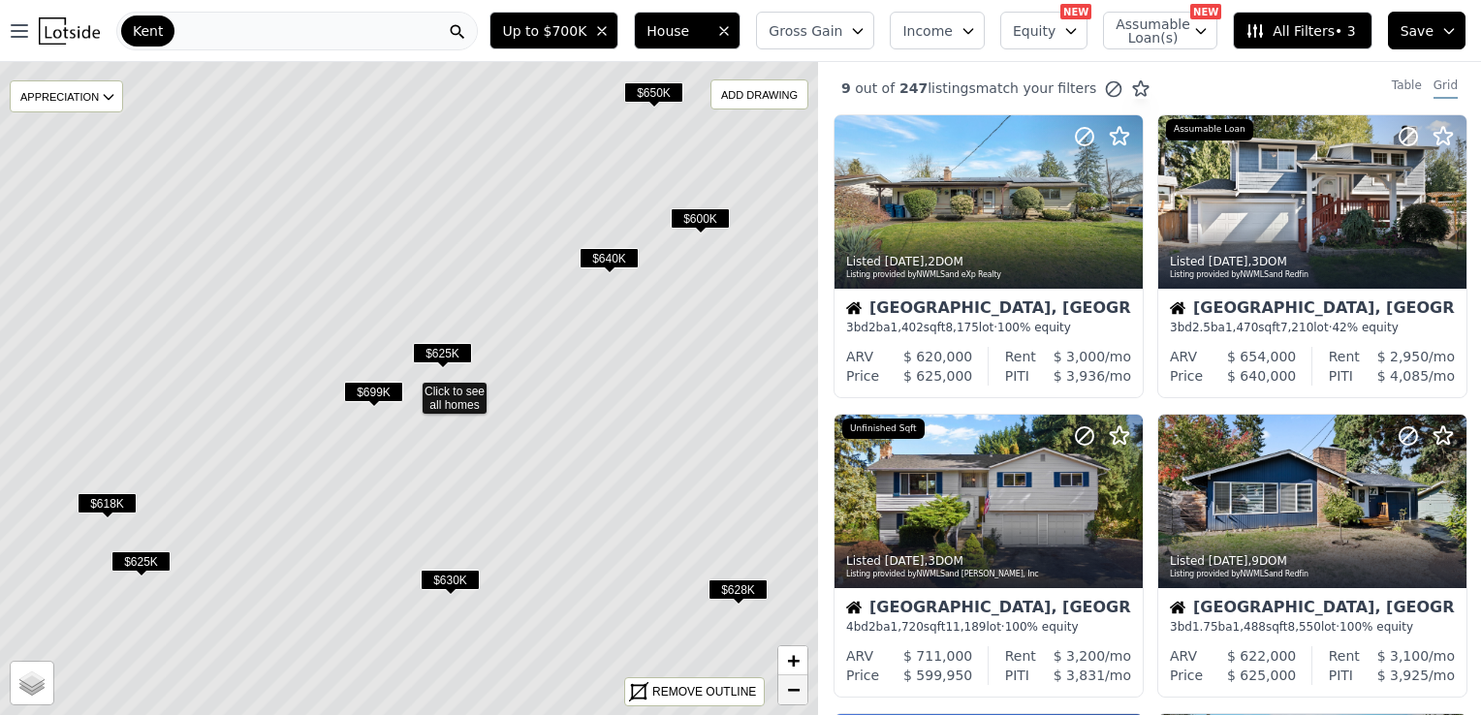
click at [790, 692] on span "−" at bounding box center [793, 689] width 13 height 24
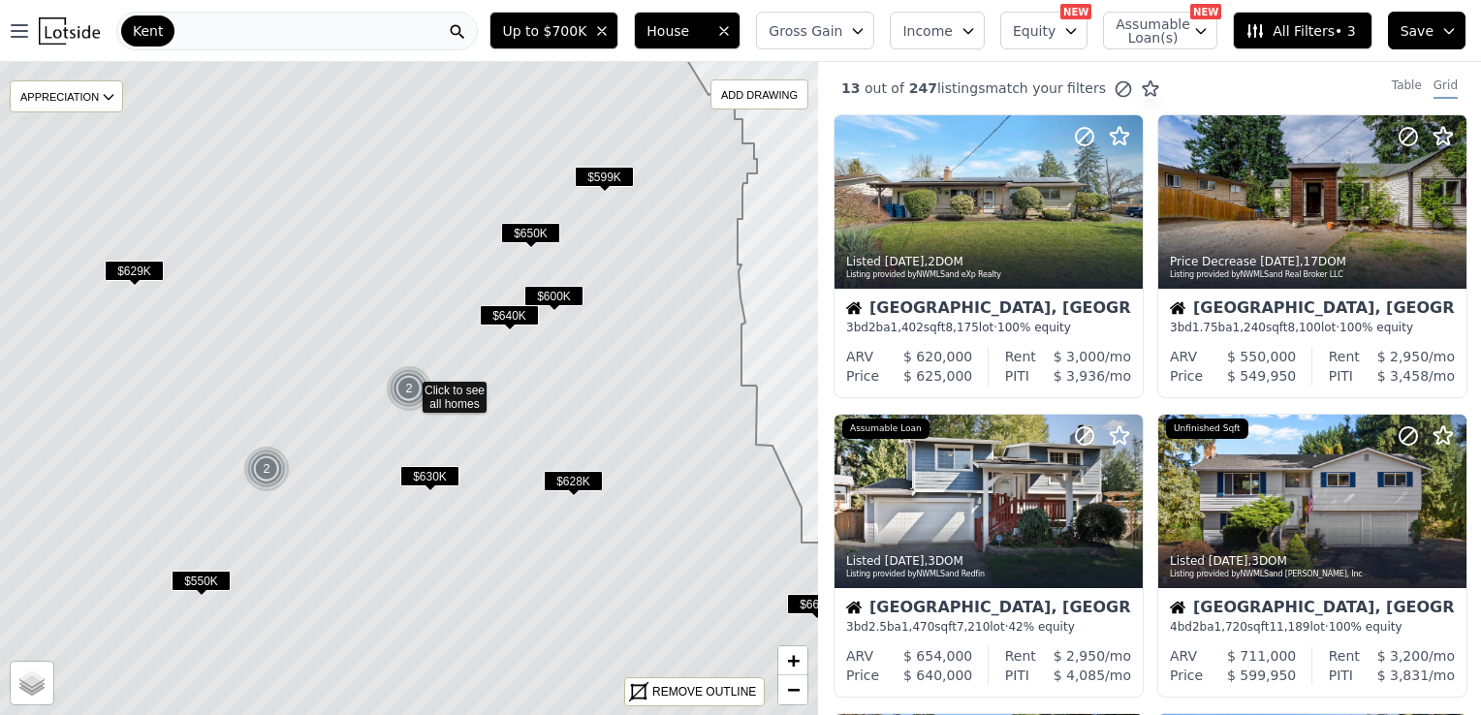
click at [270, 469] on img at bounding box center [266, 469] width 47 height 47
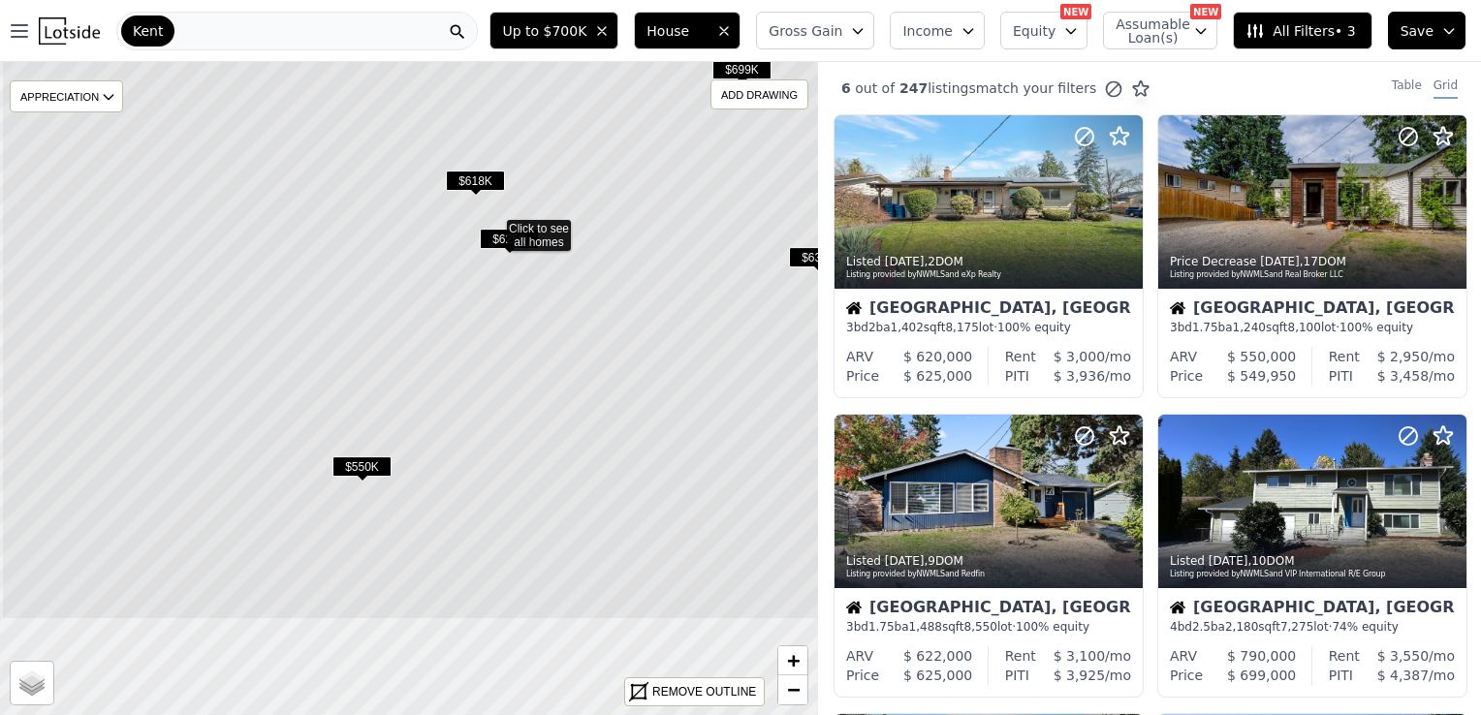
drag, startPoint x: 360, startPoint y: 559, endPoint x: 450, endPoint y: 383, distance: 197.6
click at [450, 383] on icon at bounding box center [493, 226] width 985 height 788
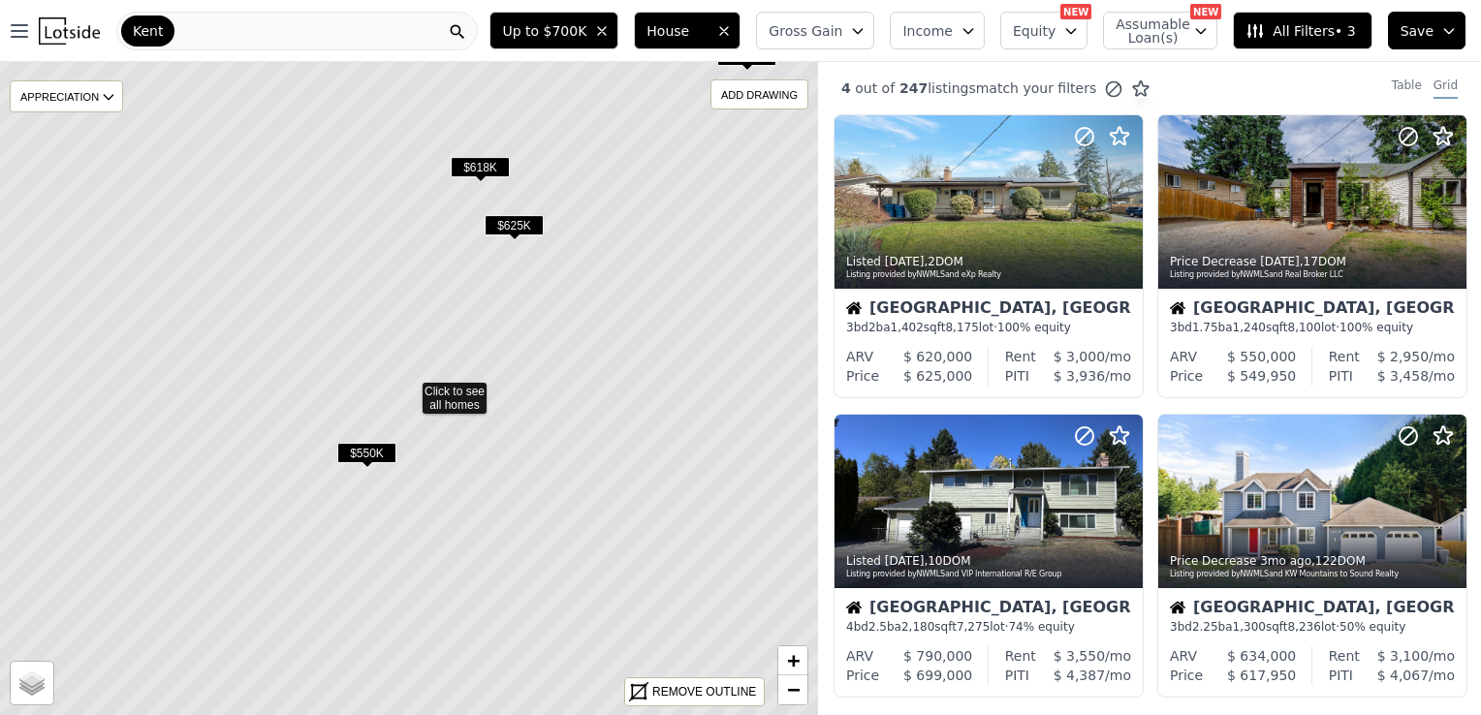
click at [360, 447] on span "$550K" at bounding box center [366, 453] width 59 height 20
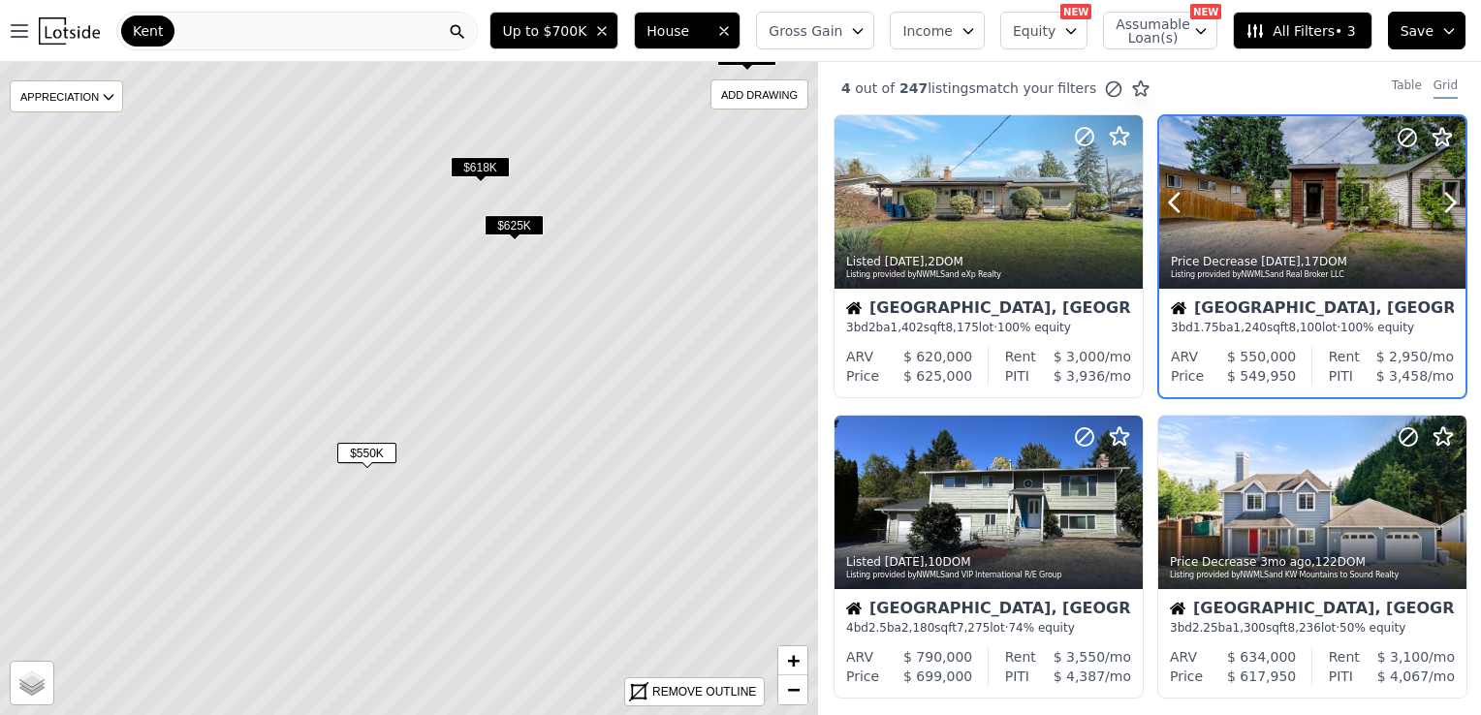
click at [1236, 269] on div "Listing provided by NWMLS and Real Broker LLC" at bounding box center [1313, 275] width 285 height 12
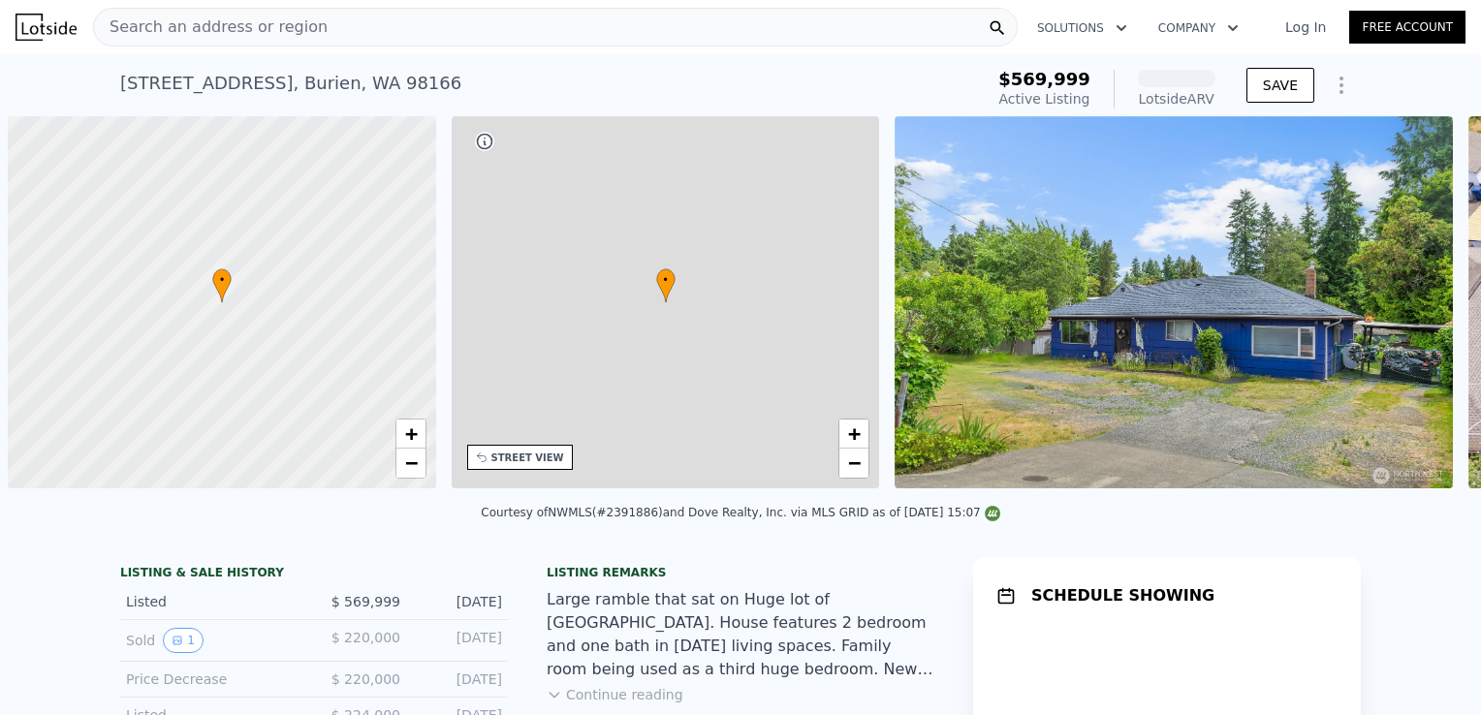
scroll to position [0, 8]
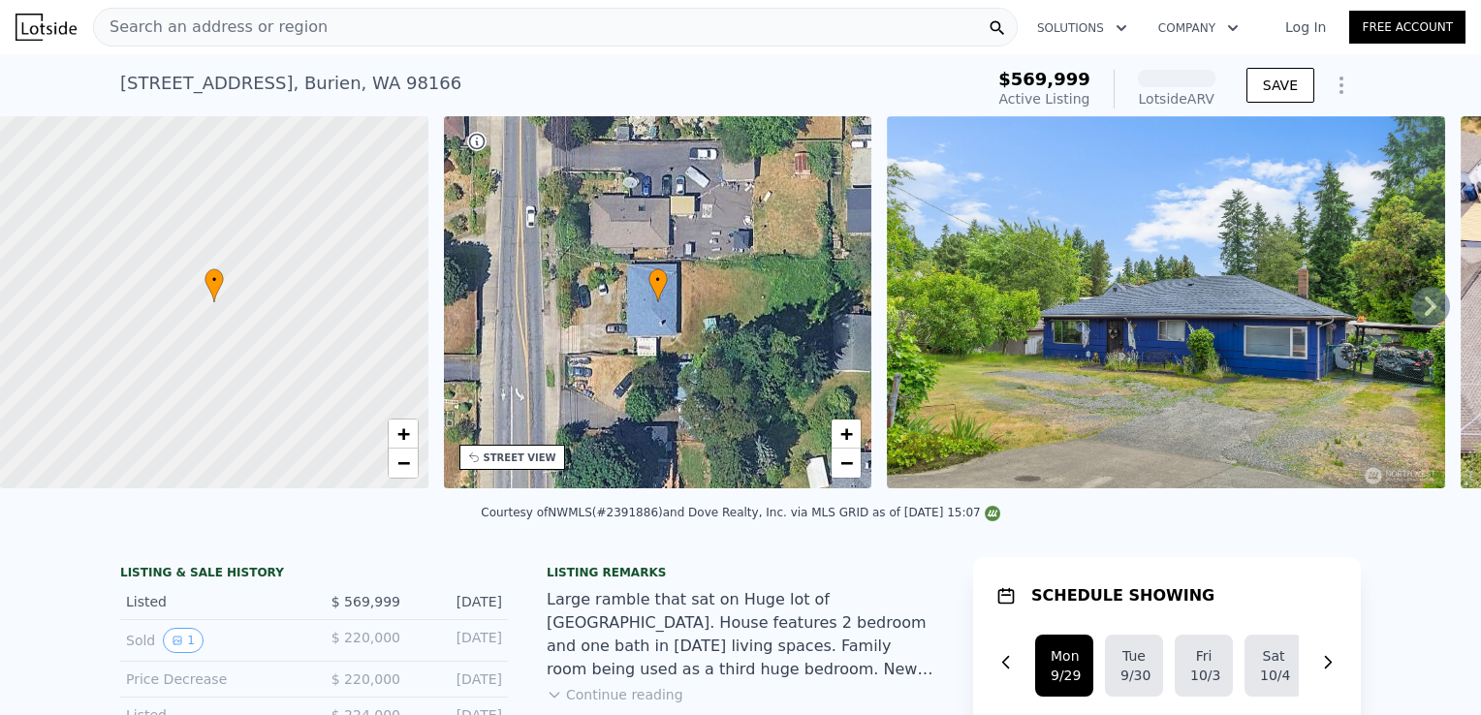
click at [1411, 308] on icon at bounding box center [1430, 306] width 39 height 39
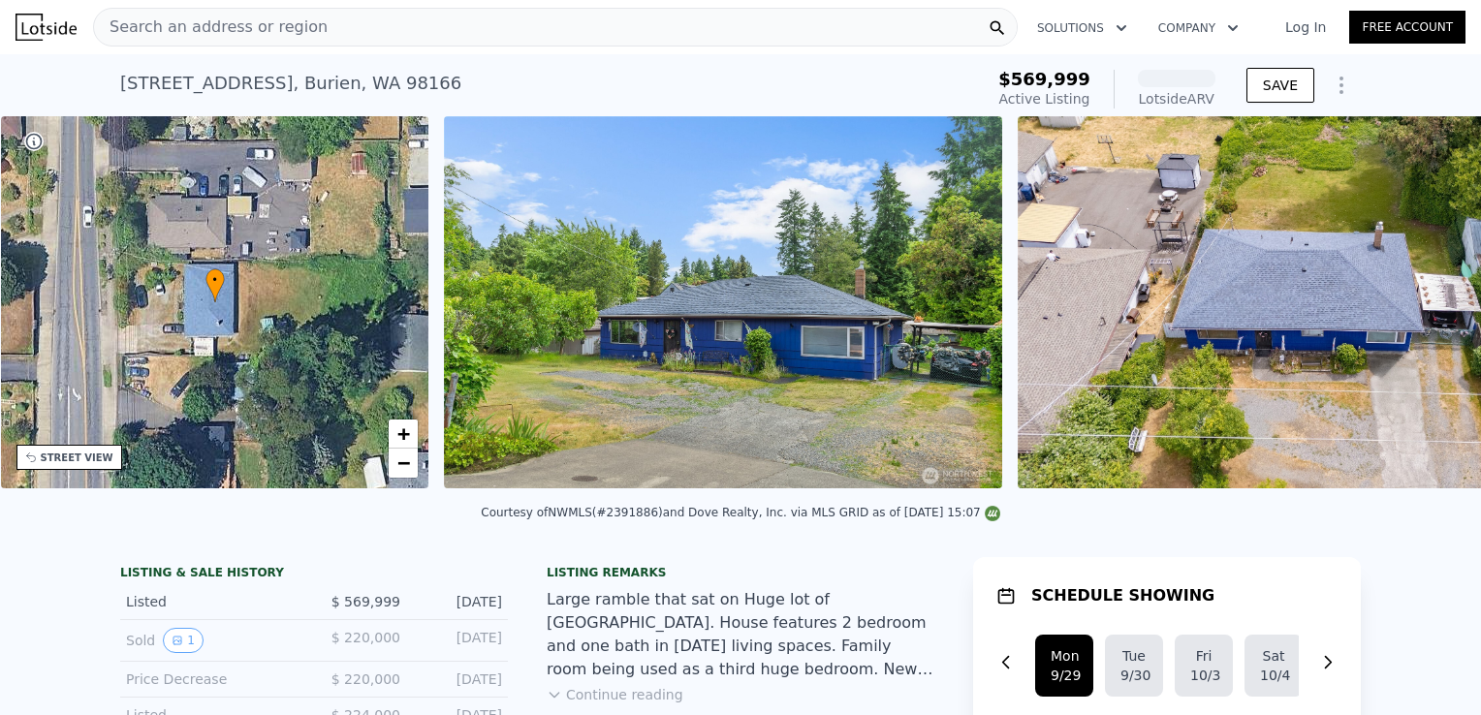
click at [1407, 308] on div "• + − • + − STREET VIEW Loading... SATELLITE VIEW" at bounding box center [740, 305] width 1481 height 379
click at [1411, 308] on icon at bounding box center [1430, 306] width 39 height 39
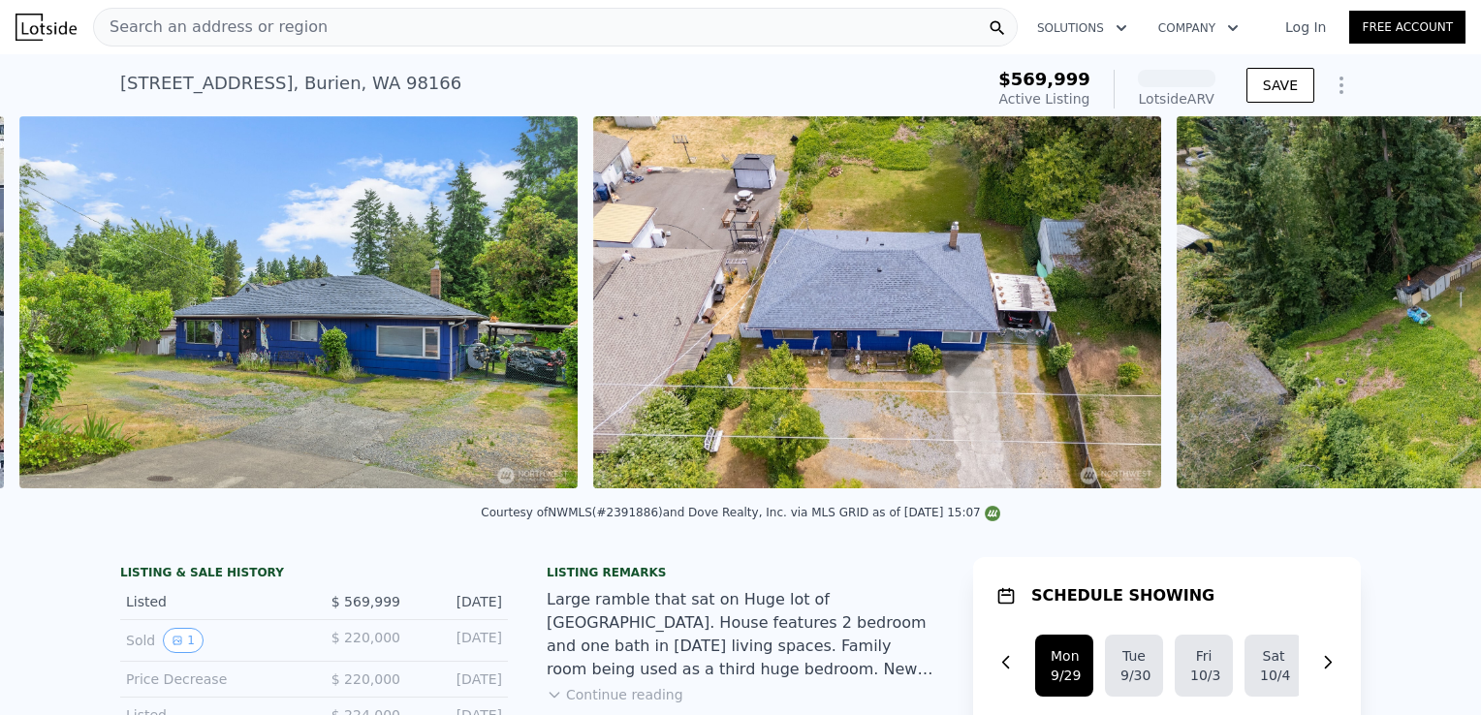
scroll to position [0, 887]
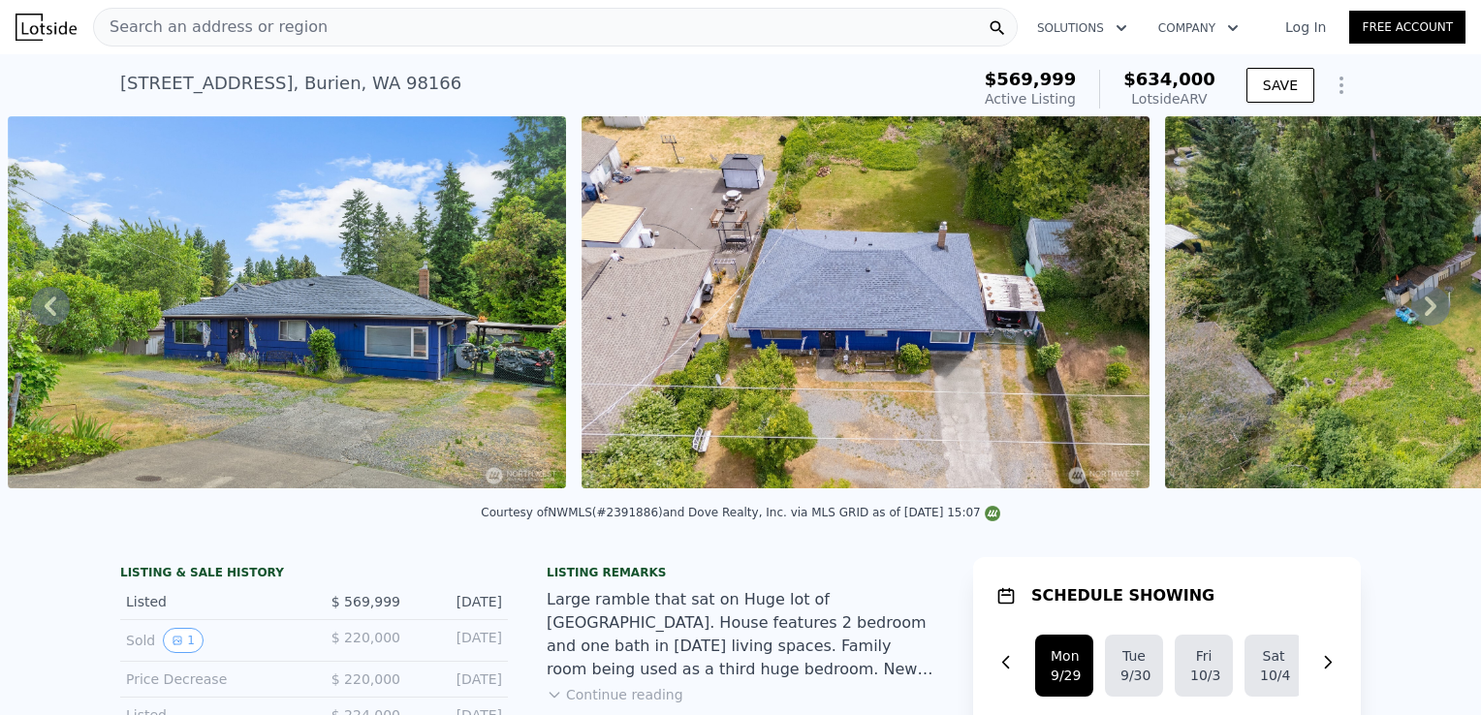
click at [1411, 308] on icon at bounding box center [1430, 306] width 39 height 39
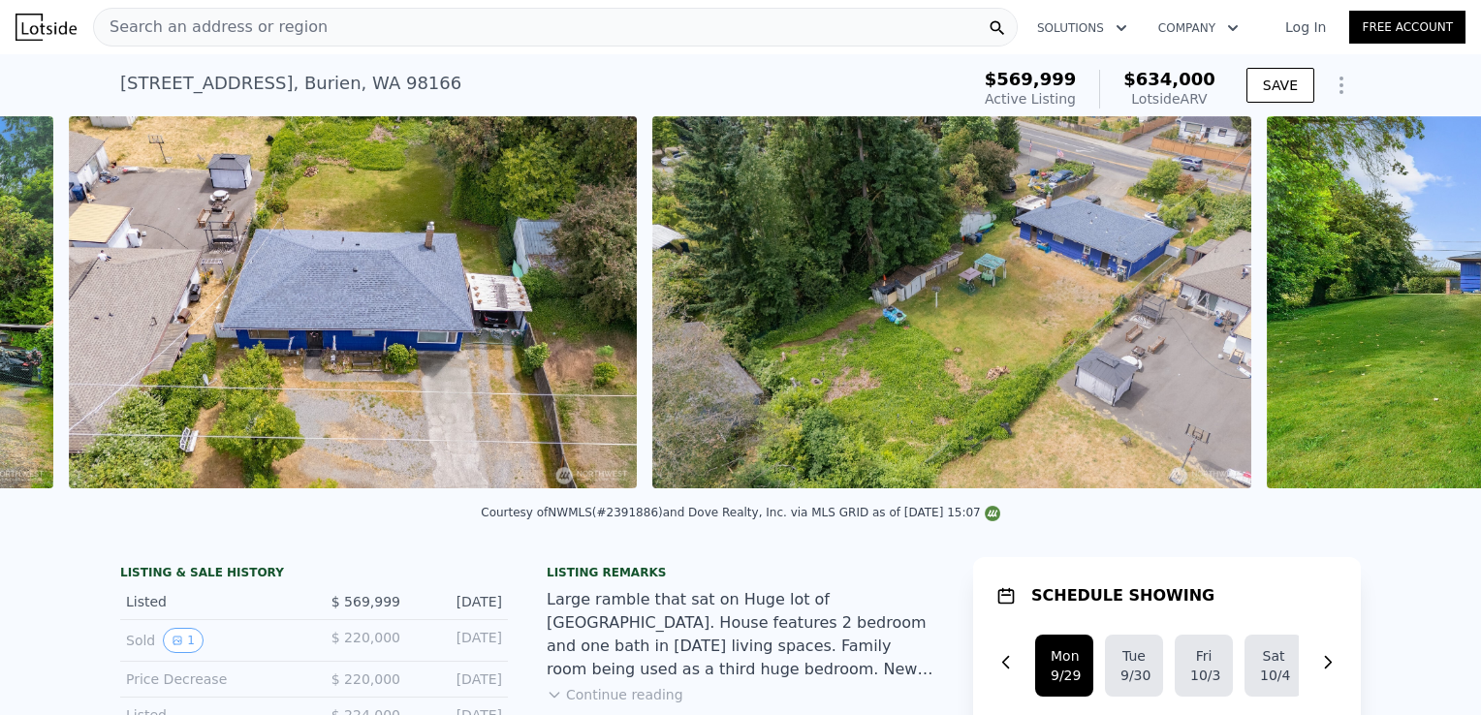
click at [1407, 308] on div "• + − • + − STREET VIEW Loading... SATELLITE VIEW" at bounding box center [740, 305] width 1481 height 379
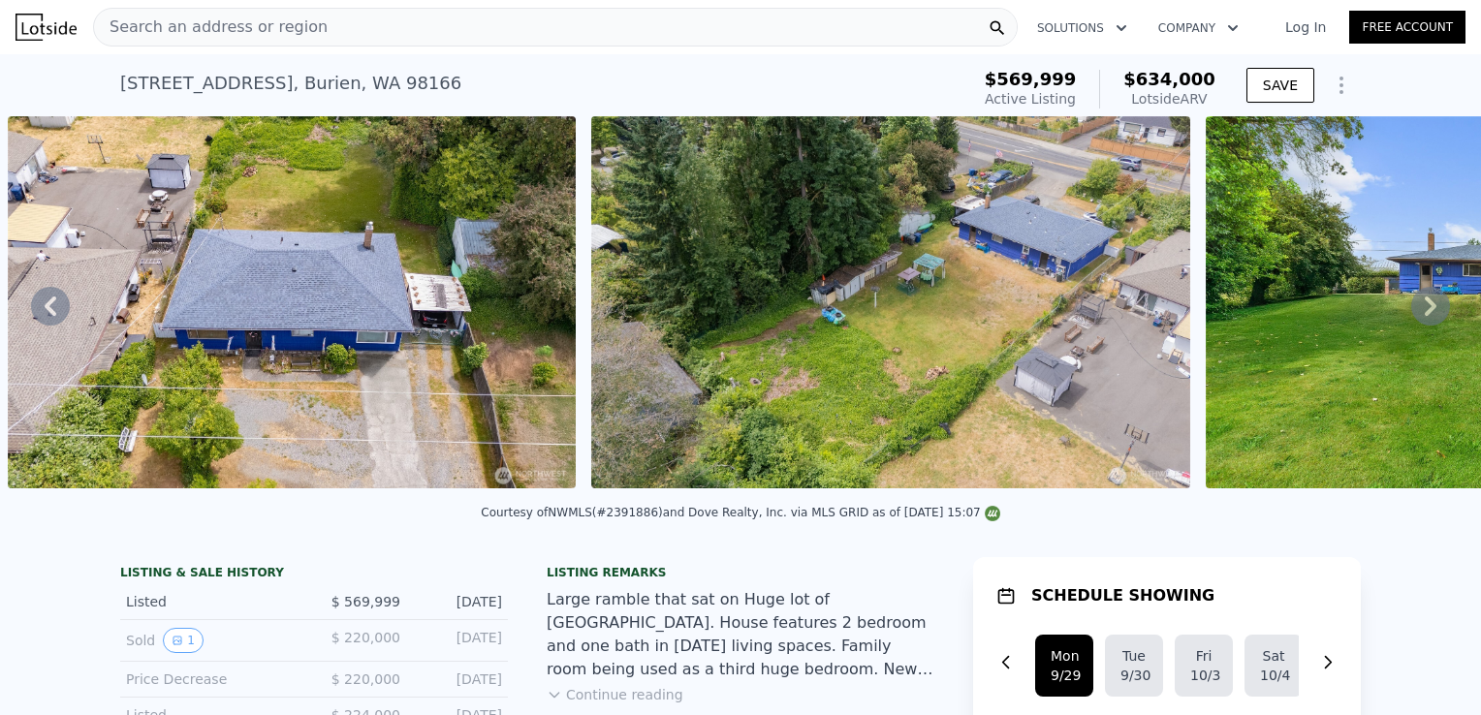
click at [1411, 308] on icon at bounding box center [1430, 306] width 39 height 39
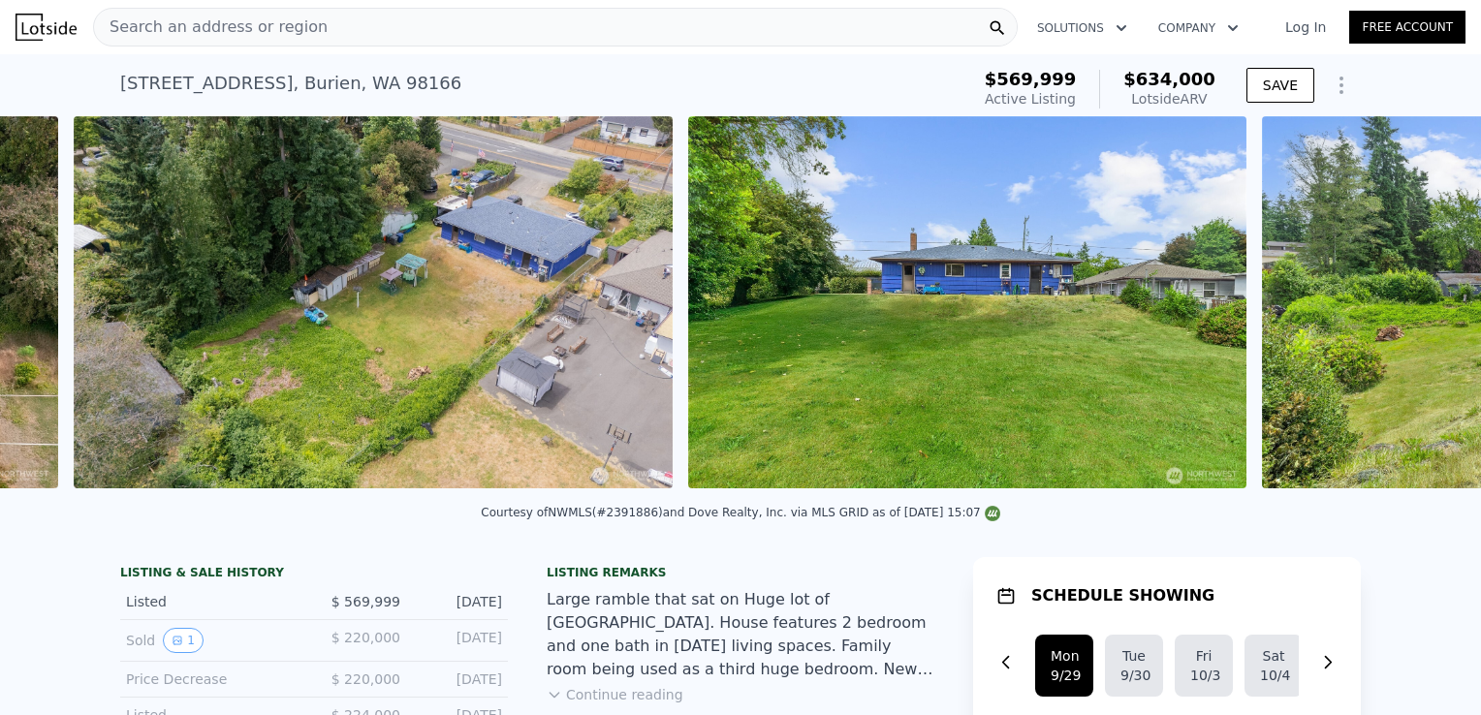
scroll to position [0, 2044]
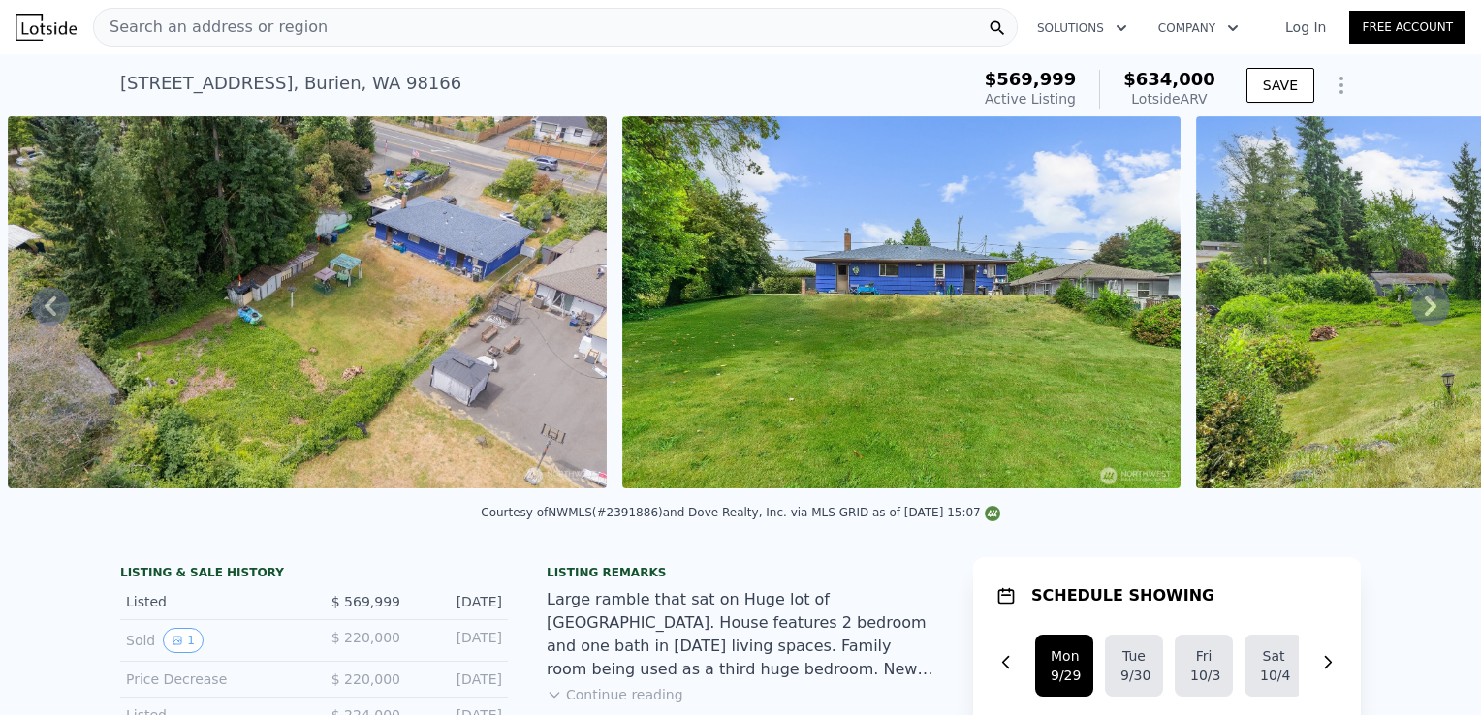
click at [1411, 308] on icon at bounding box center [1430, 306] width 39 height 39
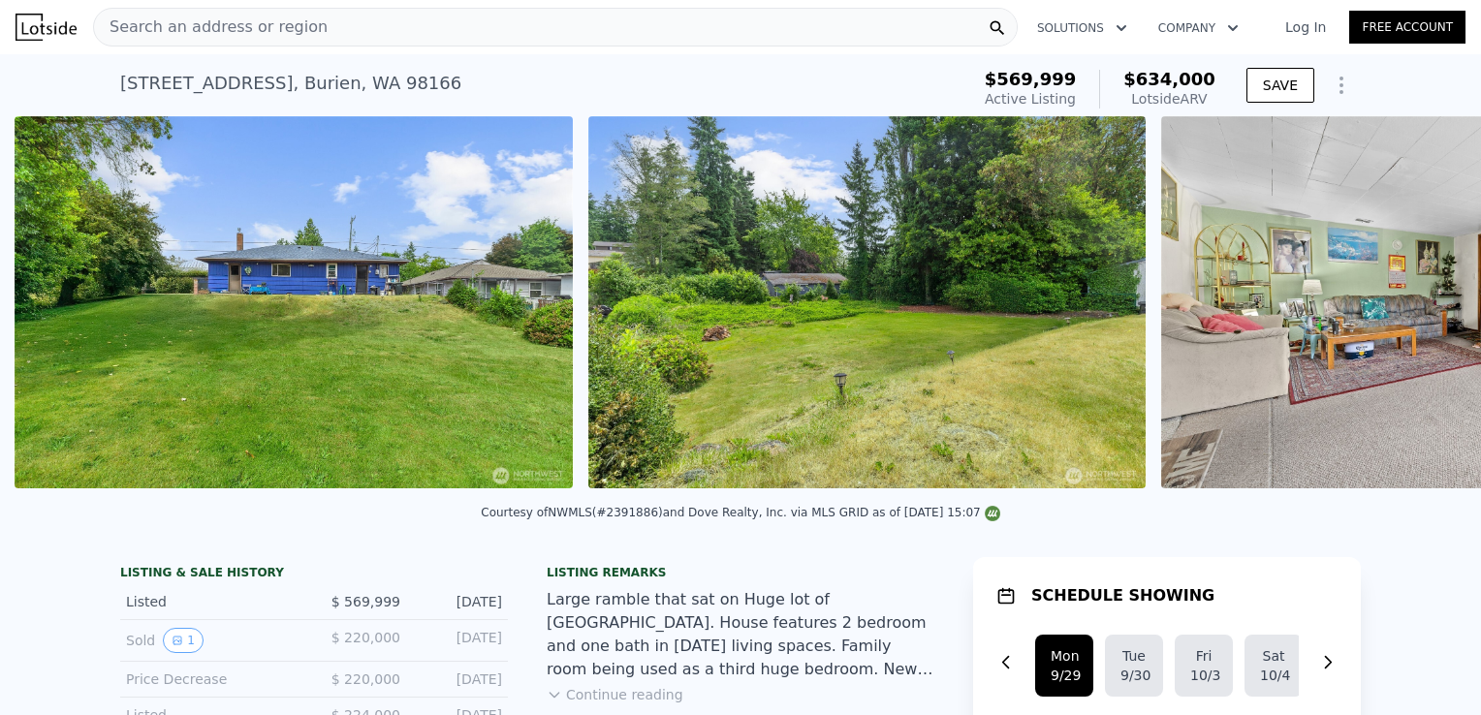
scroll to position [0, 2658]
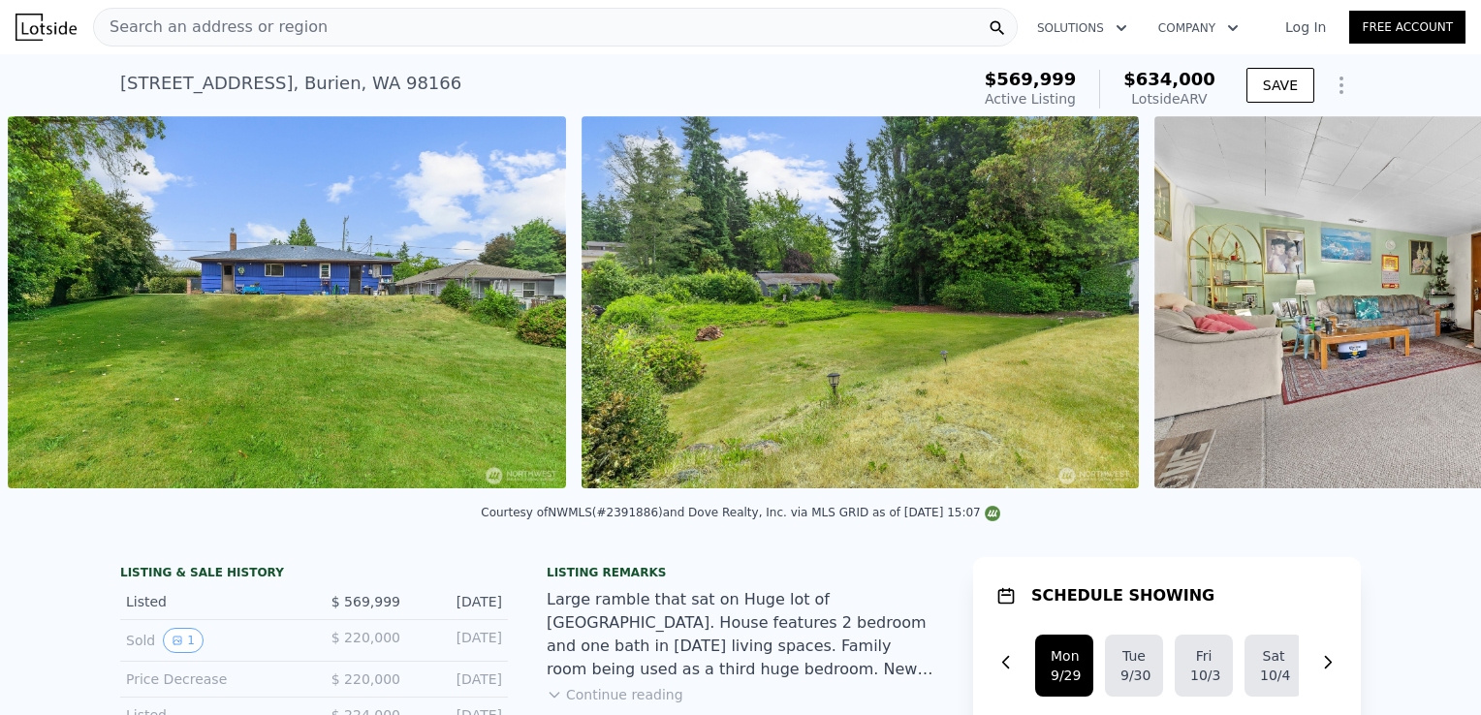
click at [1407, 308] on img at bounding box center [1436, 302] width 564 height 372
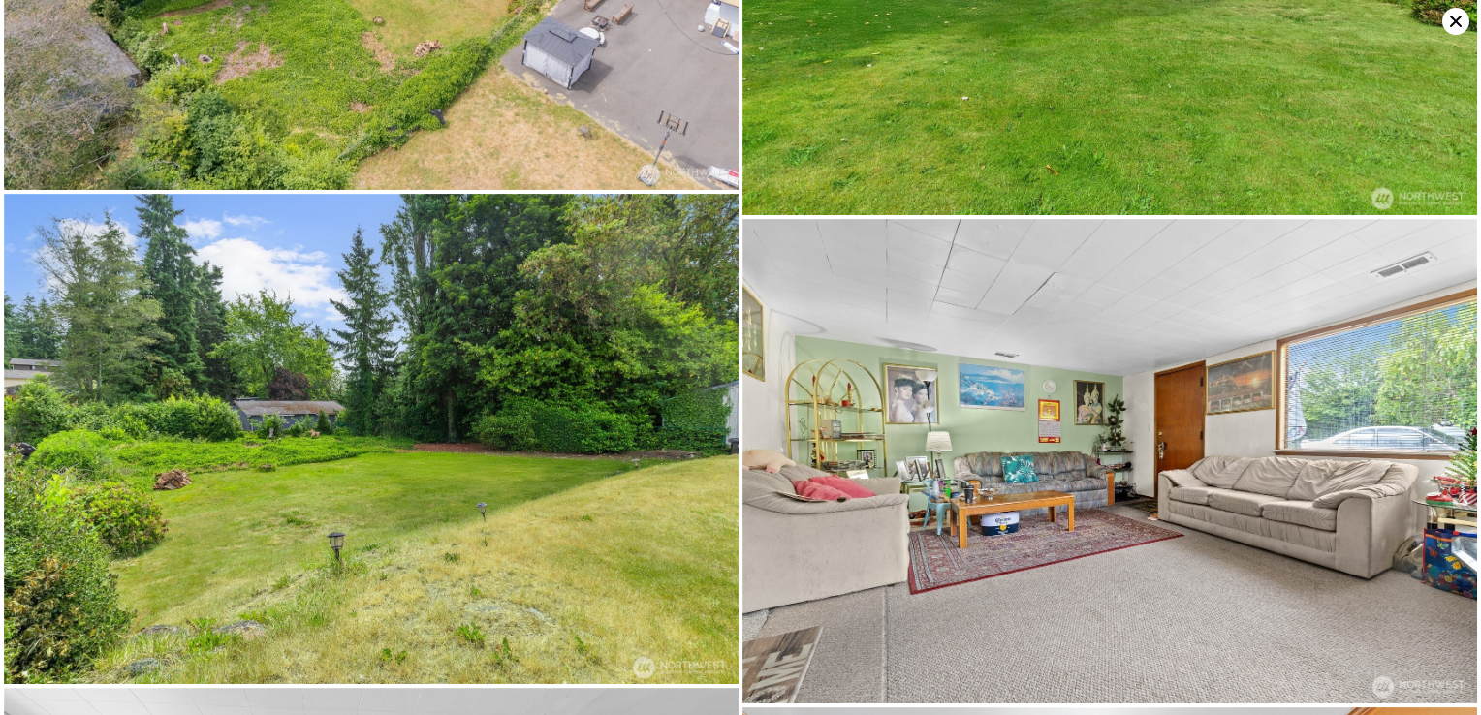
click at [1407, 308] on img at bounding box center [1109, 461] width 735 height 485
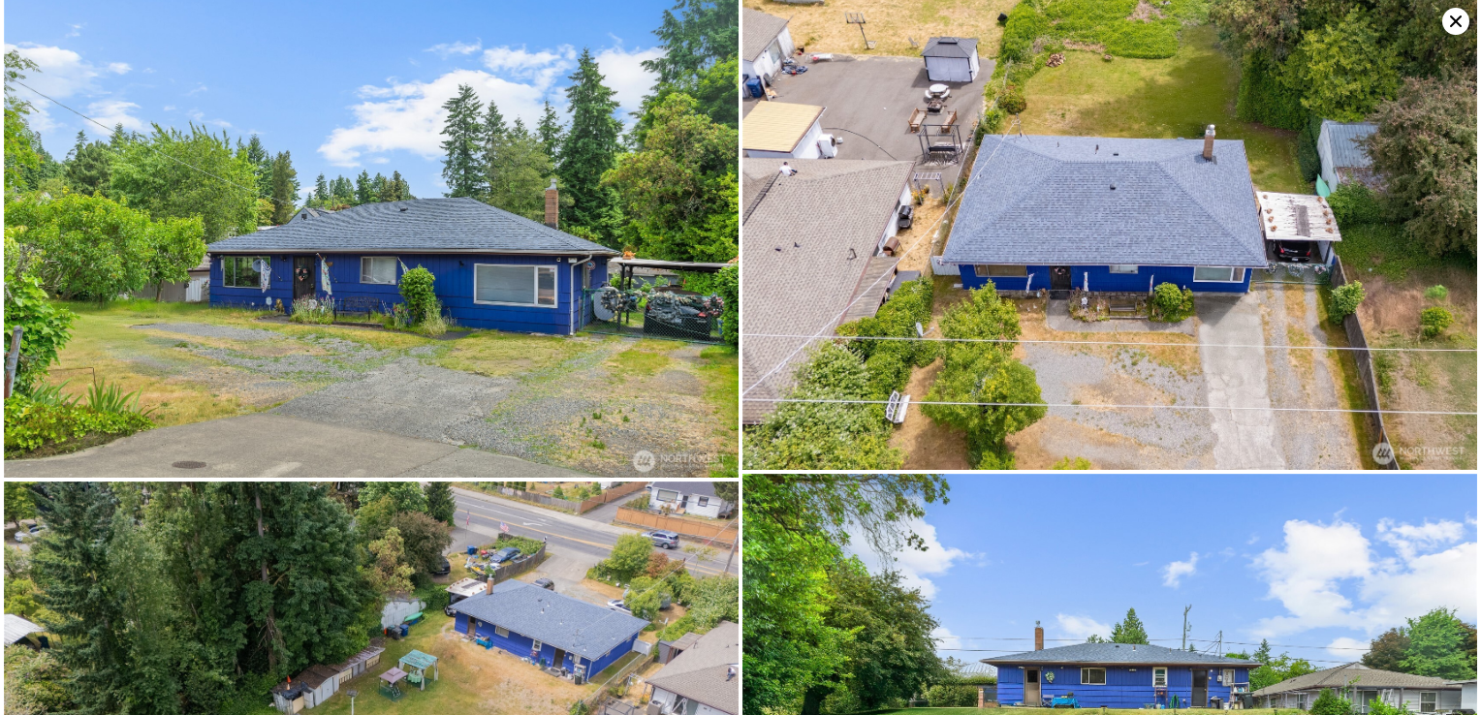
scroll to position [0, 0]
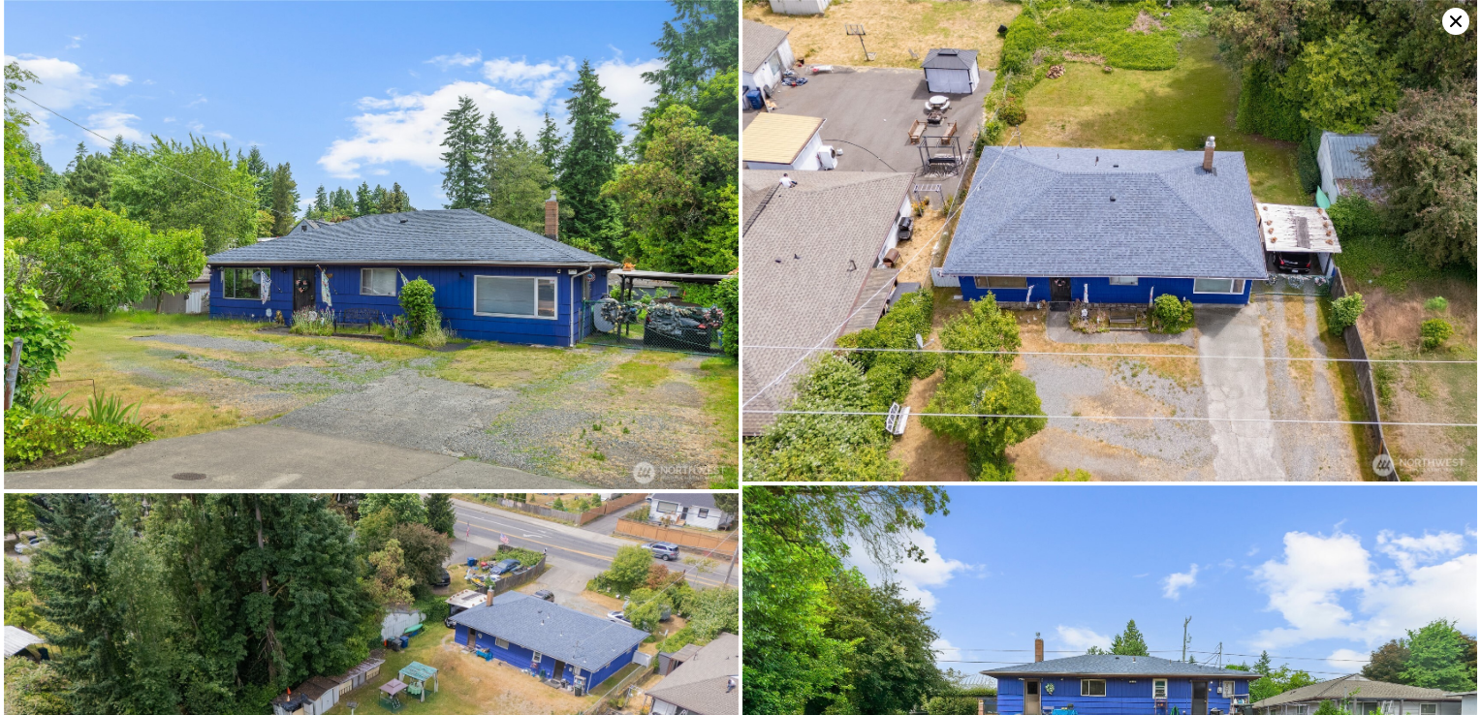
click at [1451, 17] on icon at bounding box center [1456, 22] width 12 height 12
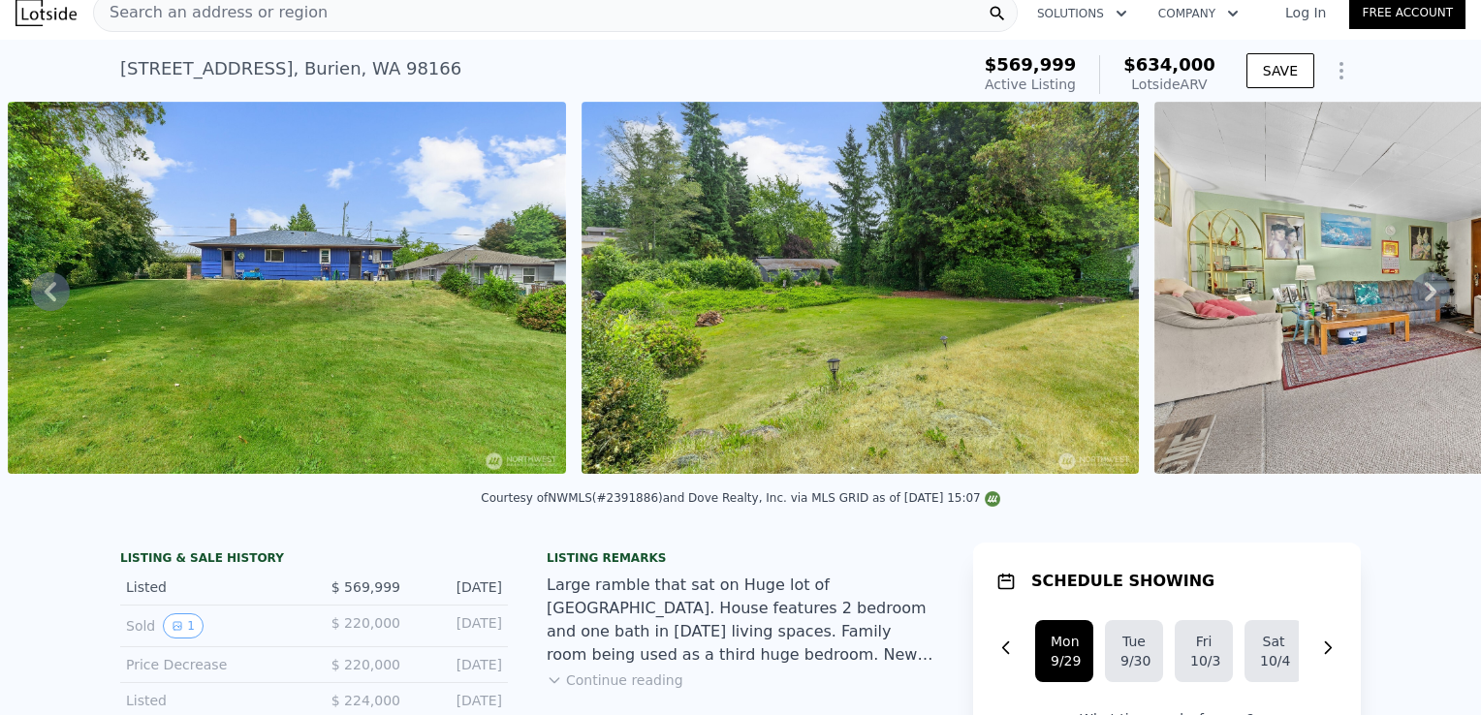
scroll to position [7, 0]
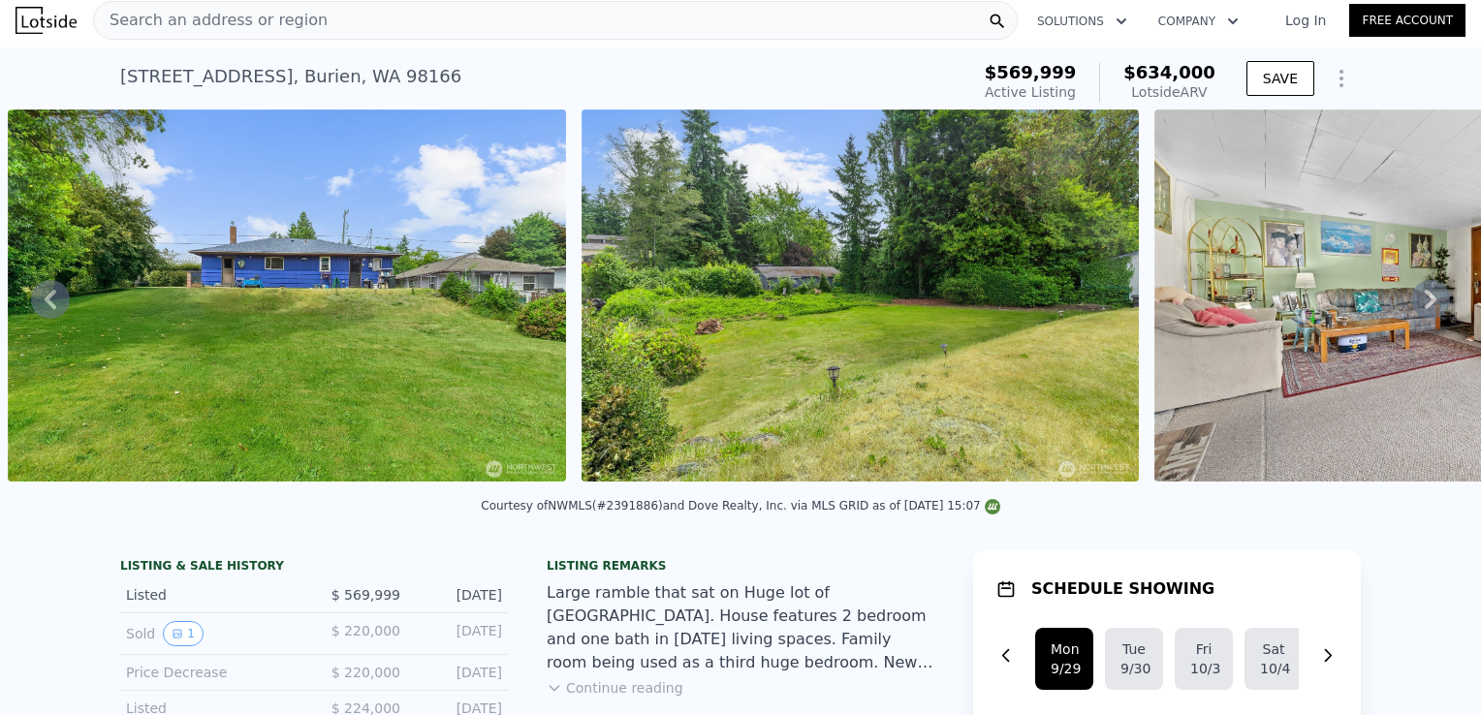
click at [1341, 267] on img at bounding box center [1436, 295] width 564 height 372
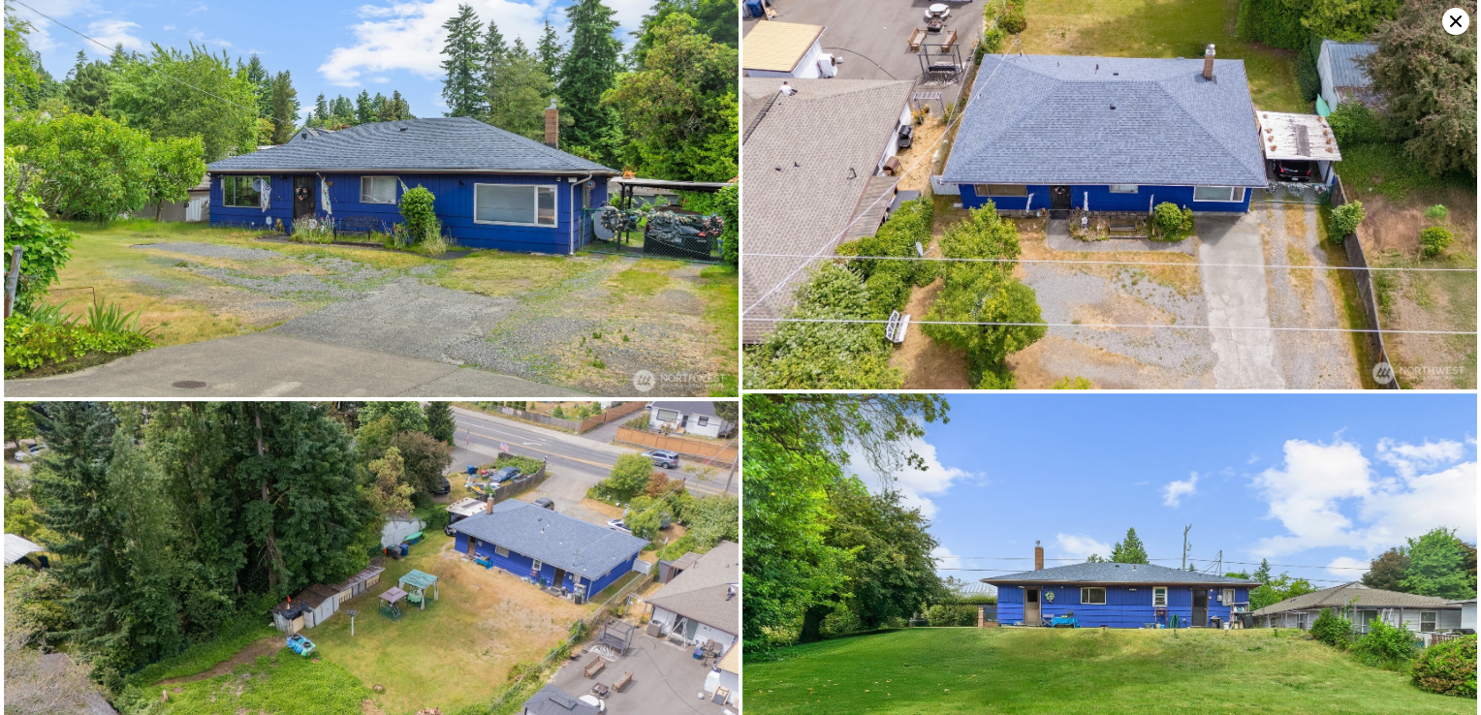
scroll to position [0, 0]
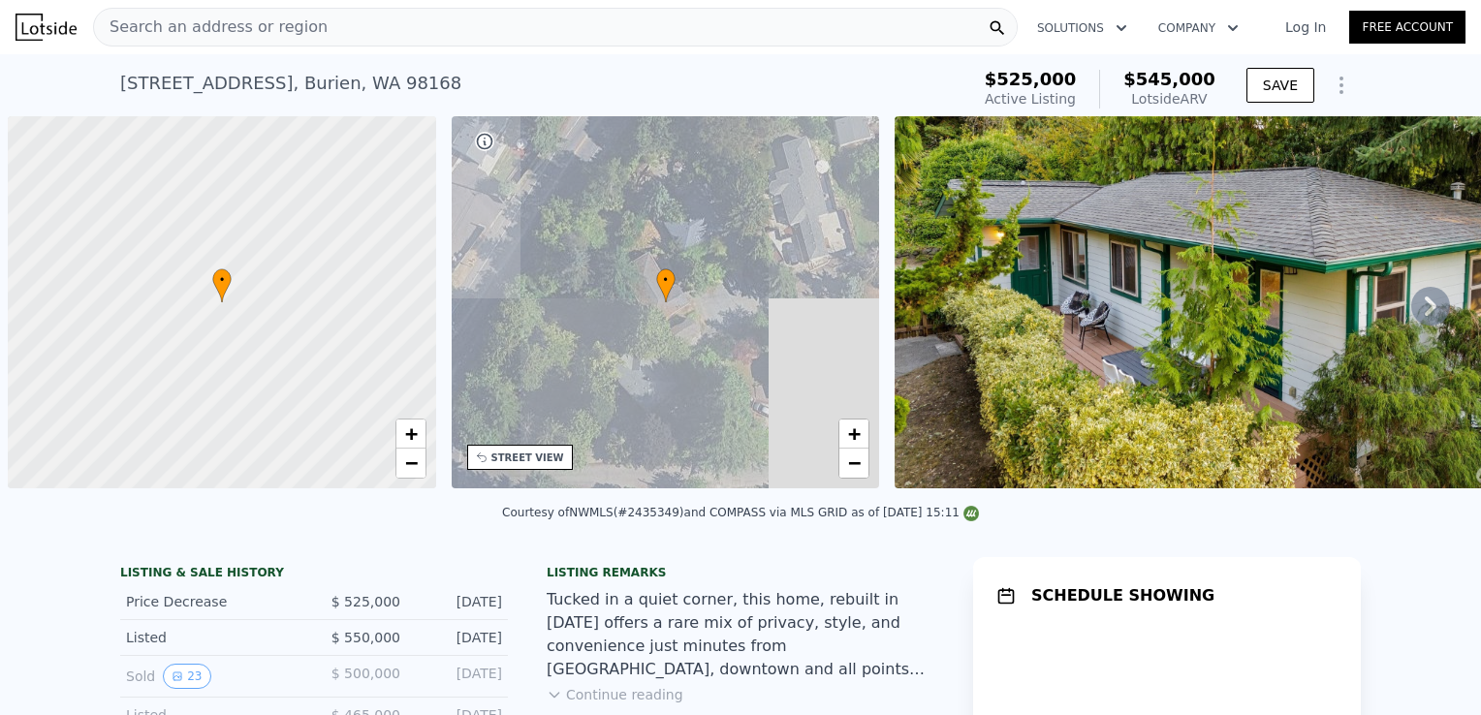
scroll to position [0, 8]
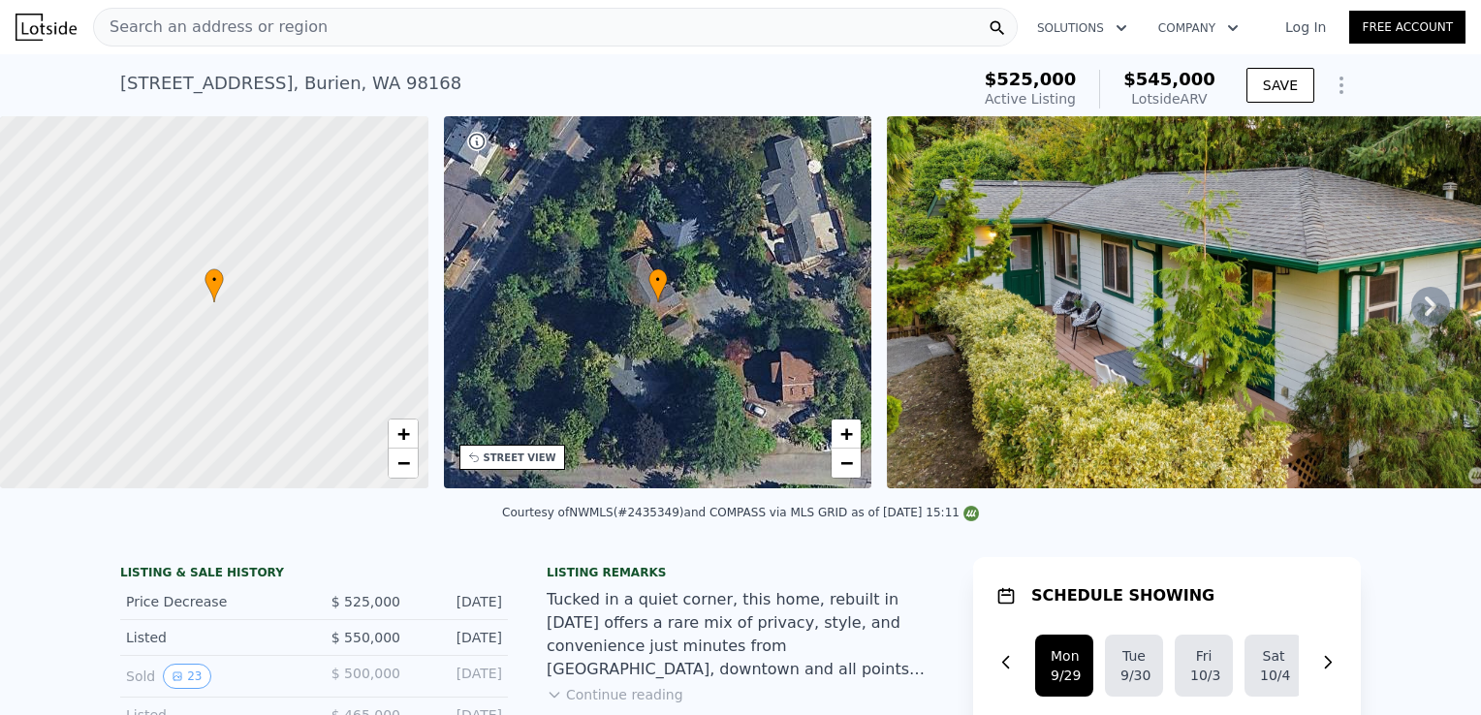
click at [1278, 335] on img at bounding box center [1218, 302] width 662 height 372
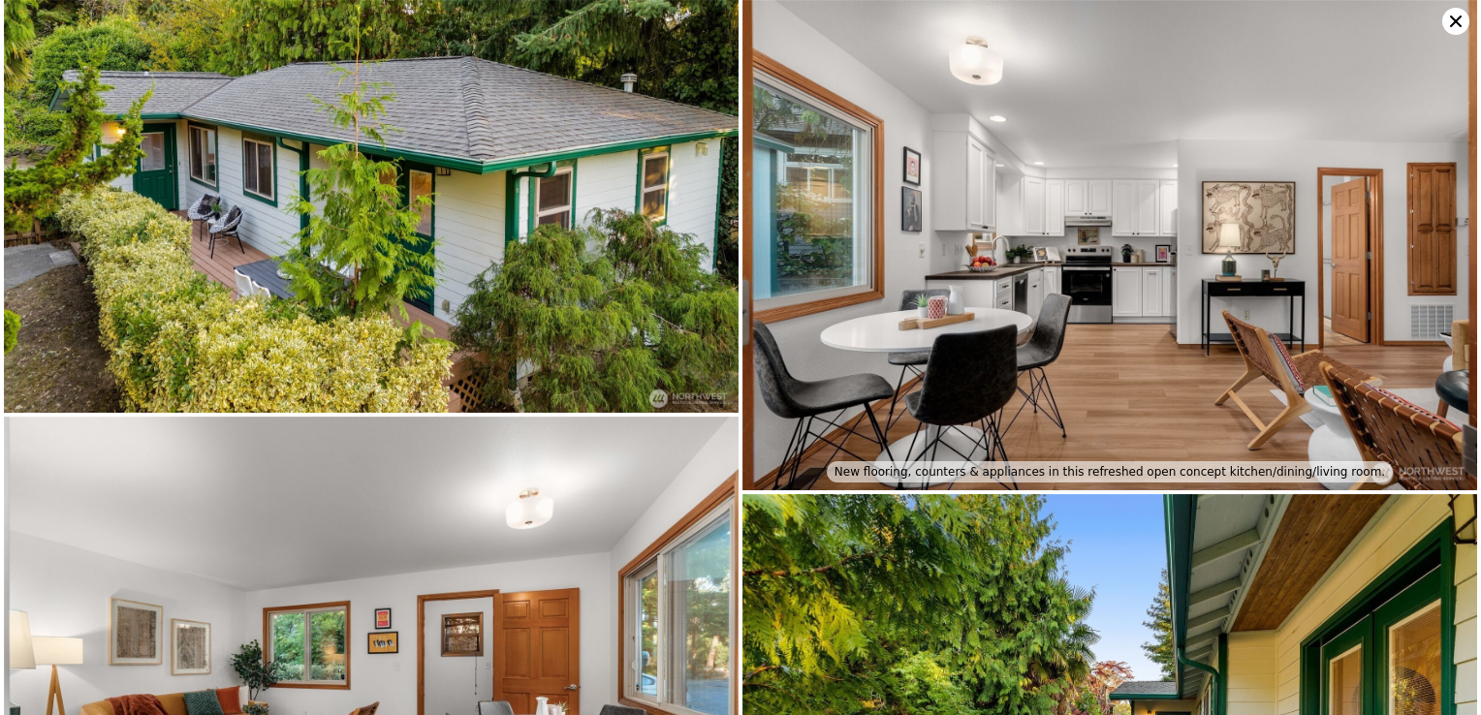
click at [1456, 18] on icon at bounding box center [1456, 22] width 12 height 12
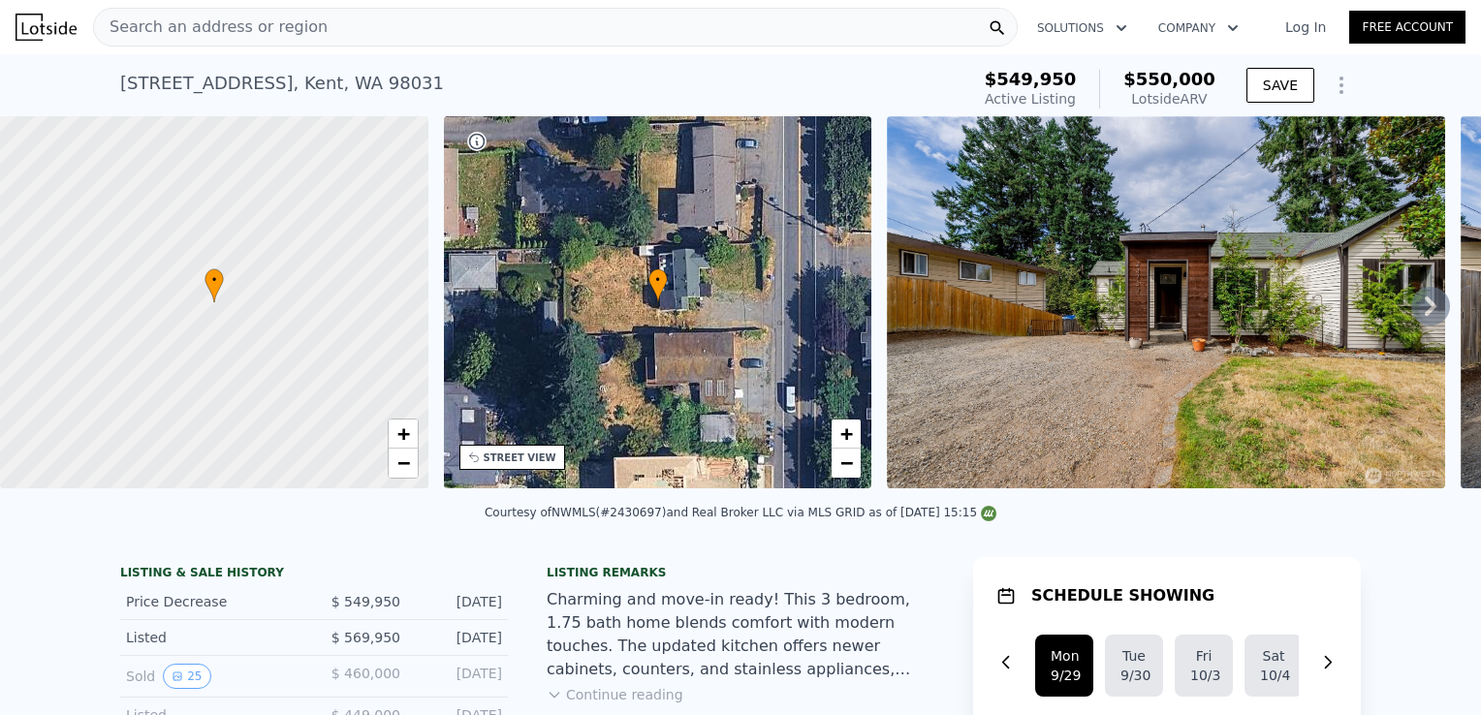
click at [1411, 312] on icon at bounding box center [1430, 306] width 39 height 39
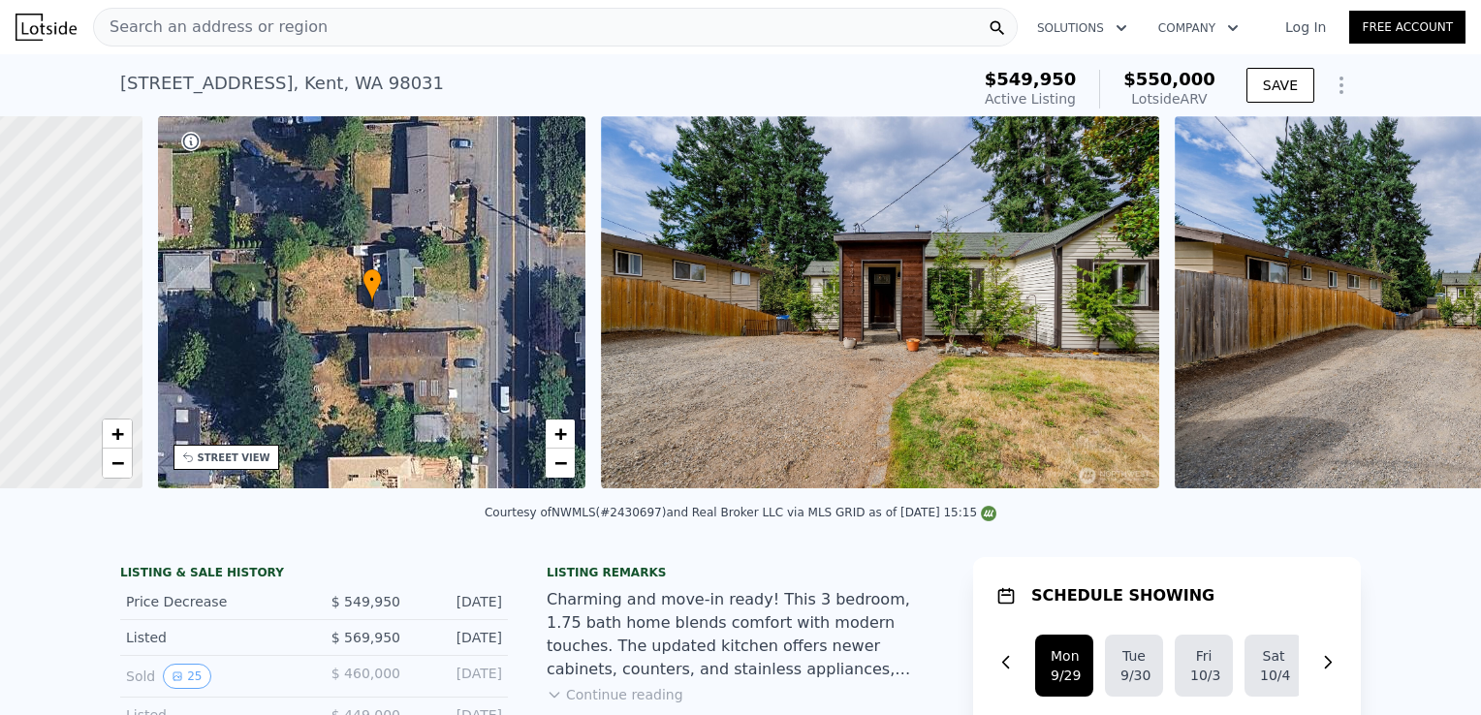
scroll to position [0, 451]
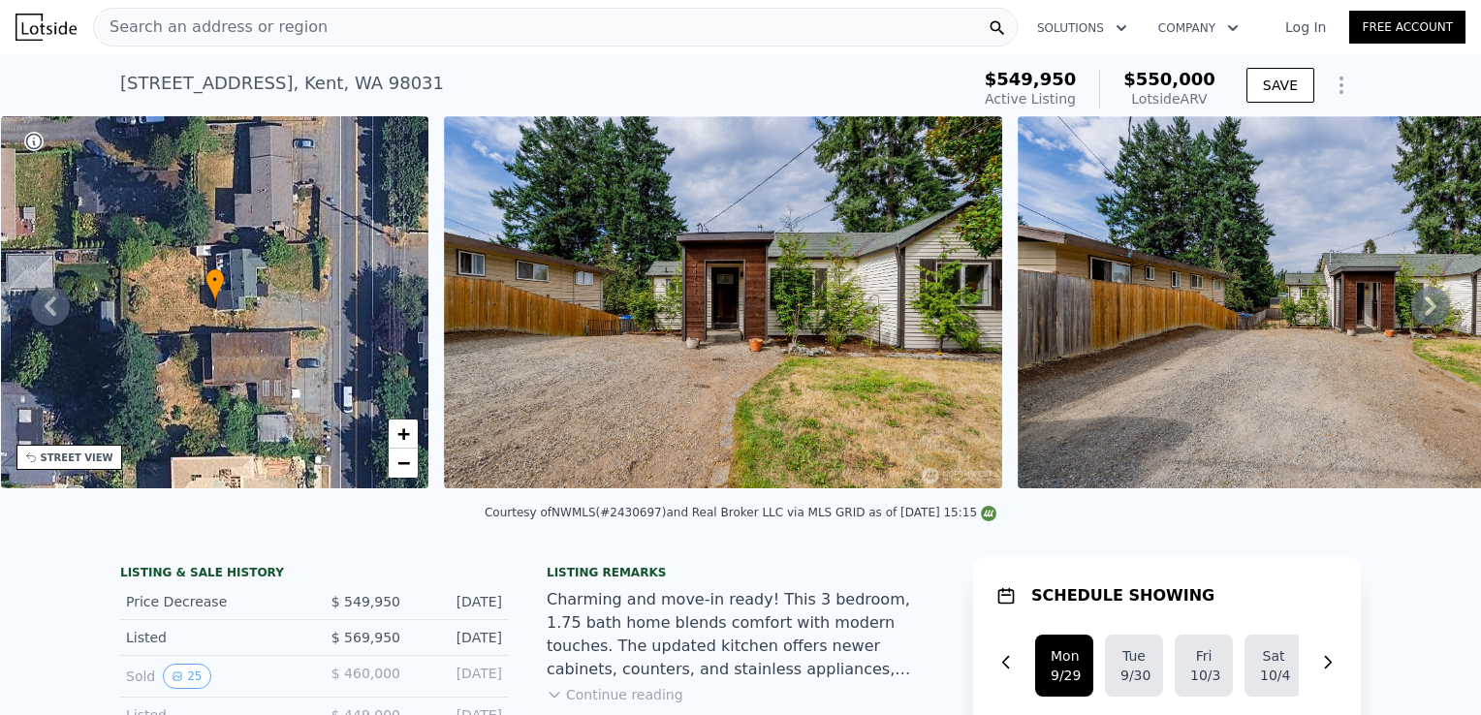
click at [1410, 312] on div "• + − • + − STREET VIEW Loading... SATELLITE VIEW" at bounding box center [740, 305] width 1481 height 379
click at [1411, 312] on icon at bounding box center [1430, 306] width 39 height 39
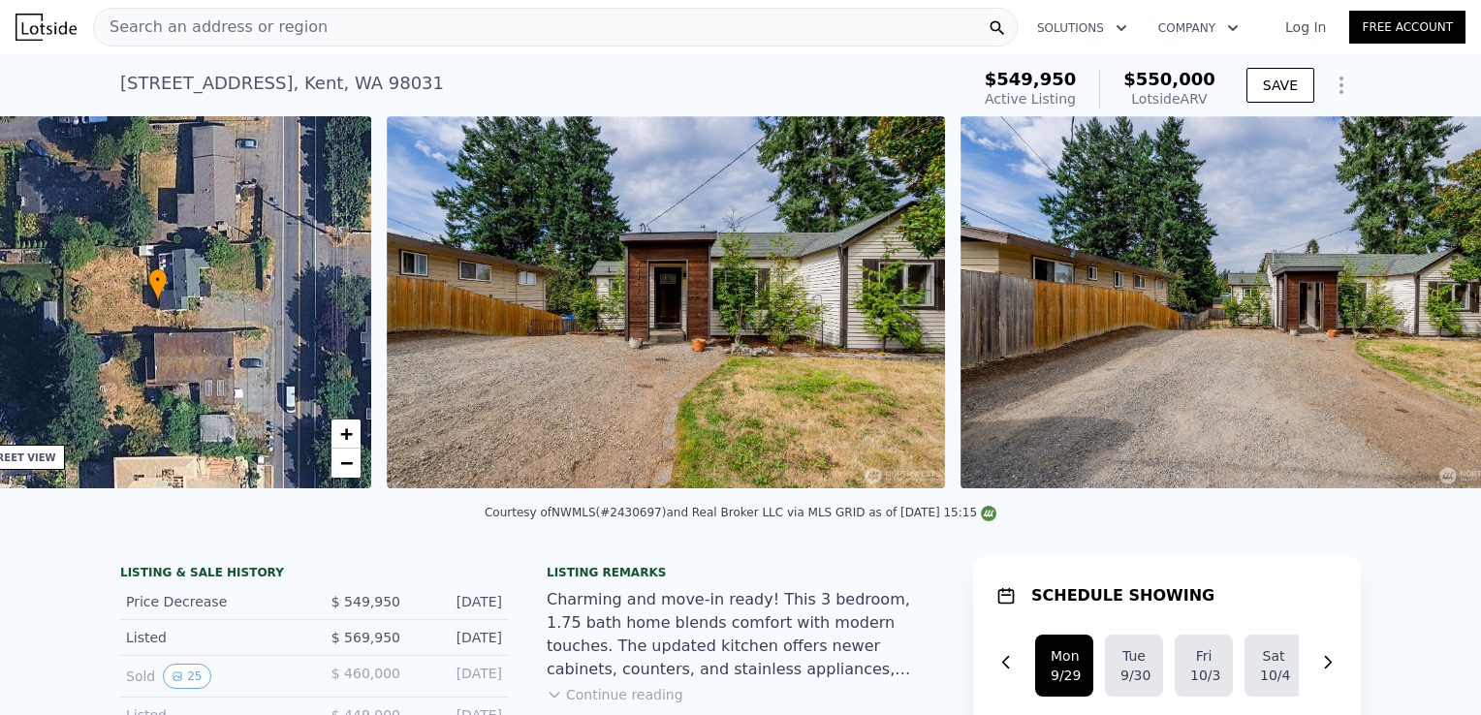
click at [1410, 312] on img at bounding box center [1239, 302] width 558 height 372
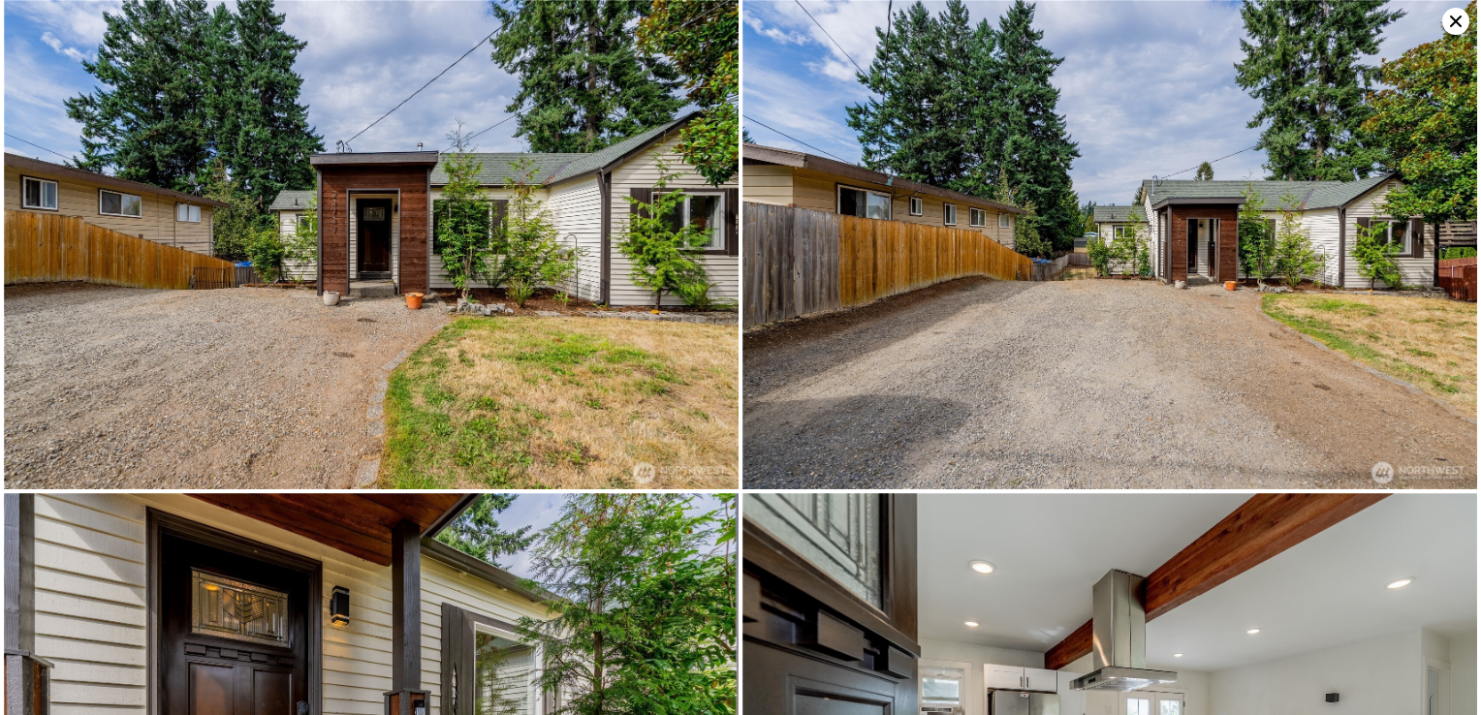
scroll to position [0, 887]
click at [1410, 312] on img at bounding box center [1109, 244] width 735 height 489
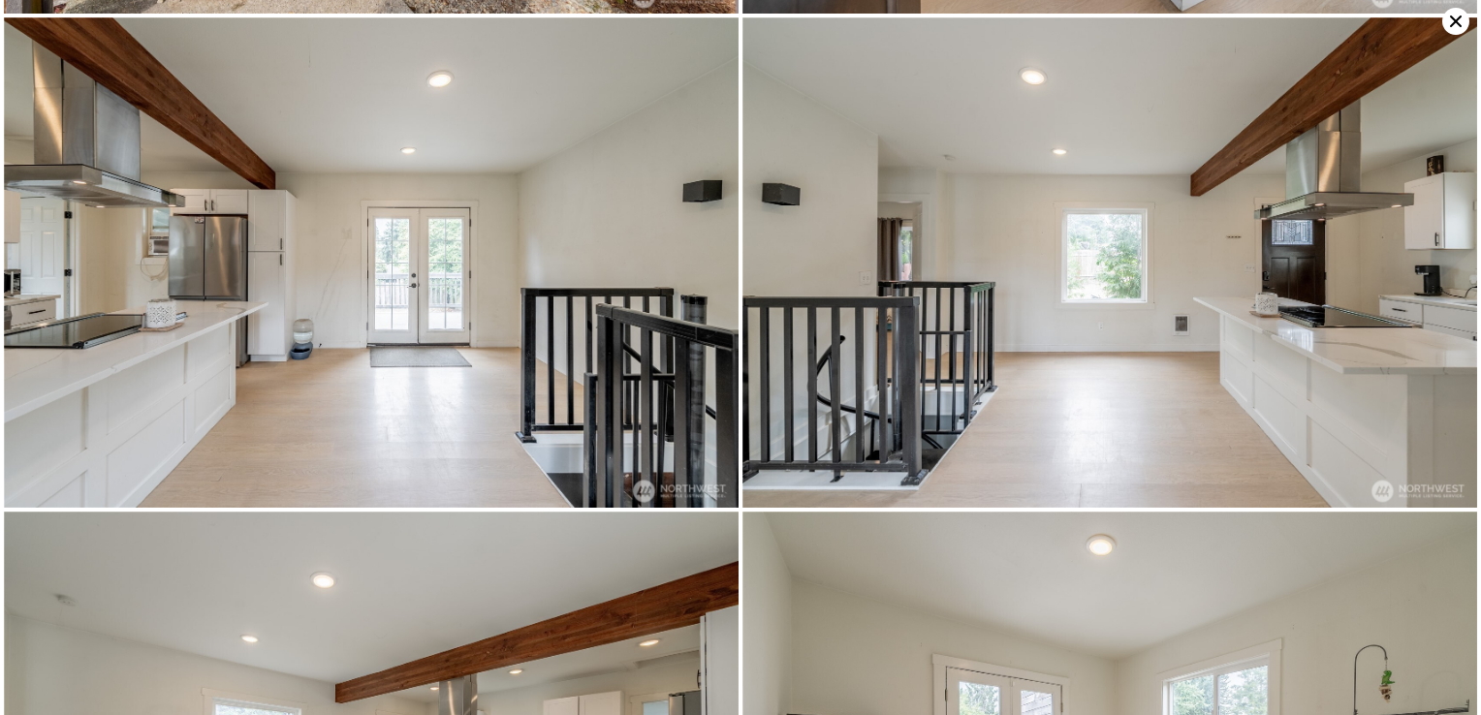
scroll to position [977, 0]
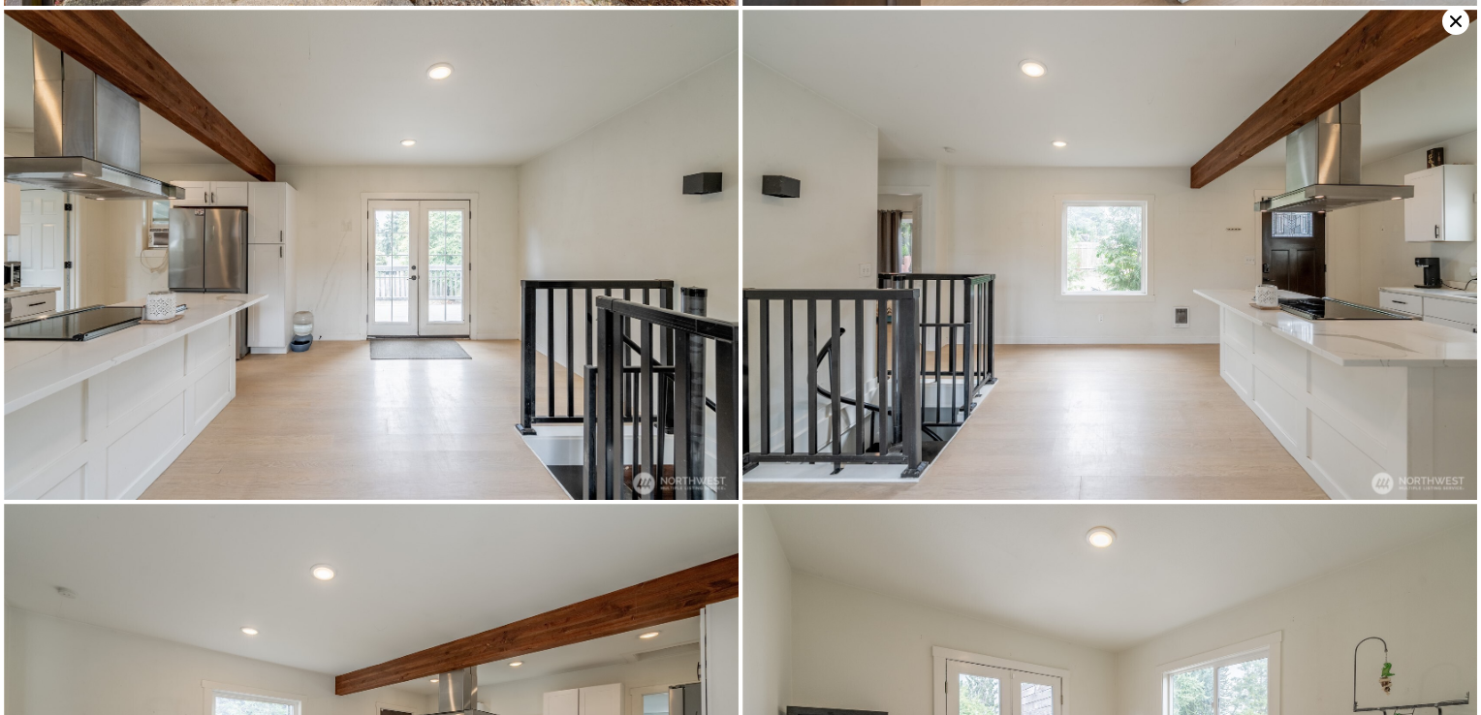
click at [1451, 17] on icon at bounding box center [1456, 22] width 12 height 12
